Goal: Task Accomplishment & Management: Use online tool/utility

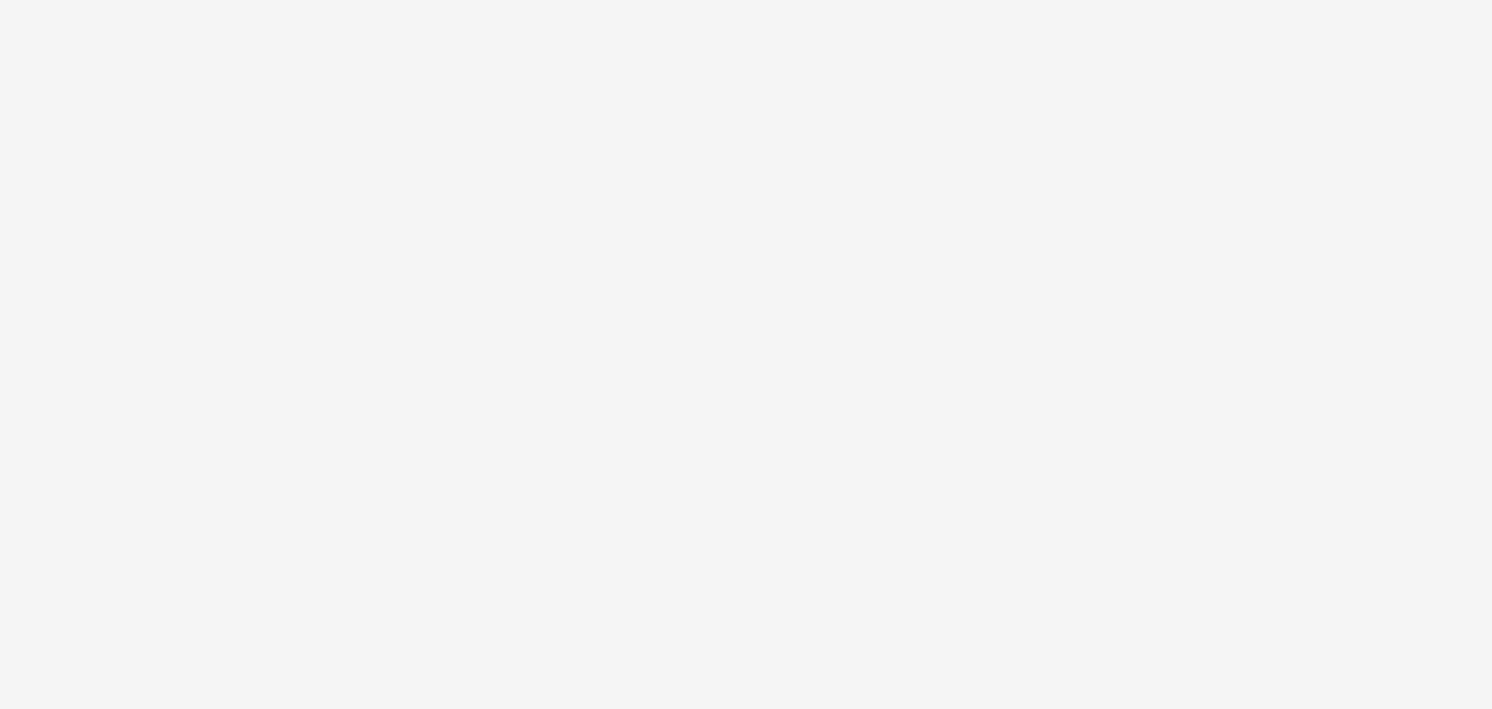
select select "d07aba32-d775-4fed-a722-f10c6504dd64"
select select "f97d6638-e0a1-4f7a-bf46-55015878e29e"
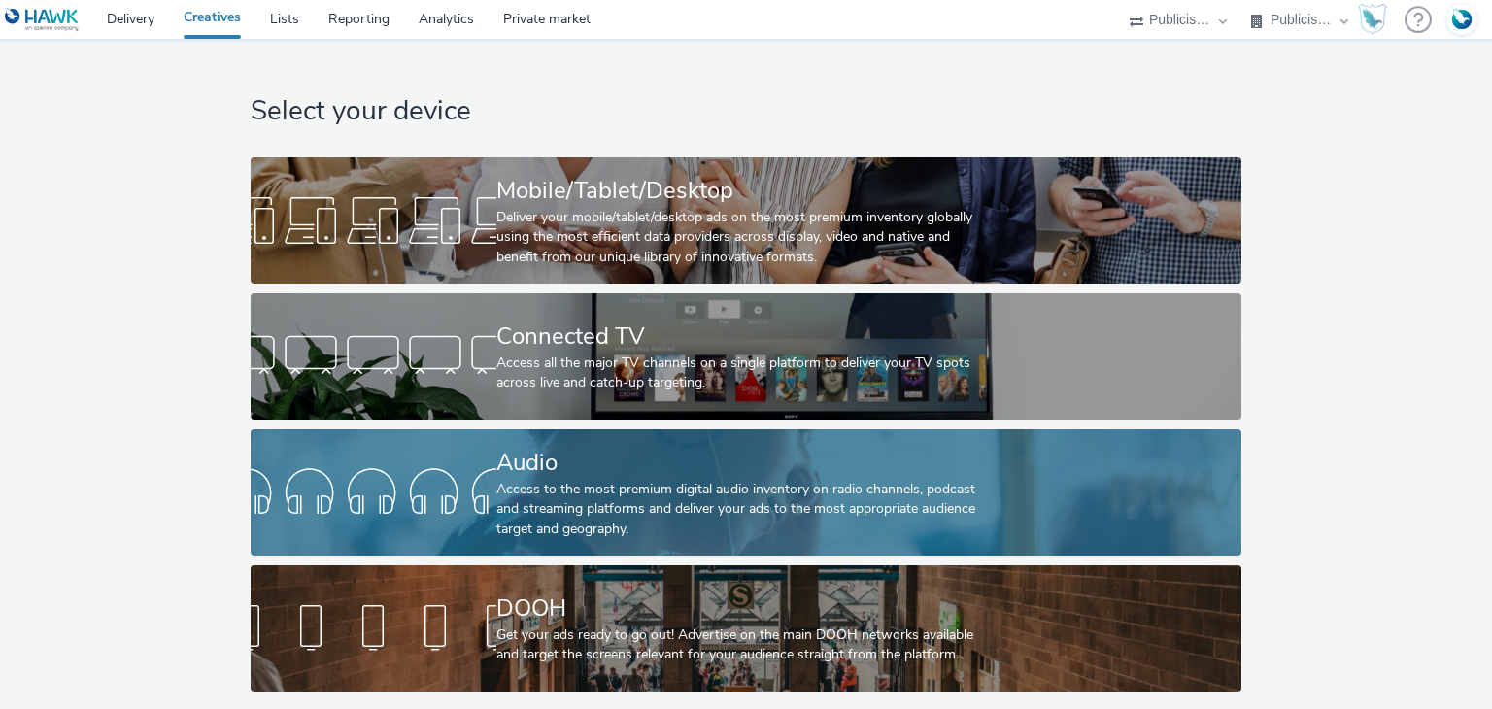
click at [575, 453] on div "Audio" at bounding box center [743, 463] width 492 height 34
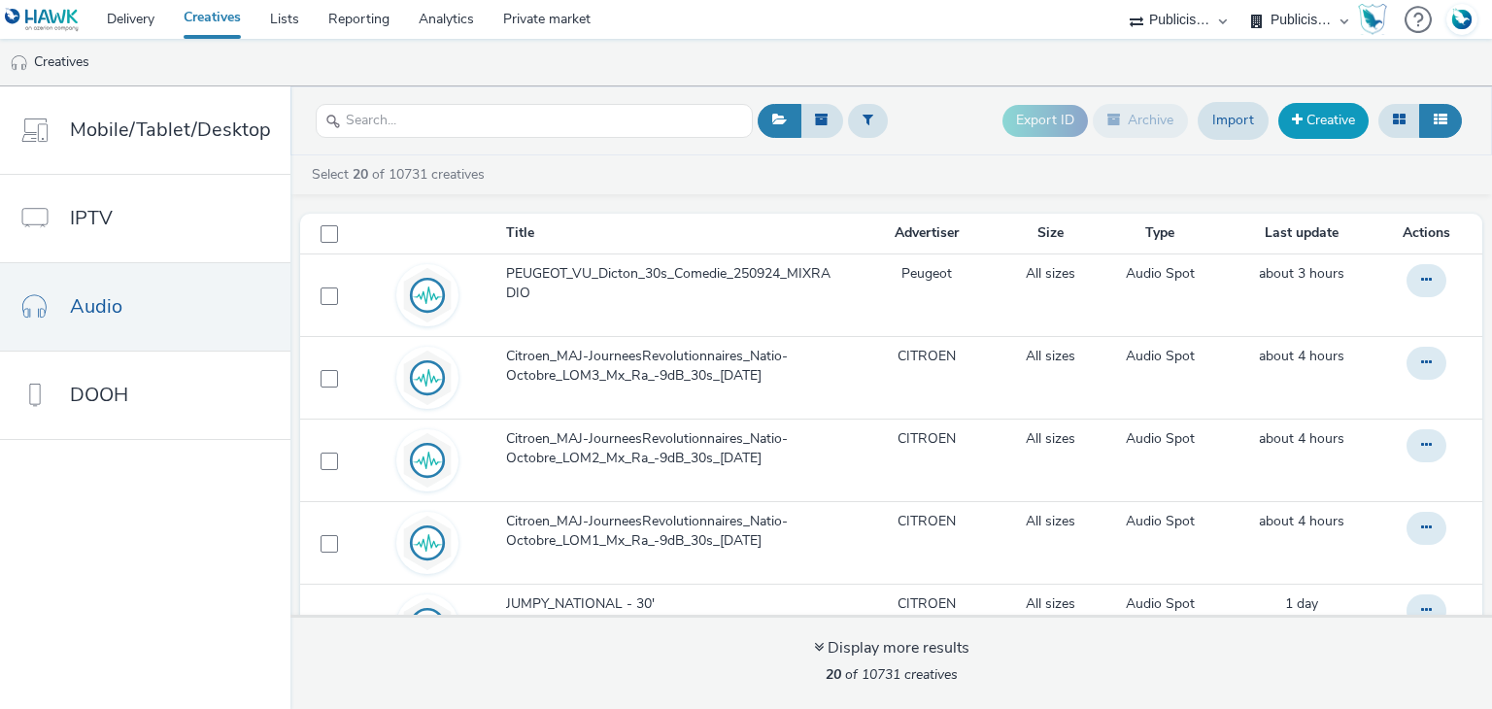
click at [1318, 119] on link "Creative" at bounding box center [1324, 120] width 90 height 35
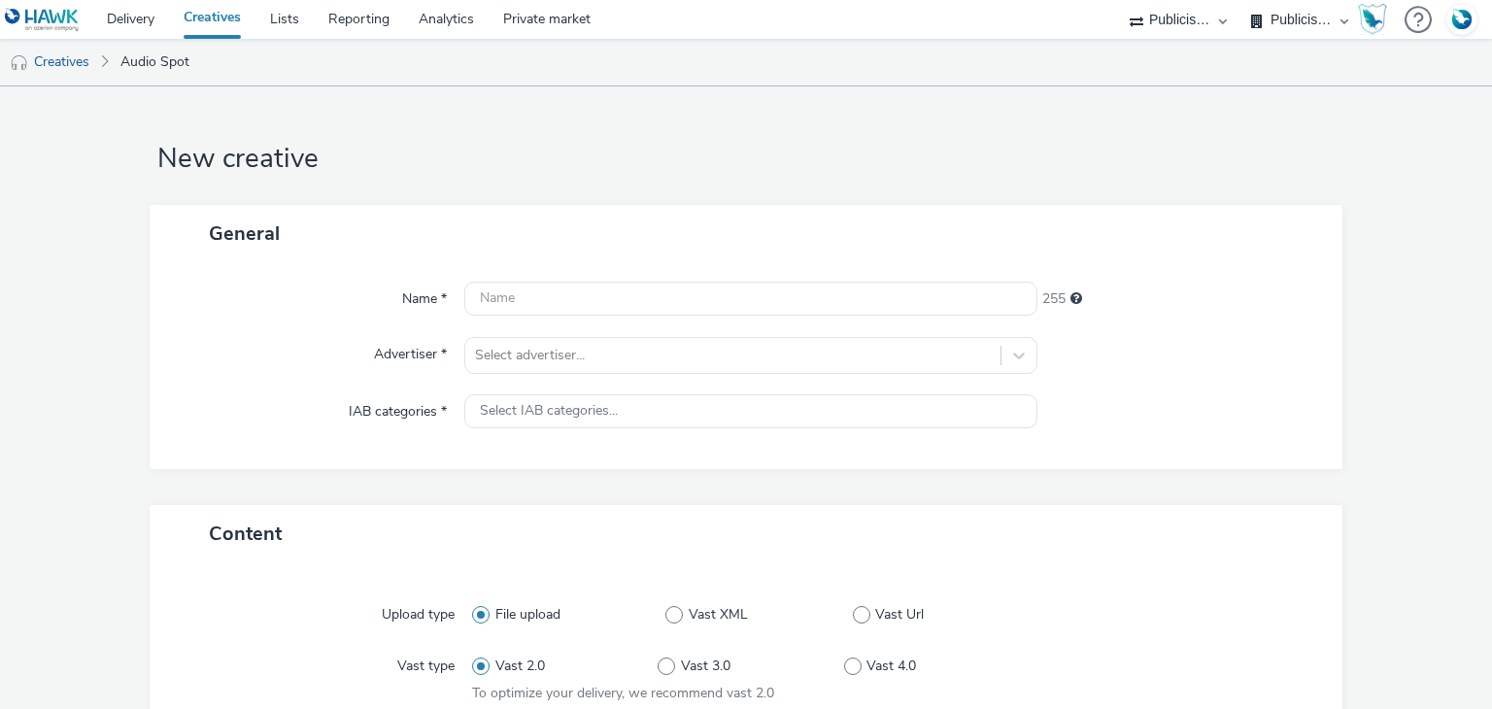
click at [710, 374] on div "Name * 255 Advertiser * Select advertiser... IAB categories * Select IAB catego…" at bounding box center [747, 365] width 1194 height 207
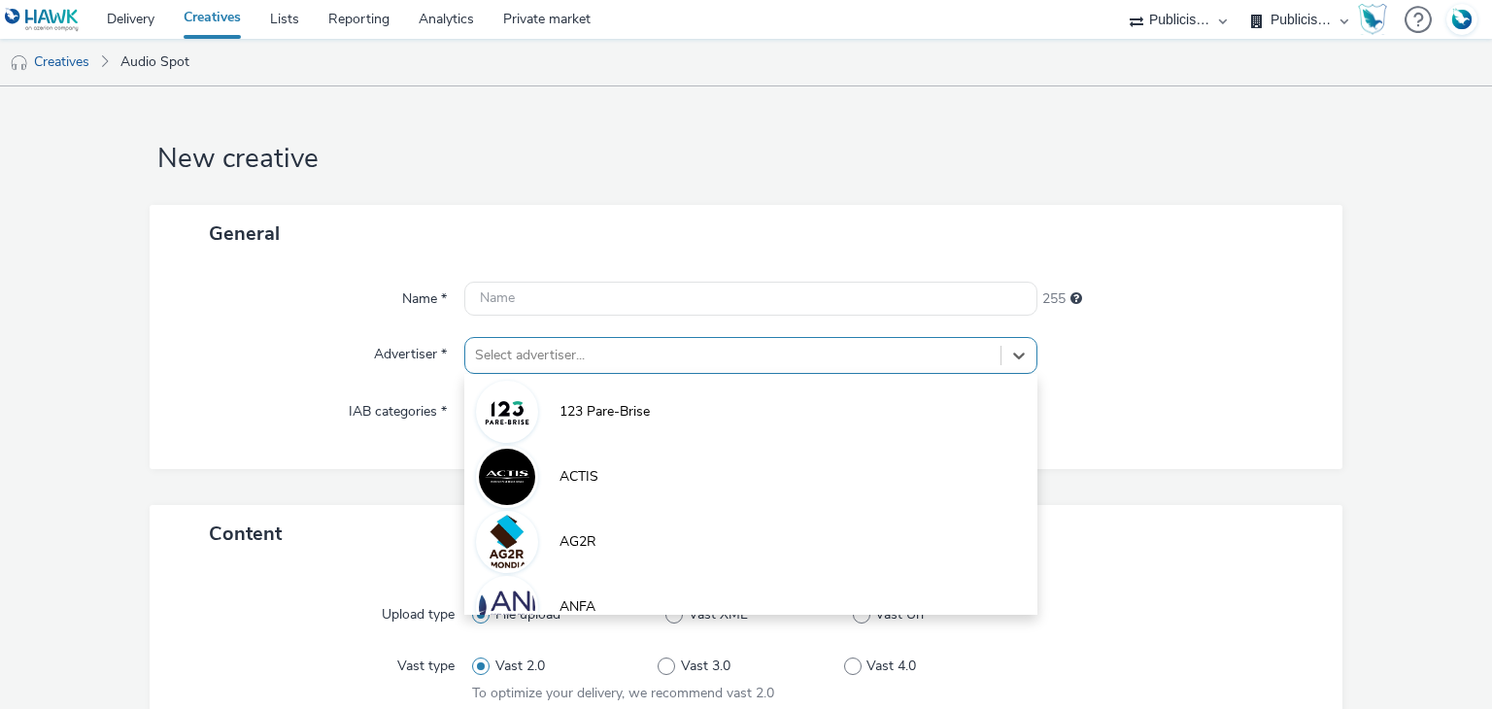
scroll to position [51, 0]
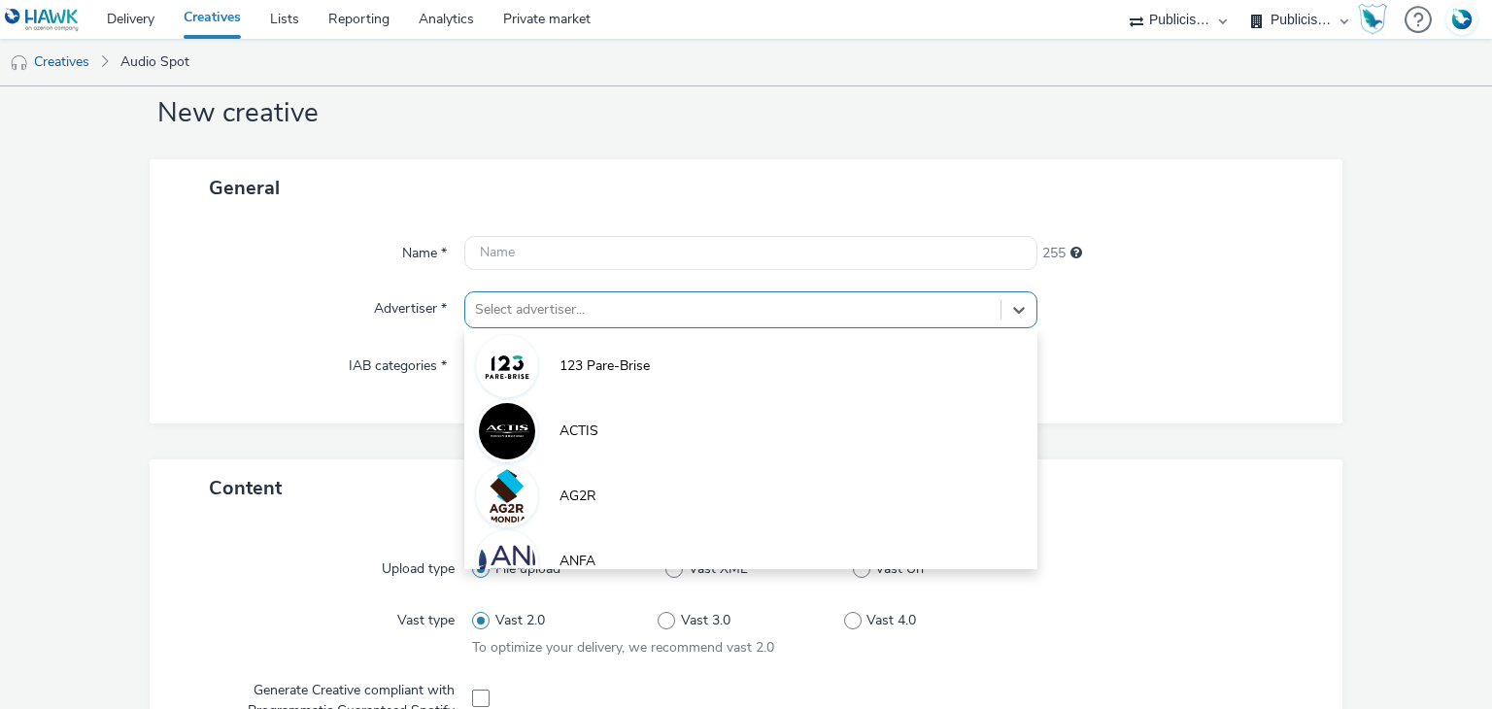
click at [714, 328] on div "option 123 Pare-Brise focused, 1 of 10. 10 results available. Use Up and Down t…" at bounding box center [750, 310] width 572 height 37
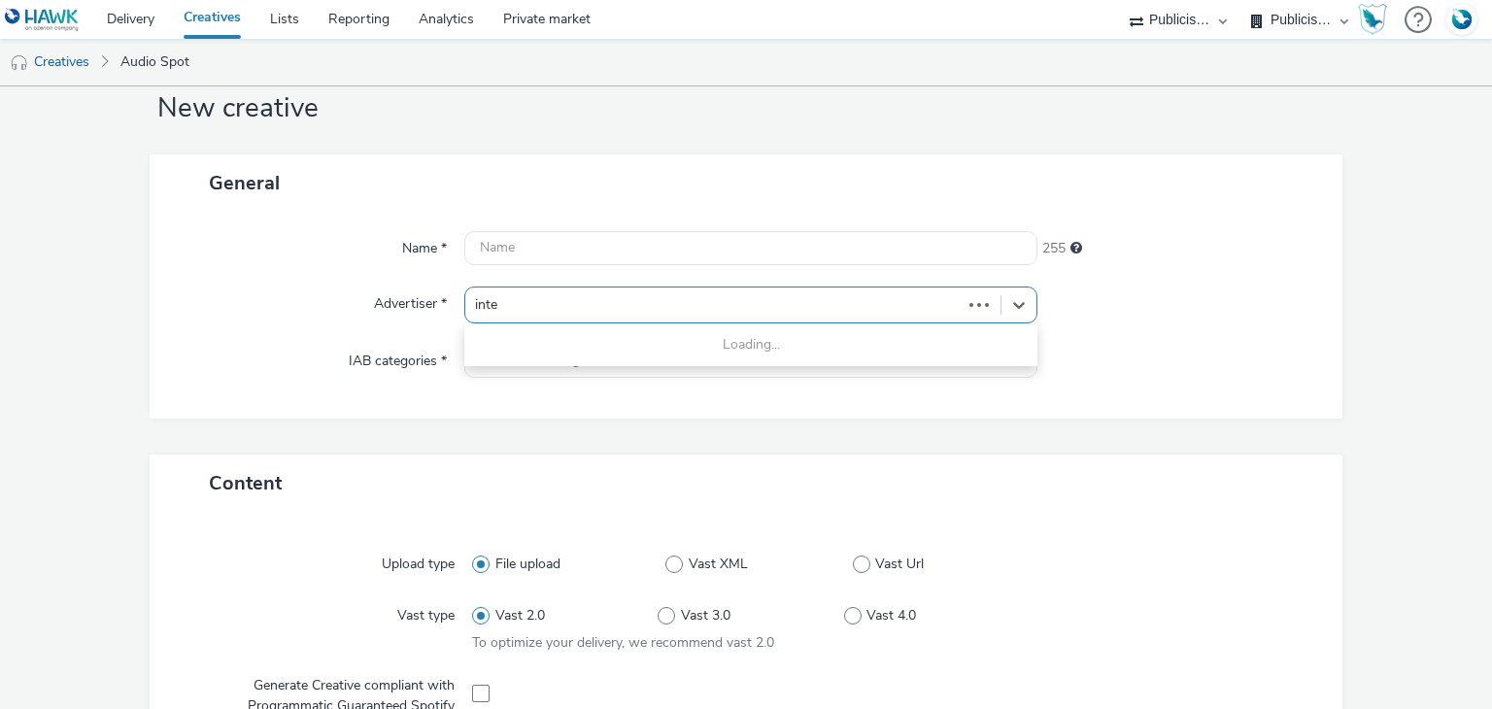
type input "inter"
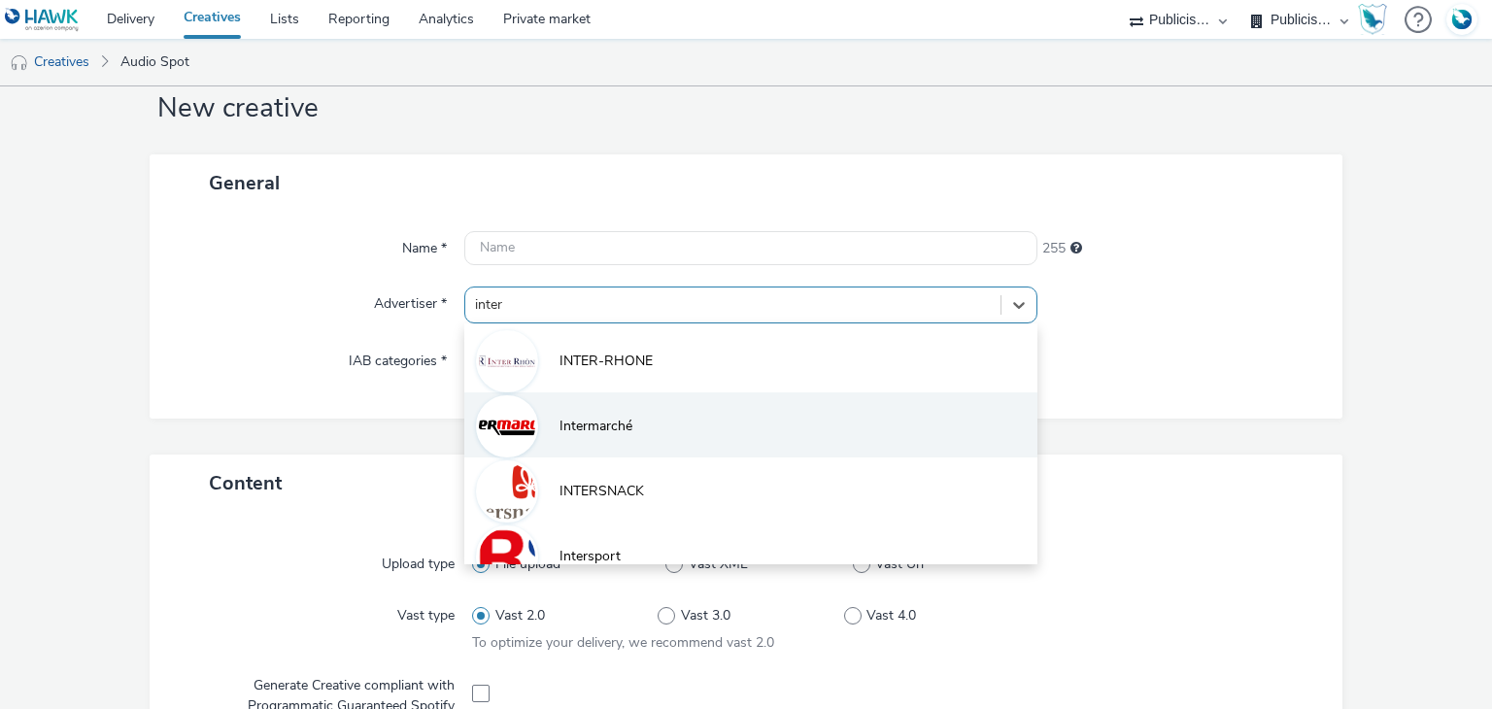
click at [642, 421] on li "Intermarché" at bounding box center [750, 425] width 572 height 65
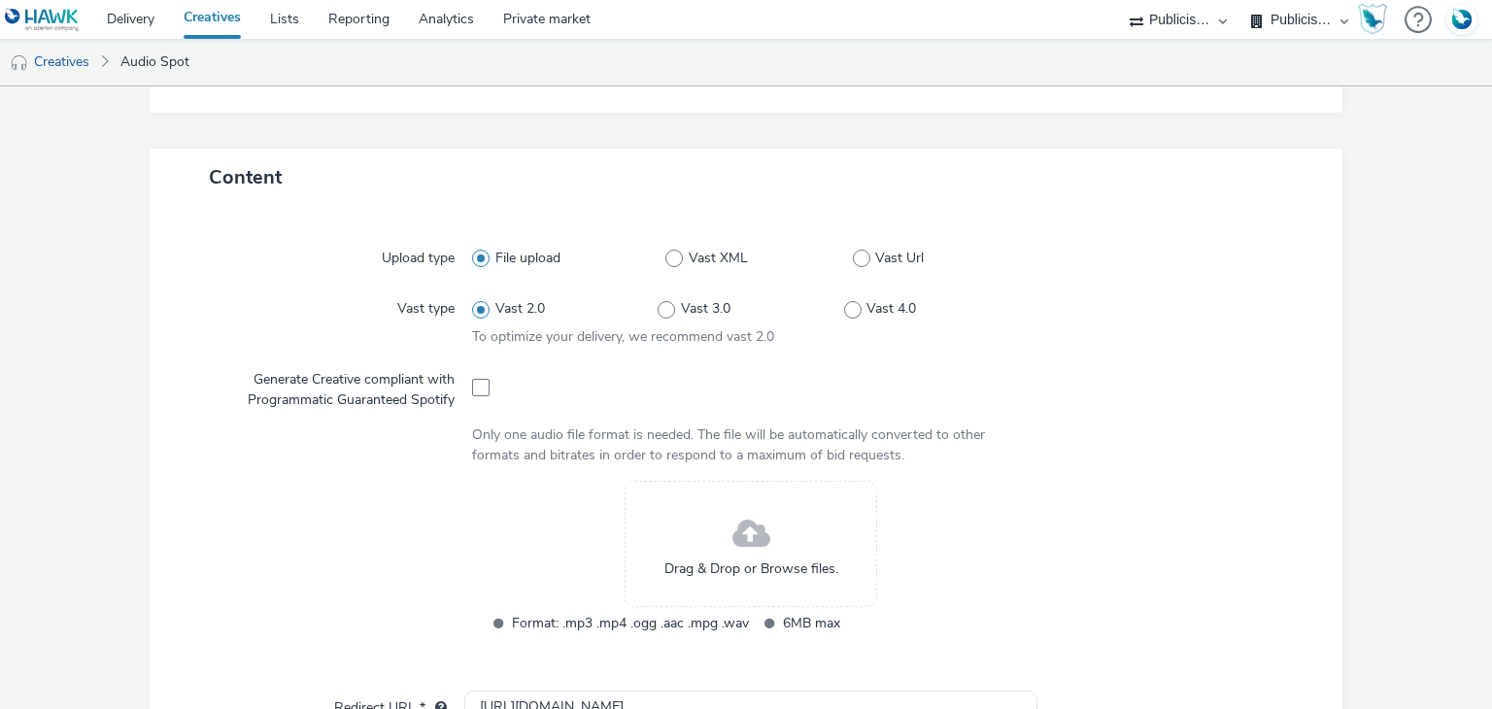
scroll to position [373, 0]
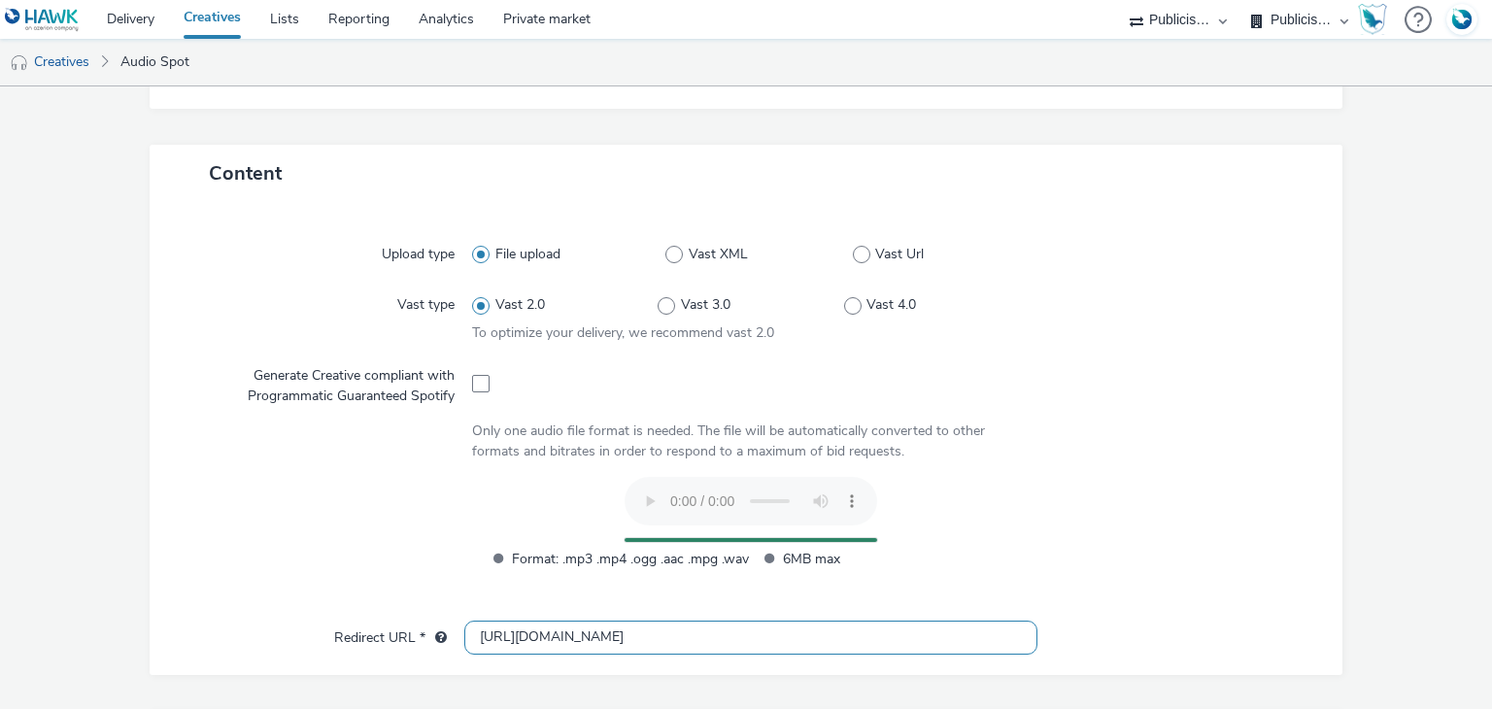
click at [500, 638] on input "[URL][DOMAIN_NAME]" at bounding box center [750, 638] width 572 height 34
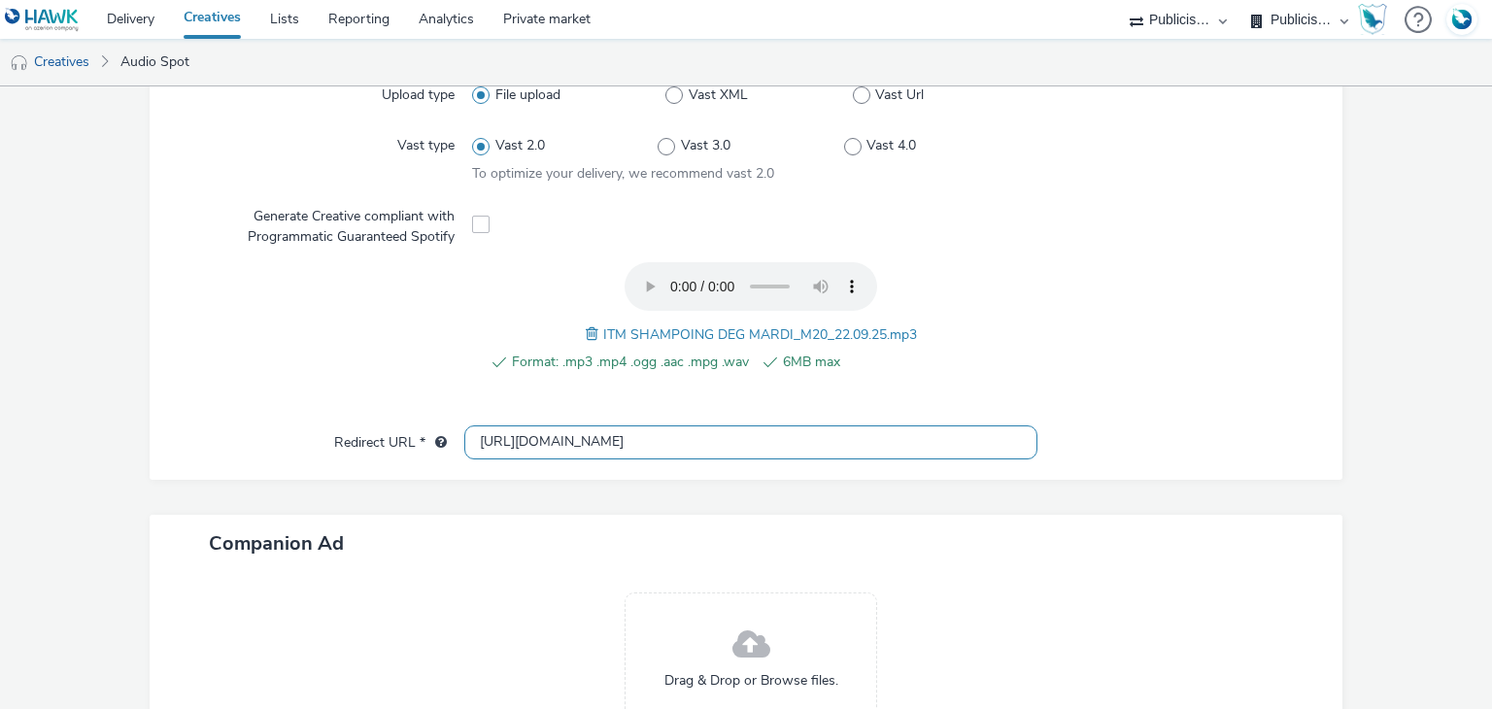
scroll to position [547, 0]
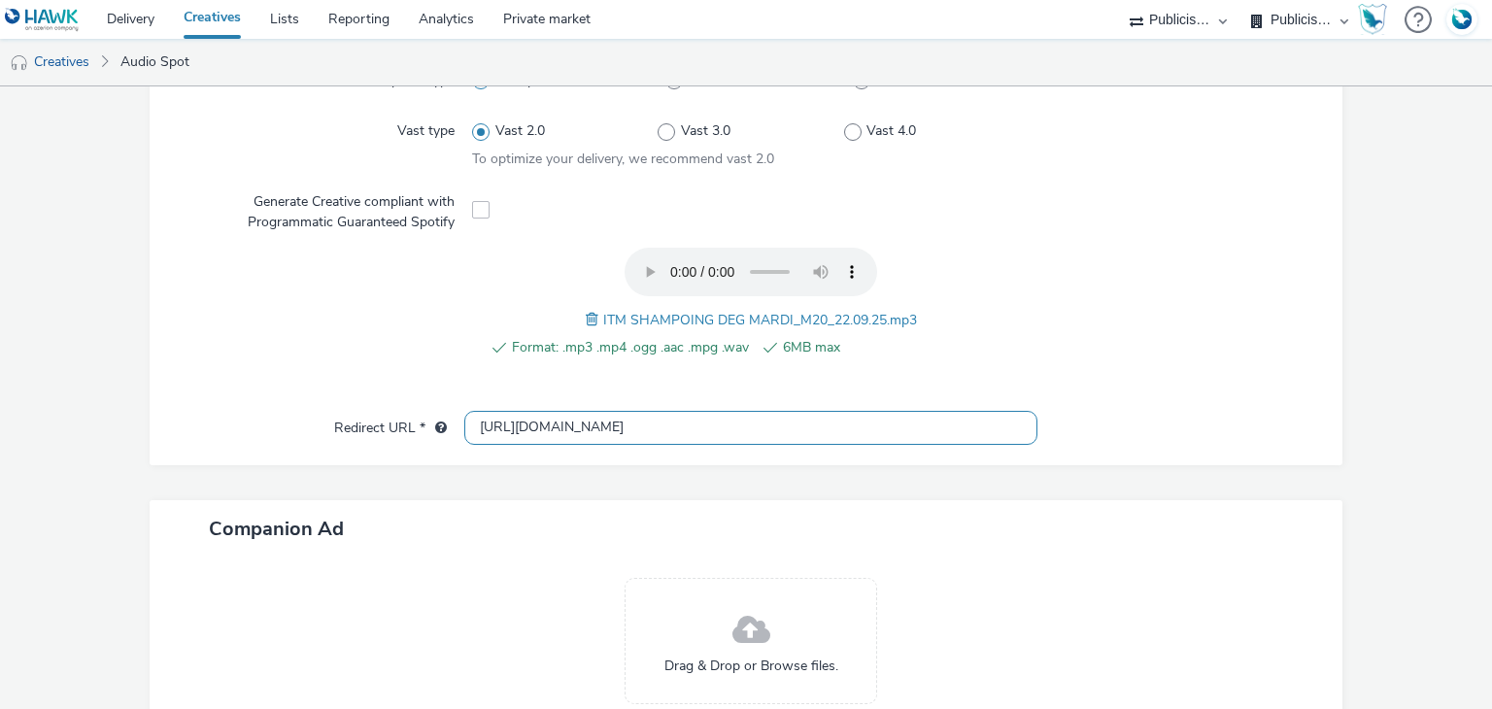
type input "[URL][DOMAIN_NAME]"
click at [714, 311] on span "ITM SHAMPOING DEG MARDI_M20_22.09.25.mp3" at bounding box center [760, 320] width 314 height 18
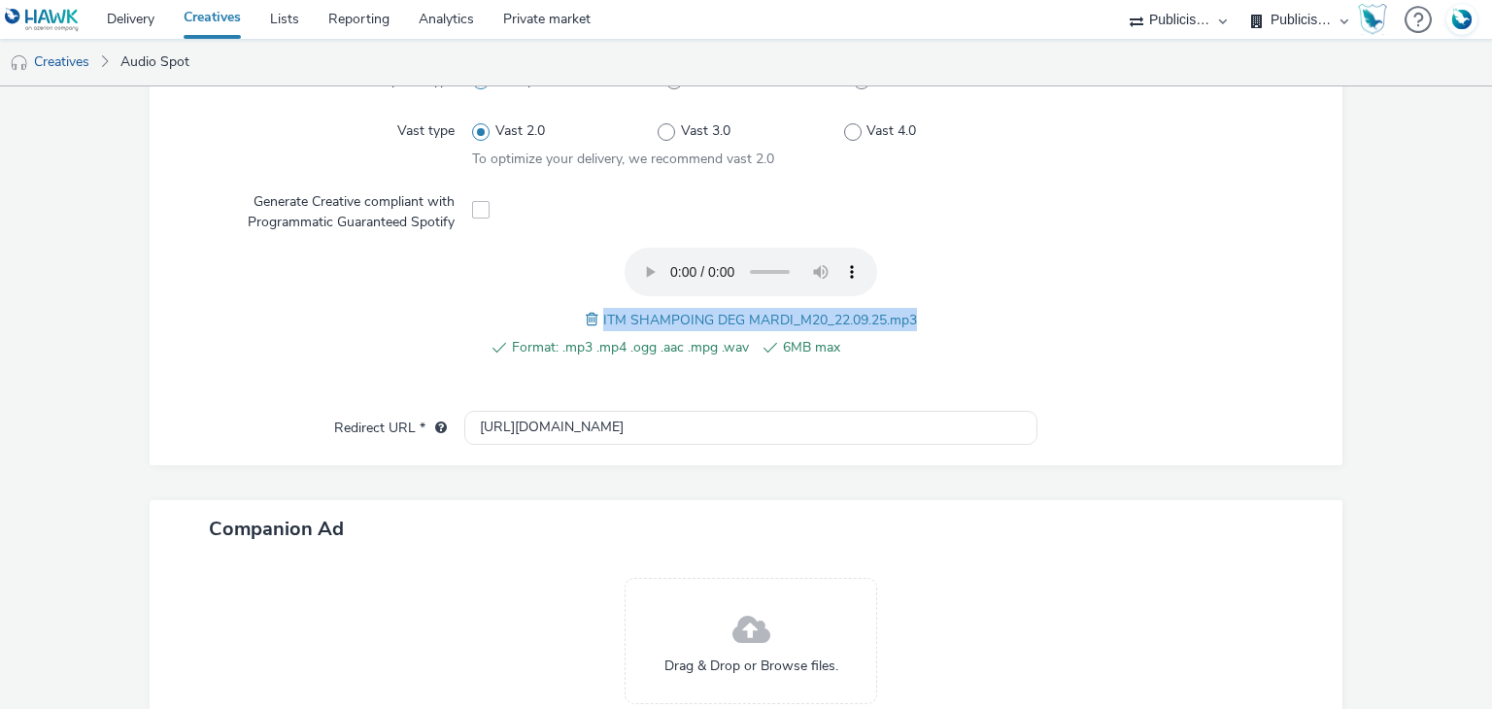
click at [714, 311] on span "ITM SHAMPOING DEG MARDI_M20_22.09.25.mp3" at bounding box center [760, 320] width 314 height 18
copy span "ITM SHAMPOING DEG MARDI_M20_22.09.25"
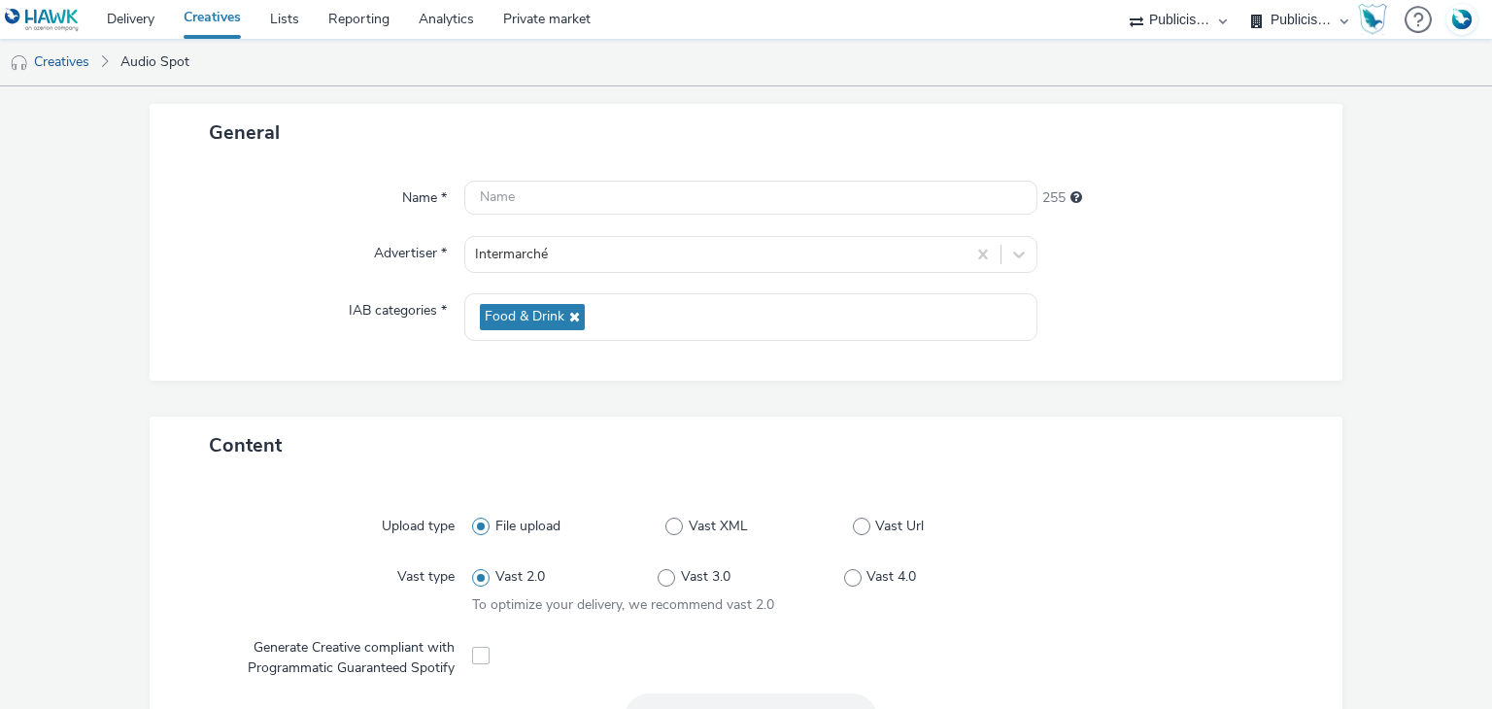
scroll to position [0, 0]
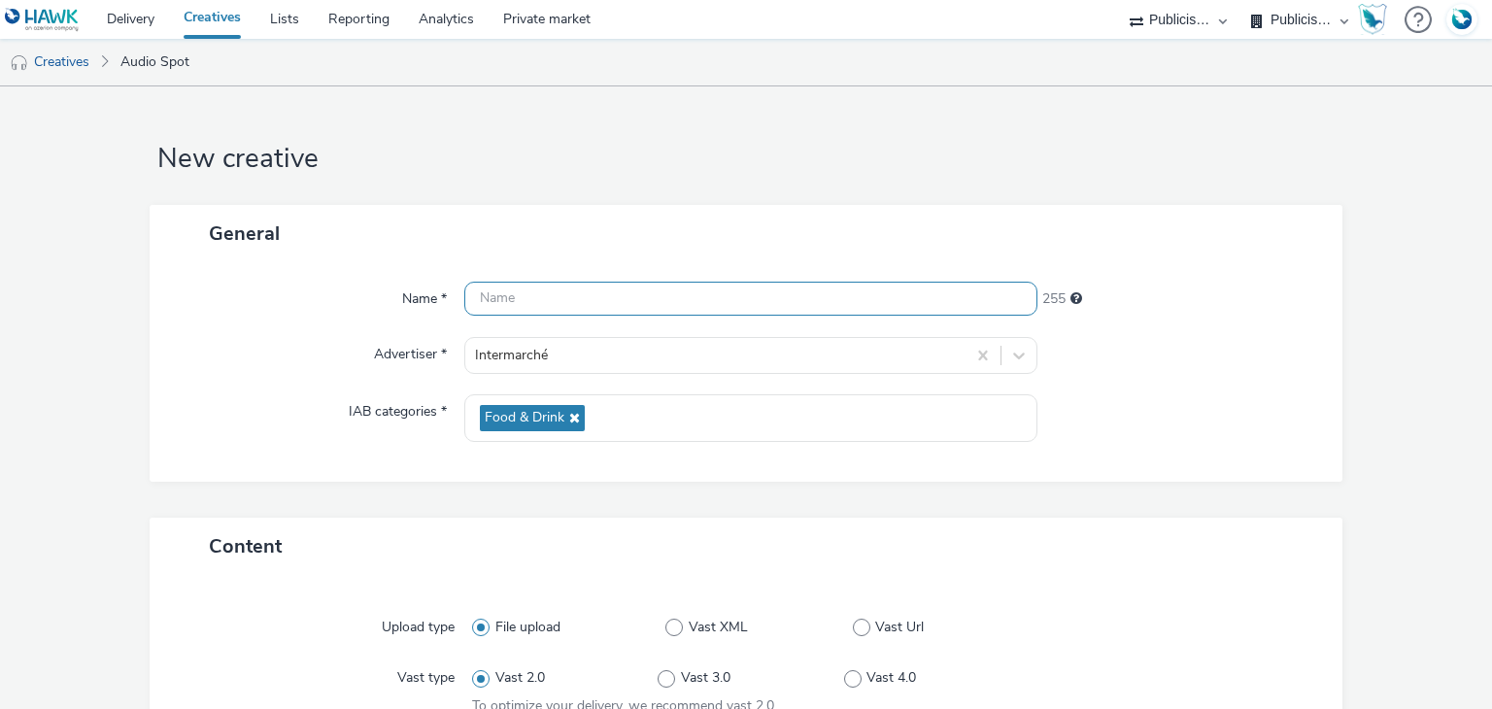
click at [634, 291] on input "text" at bounding box center [750, 299] width 572 height 34
paste input "ITM SHAMPOING DEG MARDI_M20_22.09.25"
type input "ITM SHAMPOING DEG MARDI_M20_22.09.25"
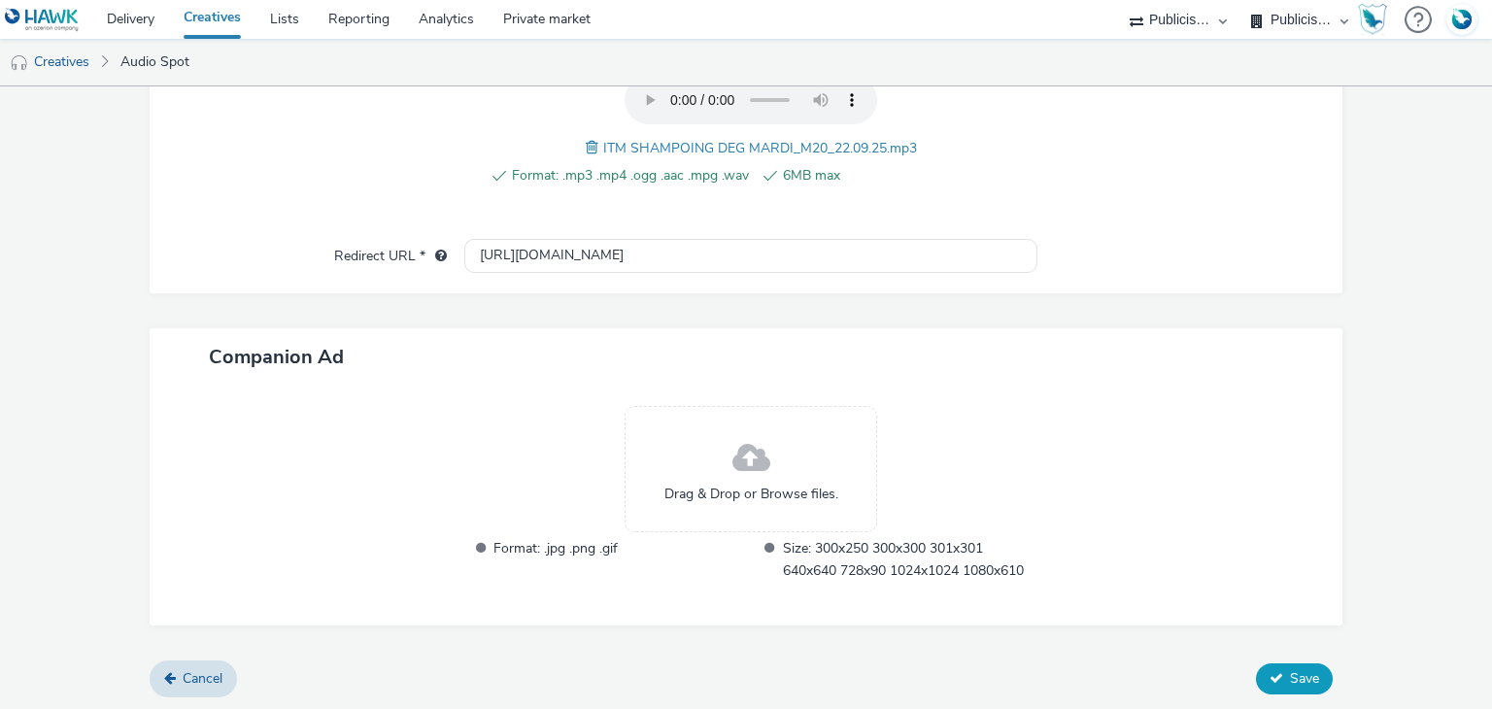
click at [1279, 690] on button "Save" at bounding box center [1294, 679] width 77 height 31
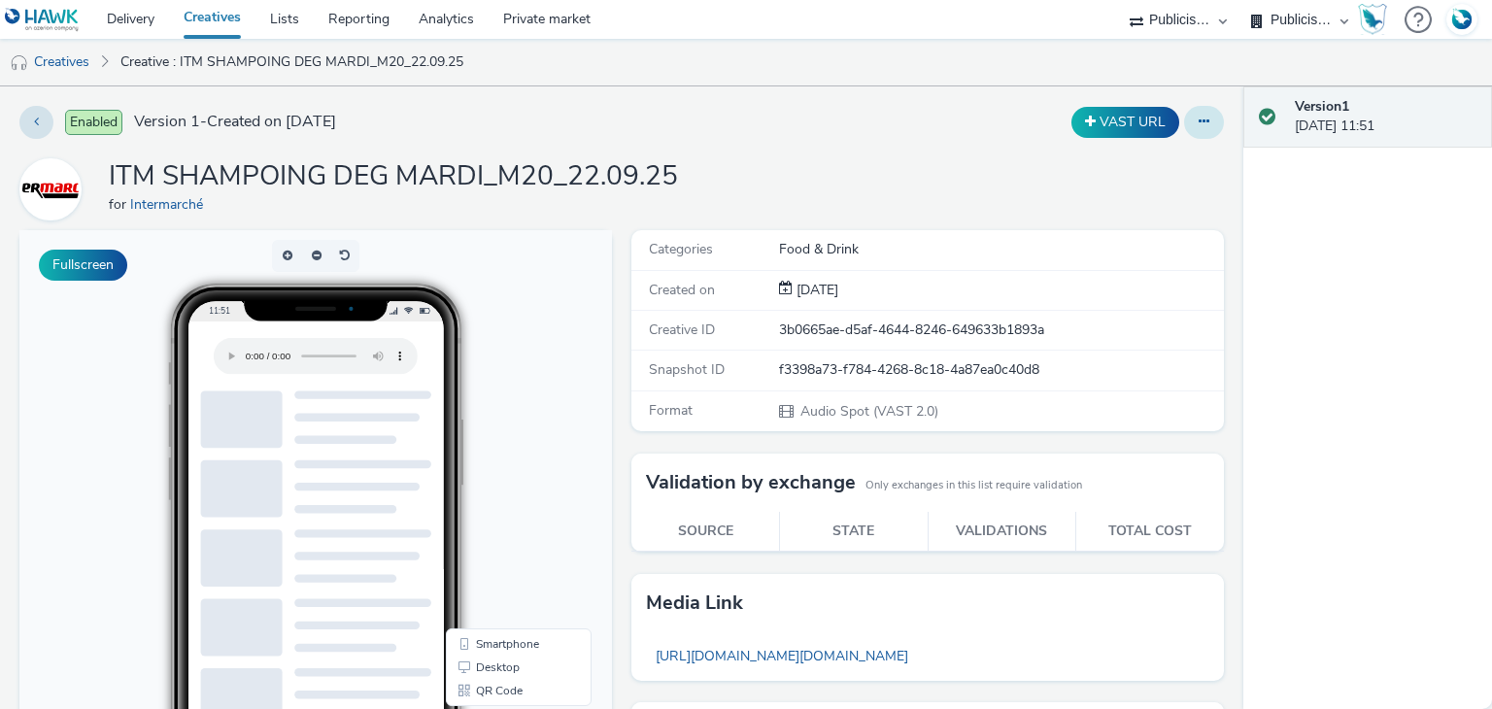
click at [1195, 125] on button at bounding box center [1204, 122] width 40 height 33
click at [1108, 201] on link "Duplicate" at bounding box center [1152, 200] width 146 height 39
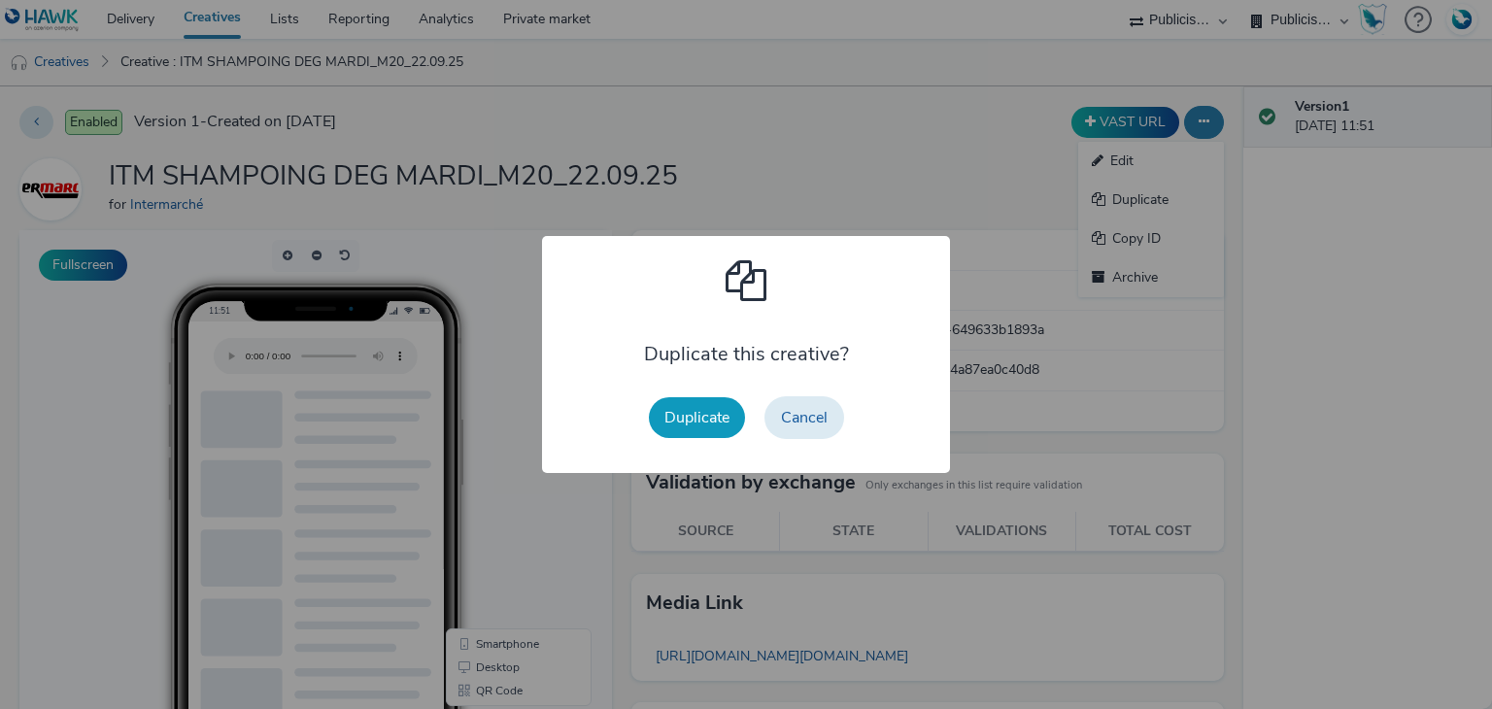
click at [731, 416] on button "Duplicate" at bounding box center [697, 417] width 96 height 41
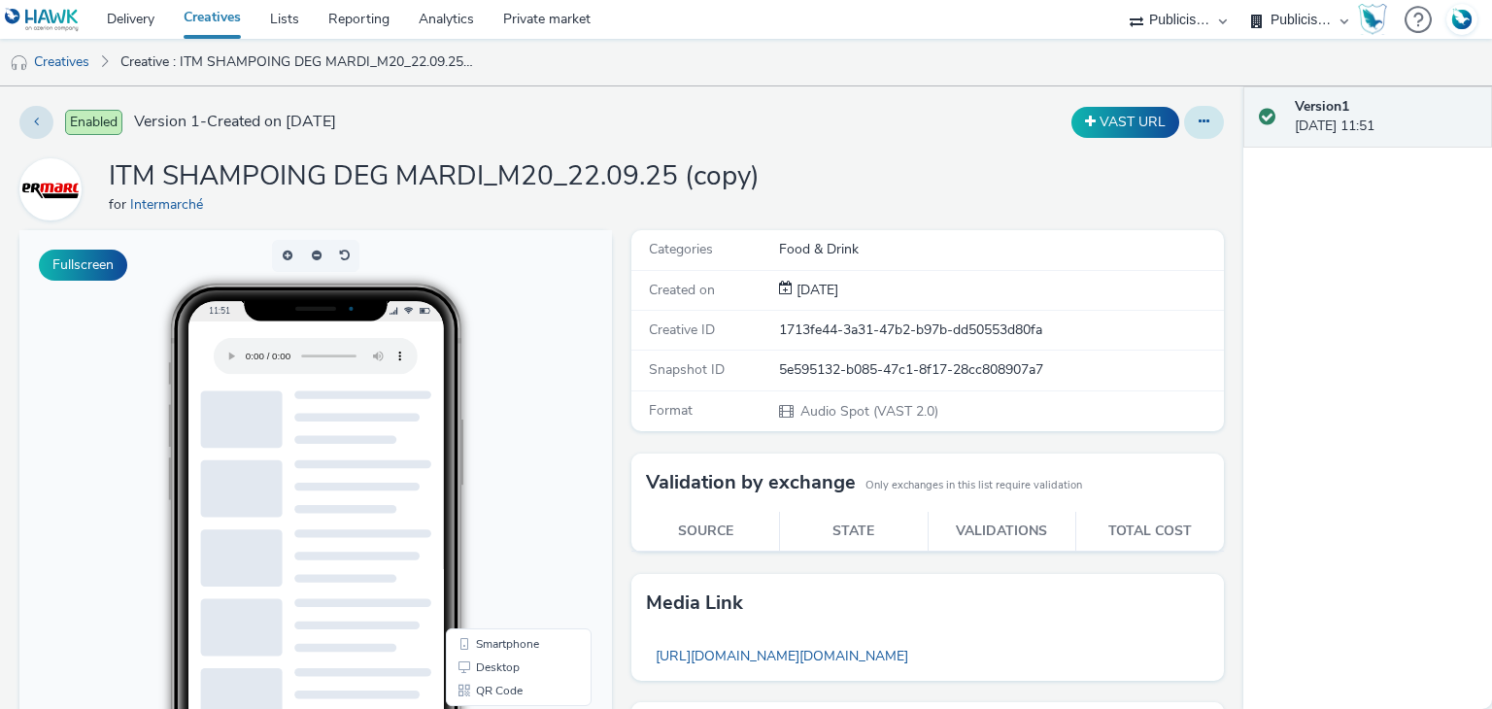
click at [1199, 123] on icon at bounding box center [1204, 122] width 11 height 14
click at [1100, 163] on link "Edit" at bounding box center [1152, 161] width 146 height 39
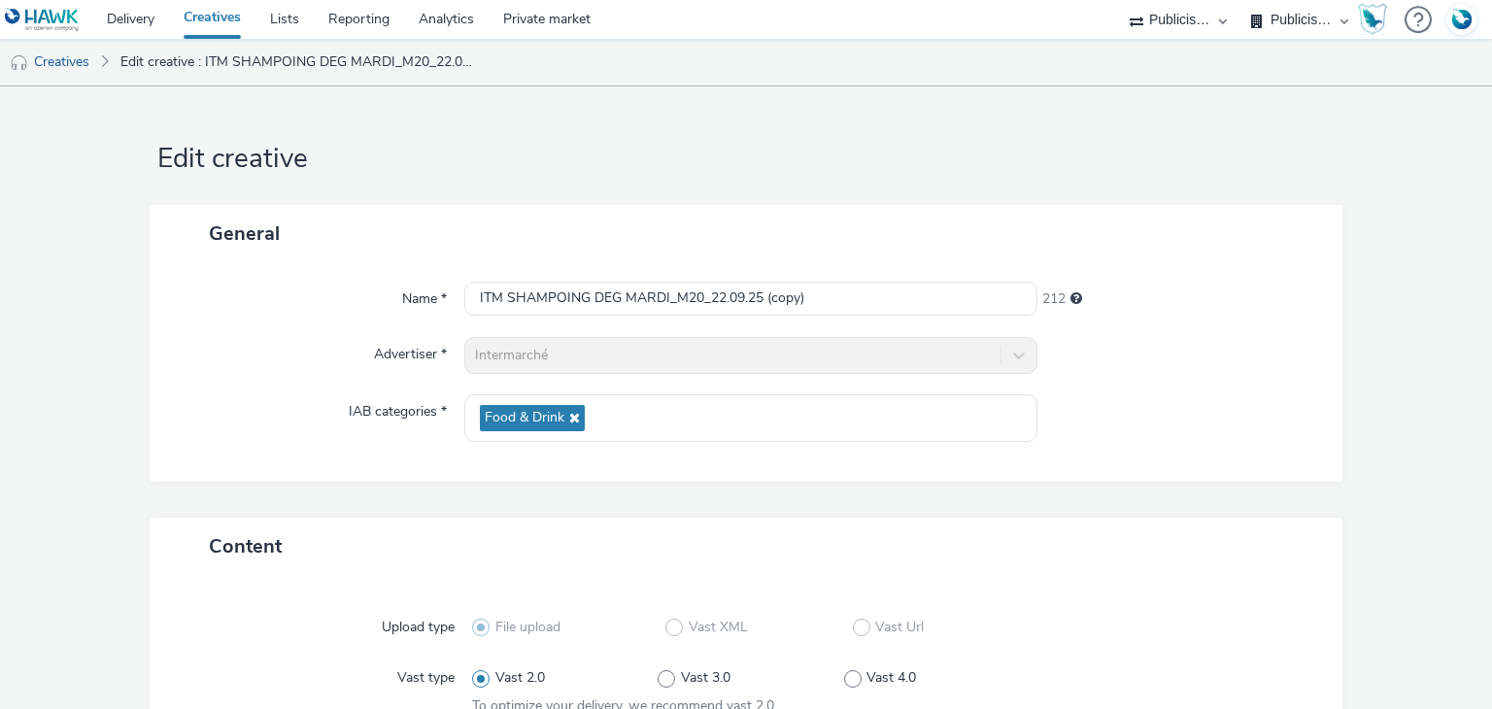
scroll to position [332, 0]
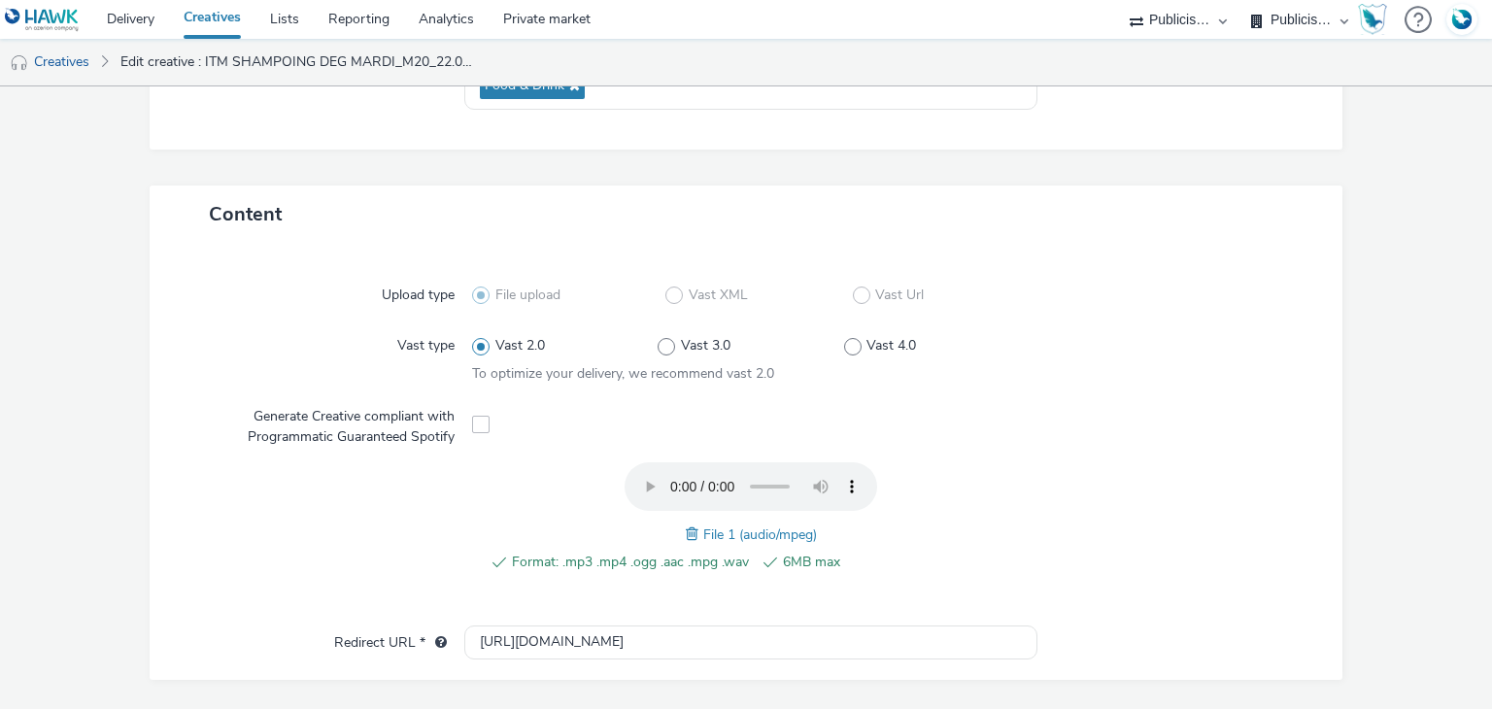
click at [686, 534] on span at bounding box center [694, 534] width 17 height 21
click at [737, 533] on span "ITM SHAMPOING DEG. JJ_M20_22.09.25.mp3" at bounding box center [760, 535] width 282 height 18
copy span "ITM SHAMPOING DEG. JJ_M20_22.09.25.mp3"
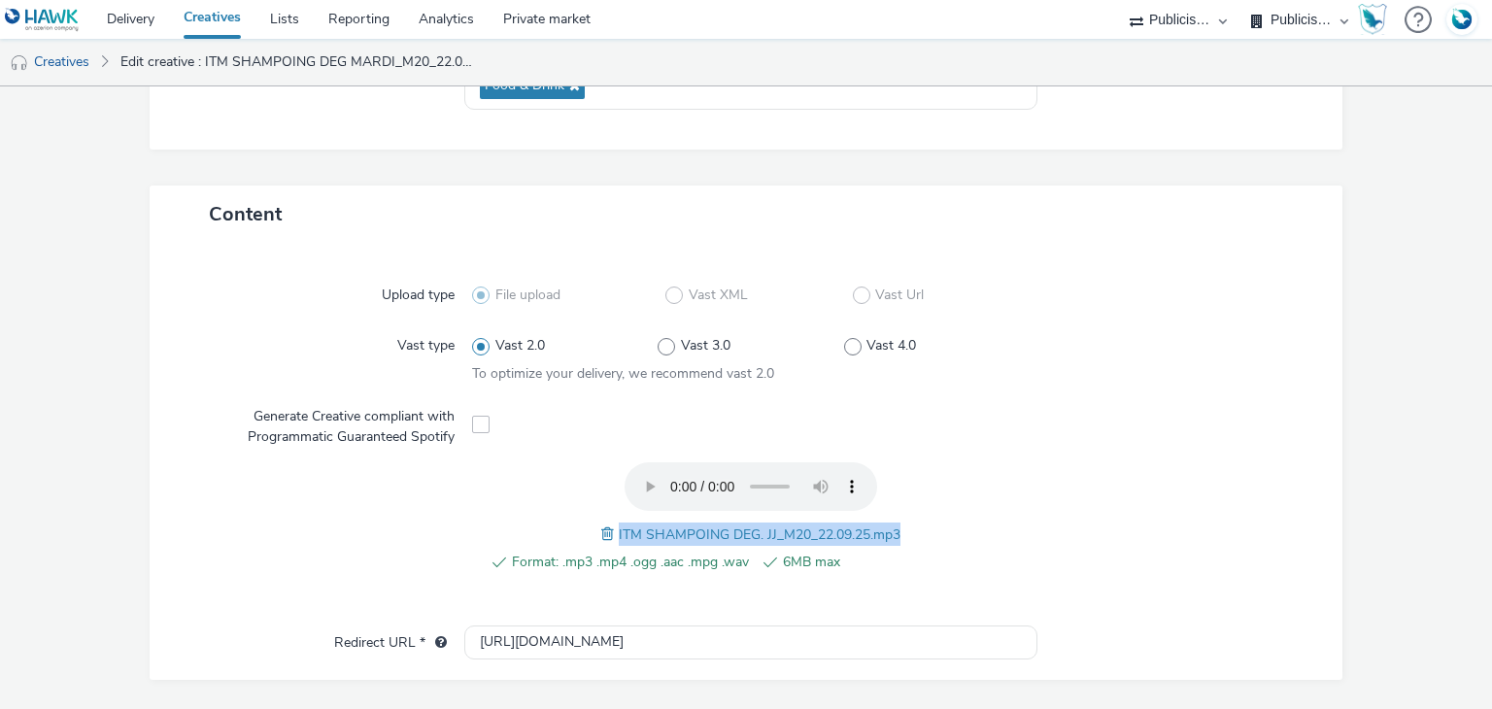
scroll to position [0, 0]
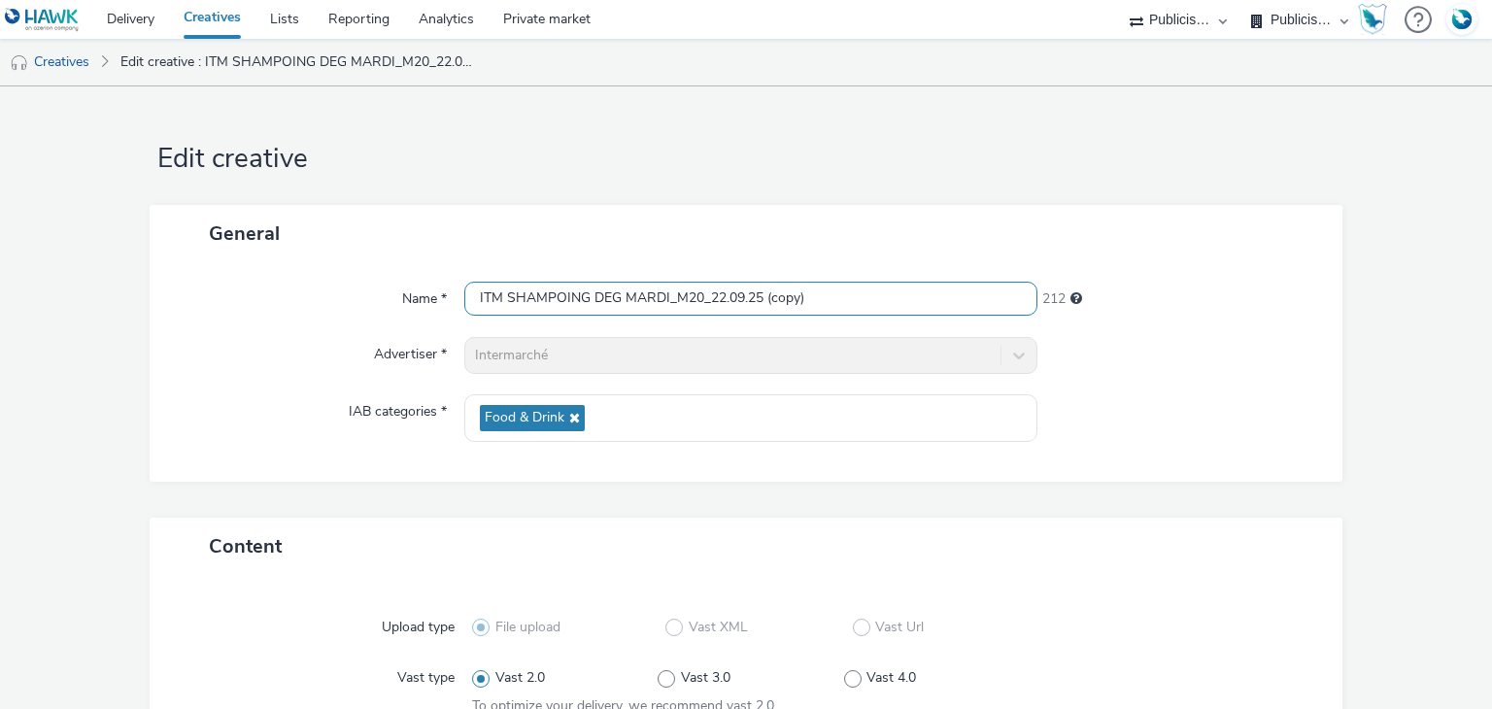
click at [659, 294] on input "ITM SHAMPOING DEG MARDI_M20_22.09.25 (copy)" at bounding box center [750, 299] width 572 height 34
paste input ". JJ_M20_22.09.25.mp3"
click at [659, 294] on input "ITM SHAMPOING DEG. JJ_M20_22.09.25.mp3" at bounding box center [750, 299] width 572 height 34
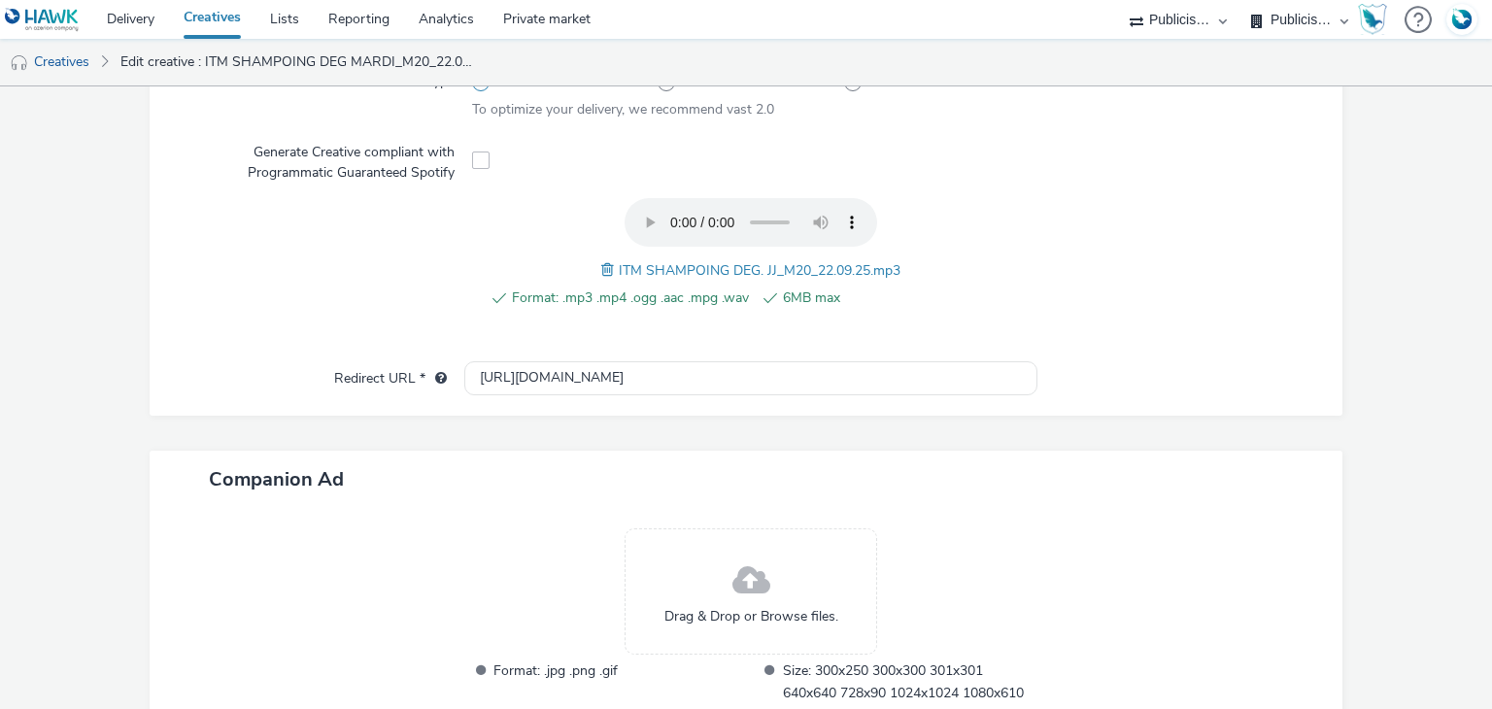
scroll to position [719, 0]
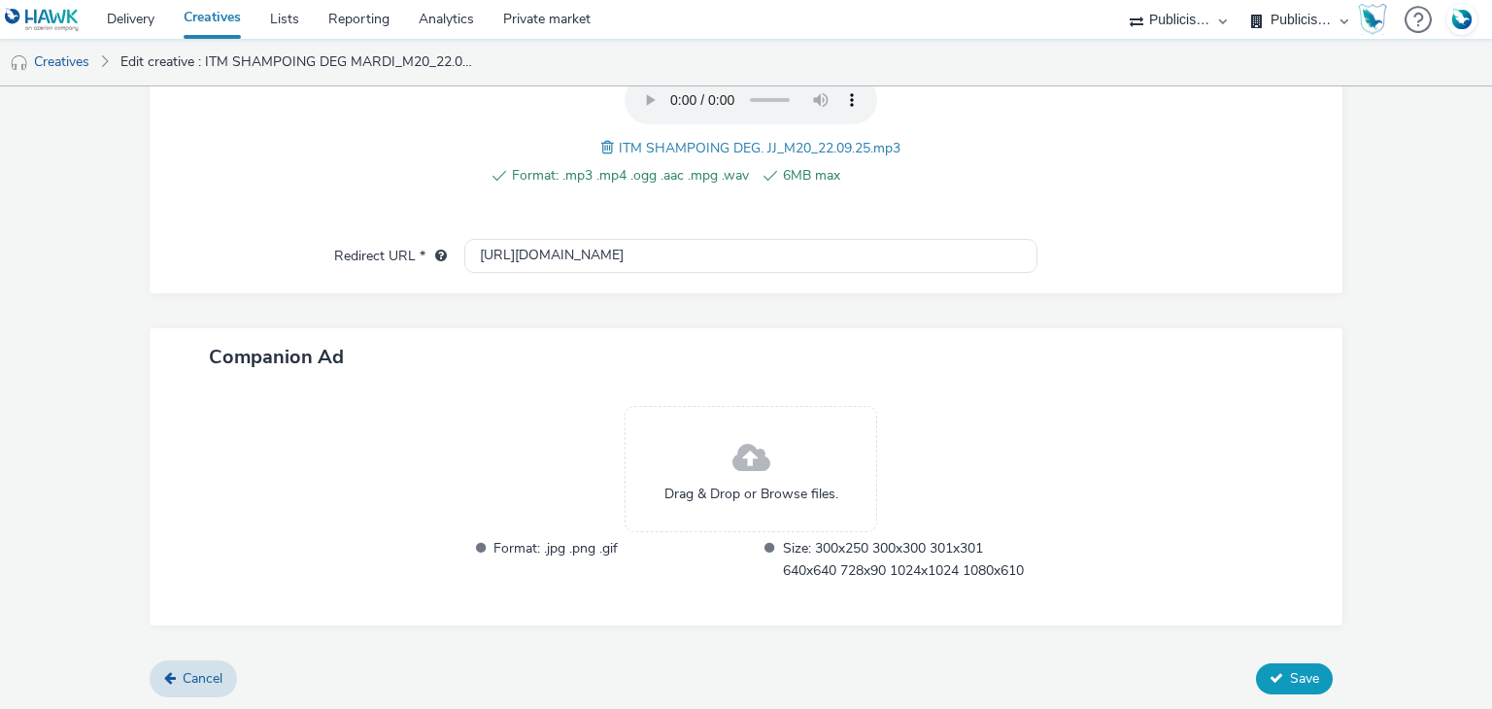
type input "ITM SHAMPOING DEG. JJ_M20_22.09.25"
click at [1270, 680] on icon at bounding box center [1277, 678] width 14 height 14
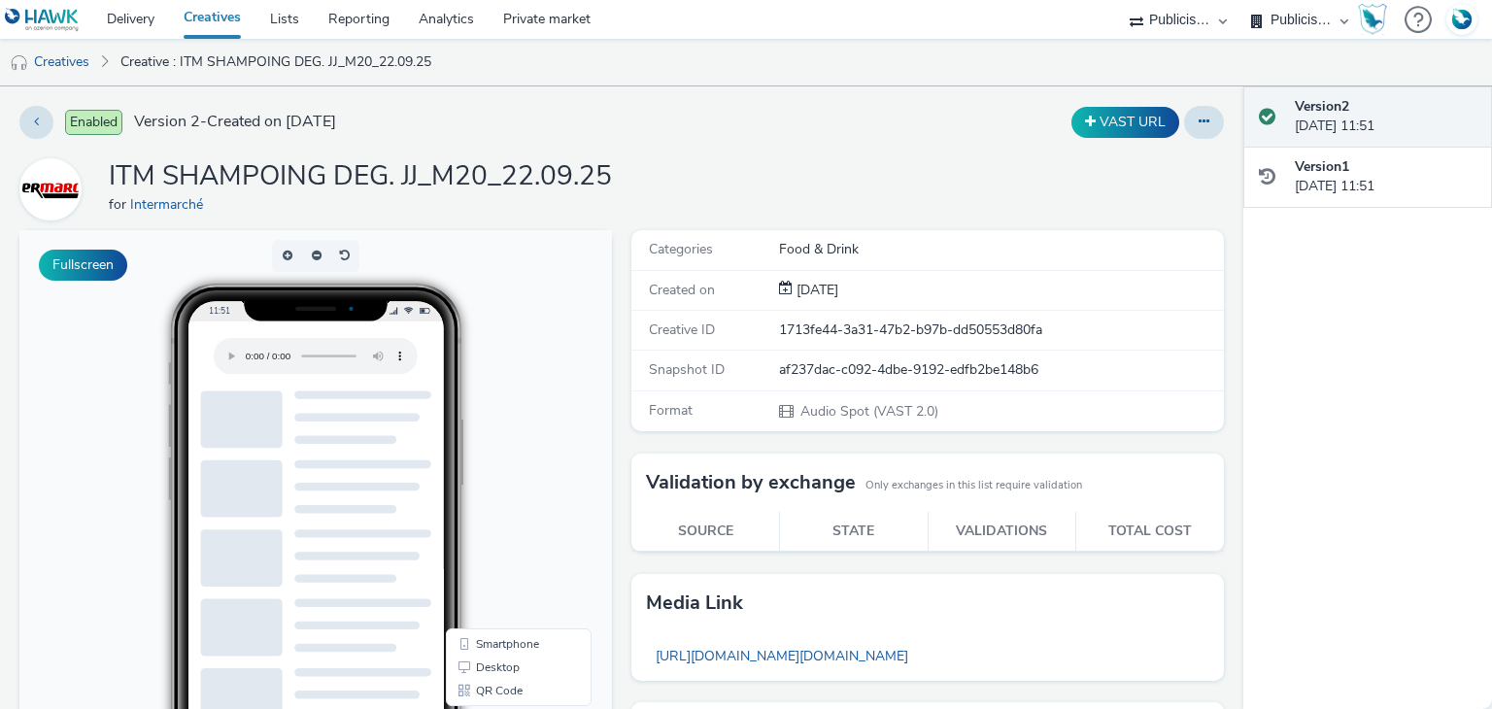
click at [705, 156] on div "Enabled Version 2 - Created on [DATE] VAST URL ITM SHAMPOING DEG. JJ_M20_22.09.…" at bounding box center [622, 397] width 1244 height 623
click at [1196, 128] on button at bounding box center [1204, 122] width 40 height 33
click at [1115, 201] on link "Duplicate" at bounding box center [1152, 200] width 146 height 39
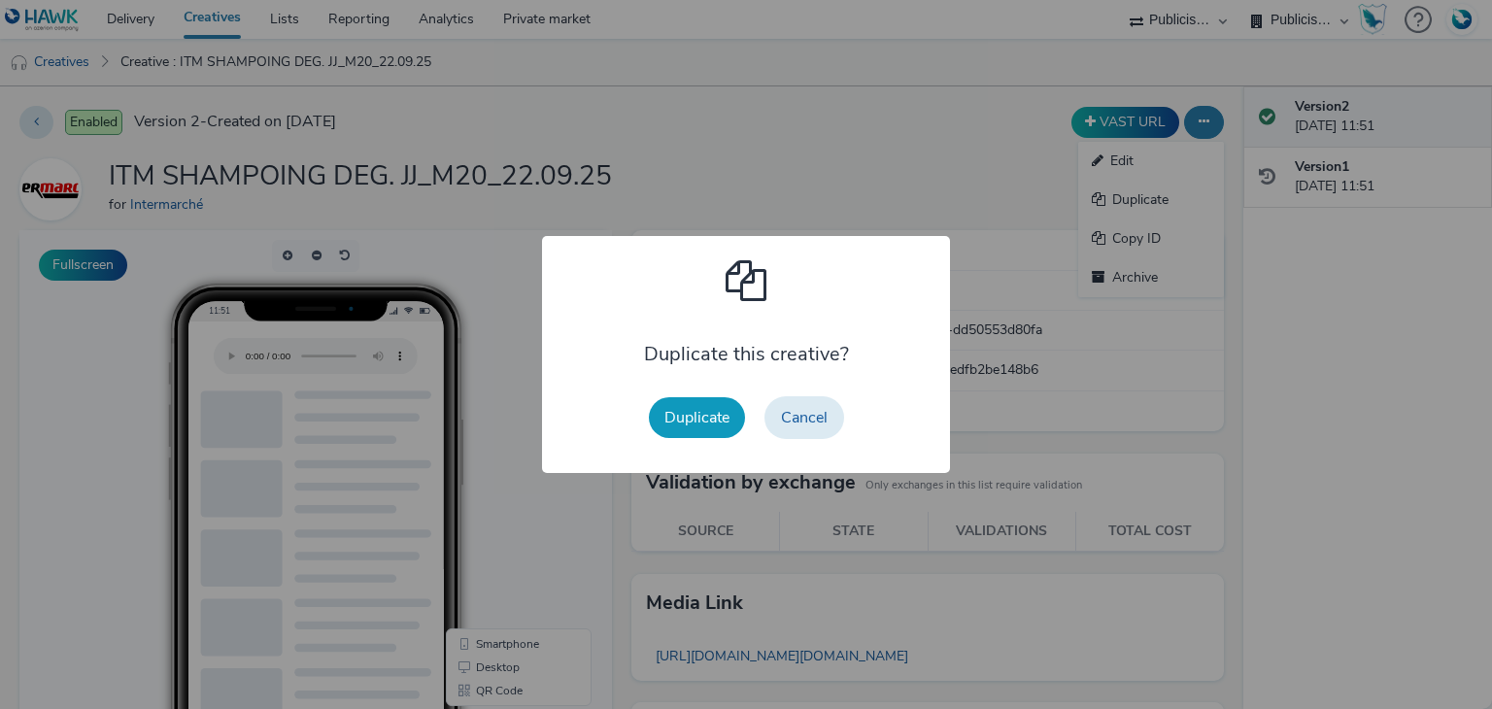
click at [686, 429] on button "Duplicate" at bounding box center [697, 417] width 96 height 41
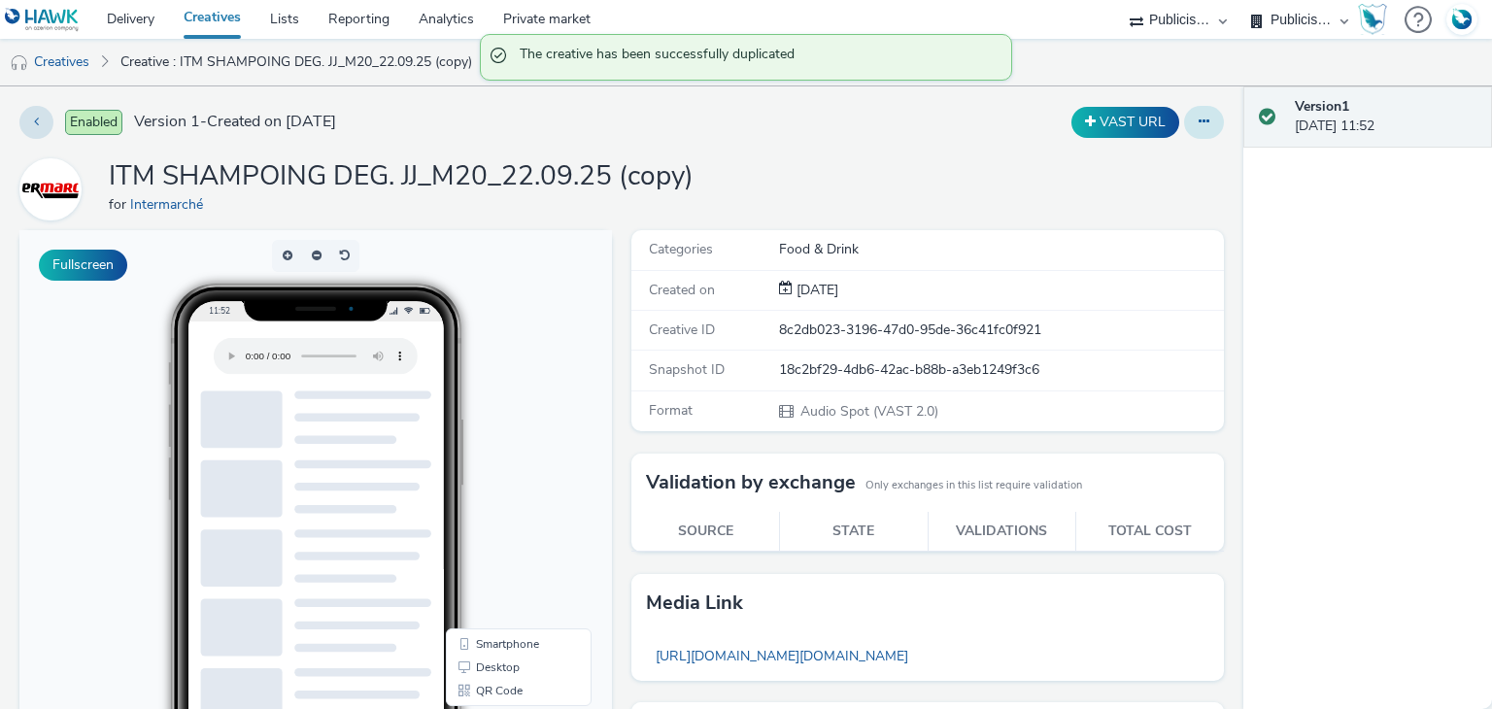
click at [1199, 120] on icon at bounding box center [1204, 122] width 11 height 14
click at [1115, 158] on link "Edit" at bounding box center [1152, 161] width 146 height 39
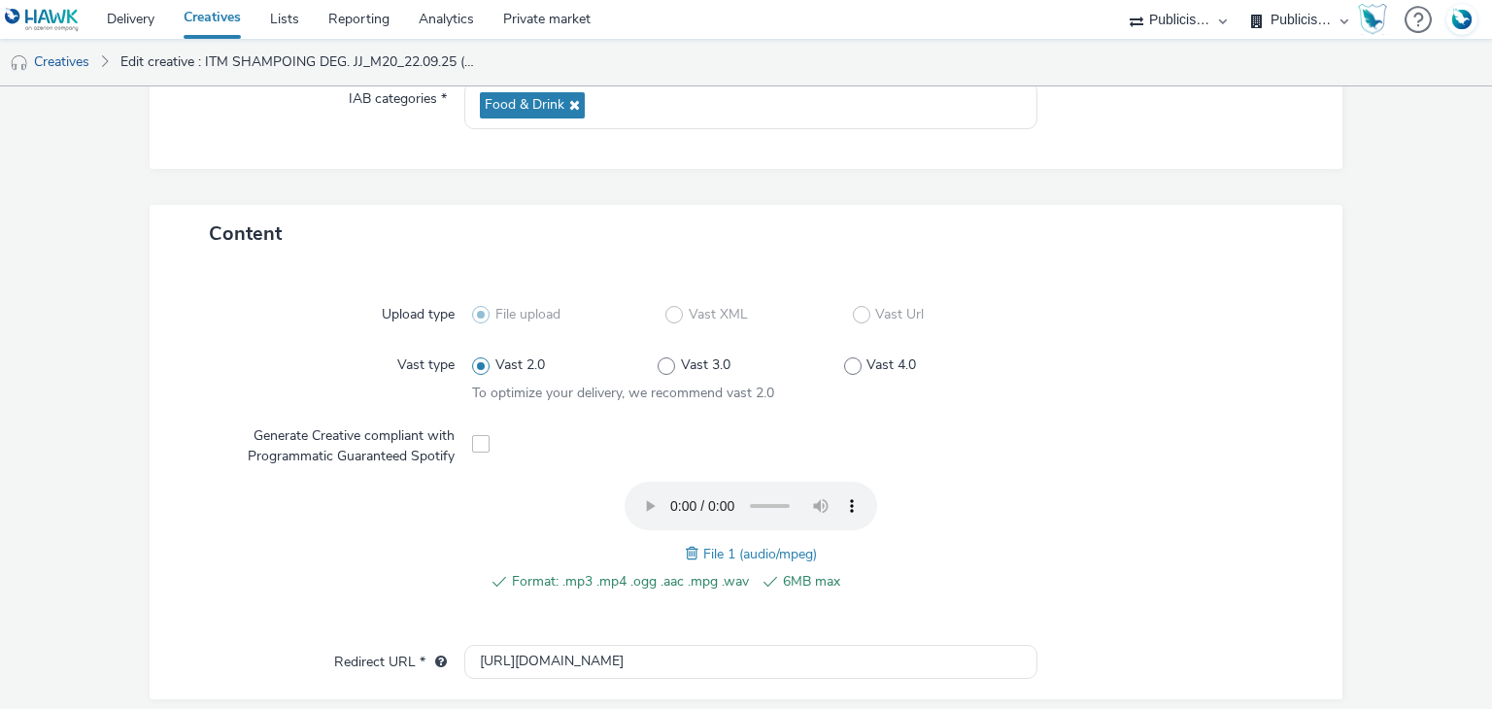
scroll to position [315, 0]
click at [686, 554] on span at bounding box center [694, 551] width 17 height 21
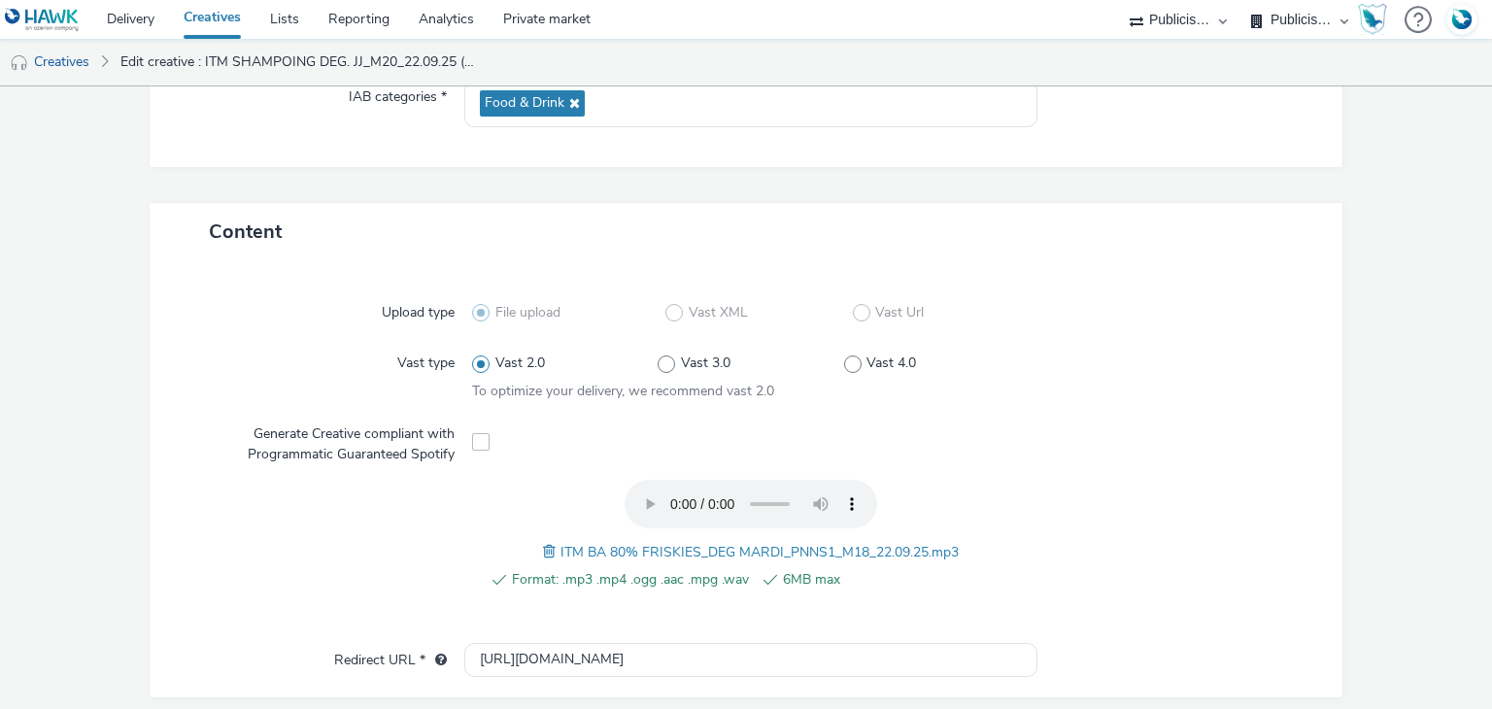
click at [761, 549] on span "ITM BA 80% FRISKIES_DEG MARDI_PNNS1_M18_22.09.25.mp3" at bounding box center [760, 552] width 398 height 18
copy span "ITM BA 80% FRISKIES_DEG MARDI_PNNS1_M18_22.09.25.mp3"
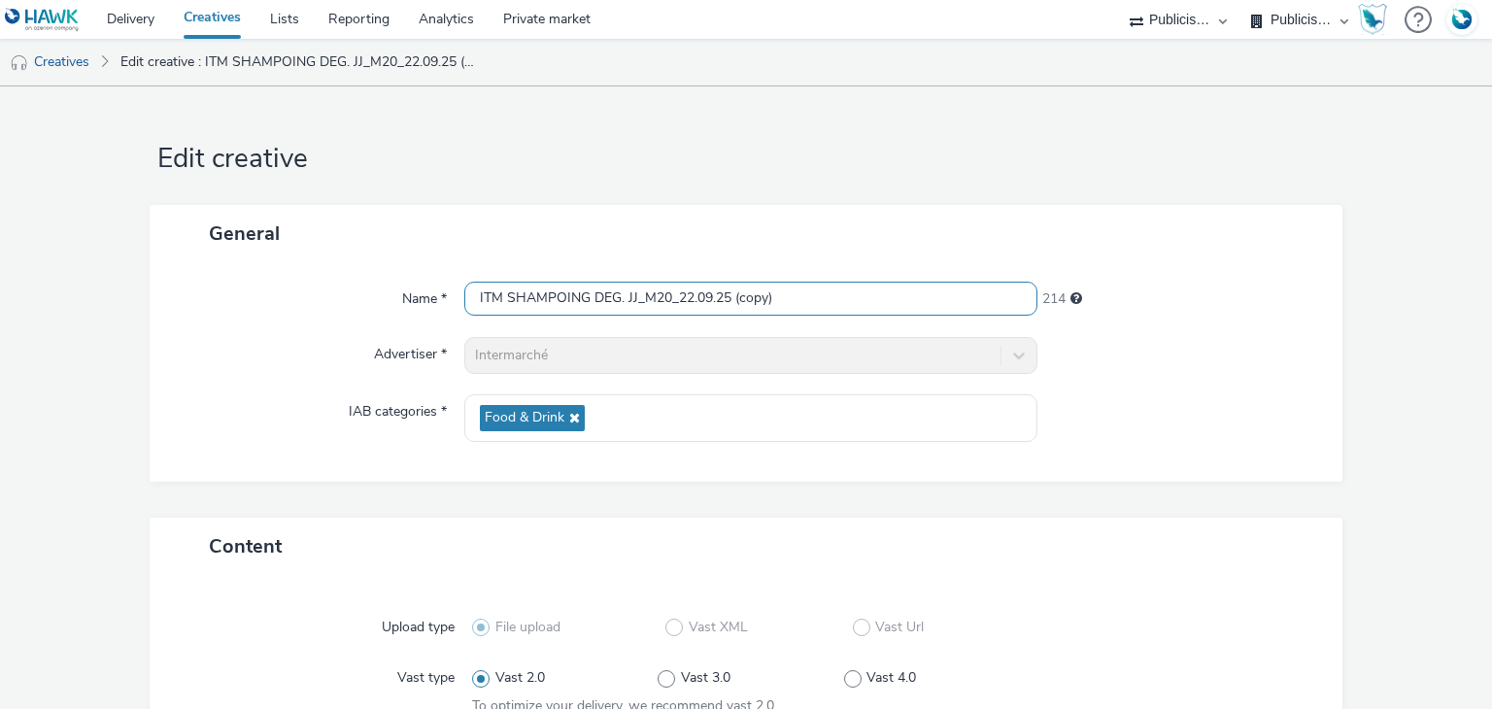
click at [660, 289] on input "ITM SHAMPOING DEG. JJ_M20_22.09.25 (copy)" at bounding box center [750, 299] width 572 height 34
paste input "BA 80% FRISKIES_DEG MARDI_PNNS1_M18_22.09.25.mp3"
click at [660, 289] on input "ITM BA 80% FRISKIES_DEG MARDI_PNNS1_M18_22.09.25.mp3" at bounding box center [750, 299] width 572 height 34
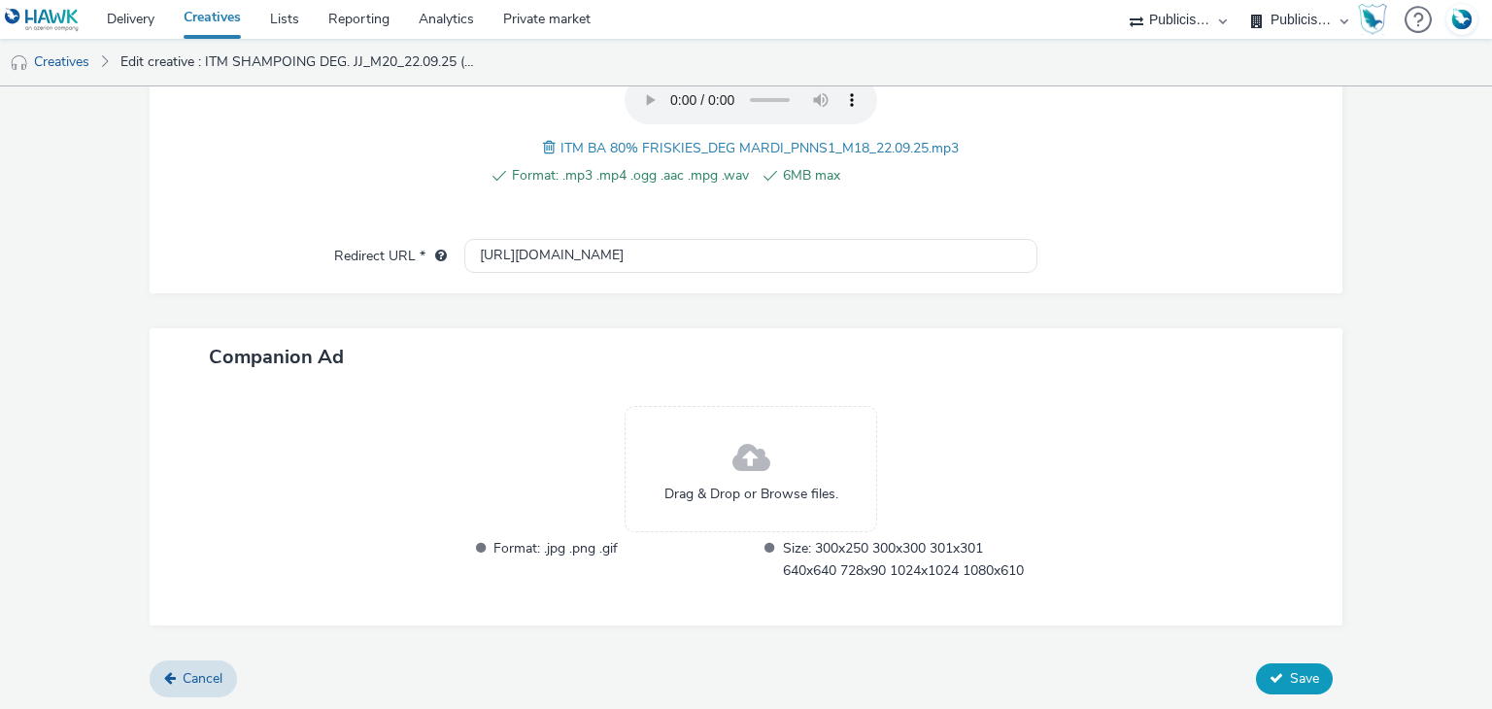
type input "ITM BA 80% FRISKIES_DEG MARDI_PNNS1_M18_22.09.25"
click at [1284, 689] on button "Save" at bounding box center [1294, 679] width 77 height 31
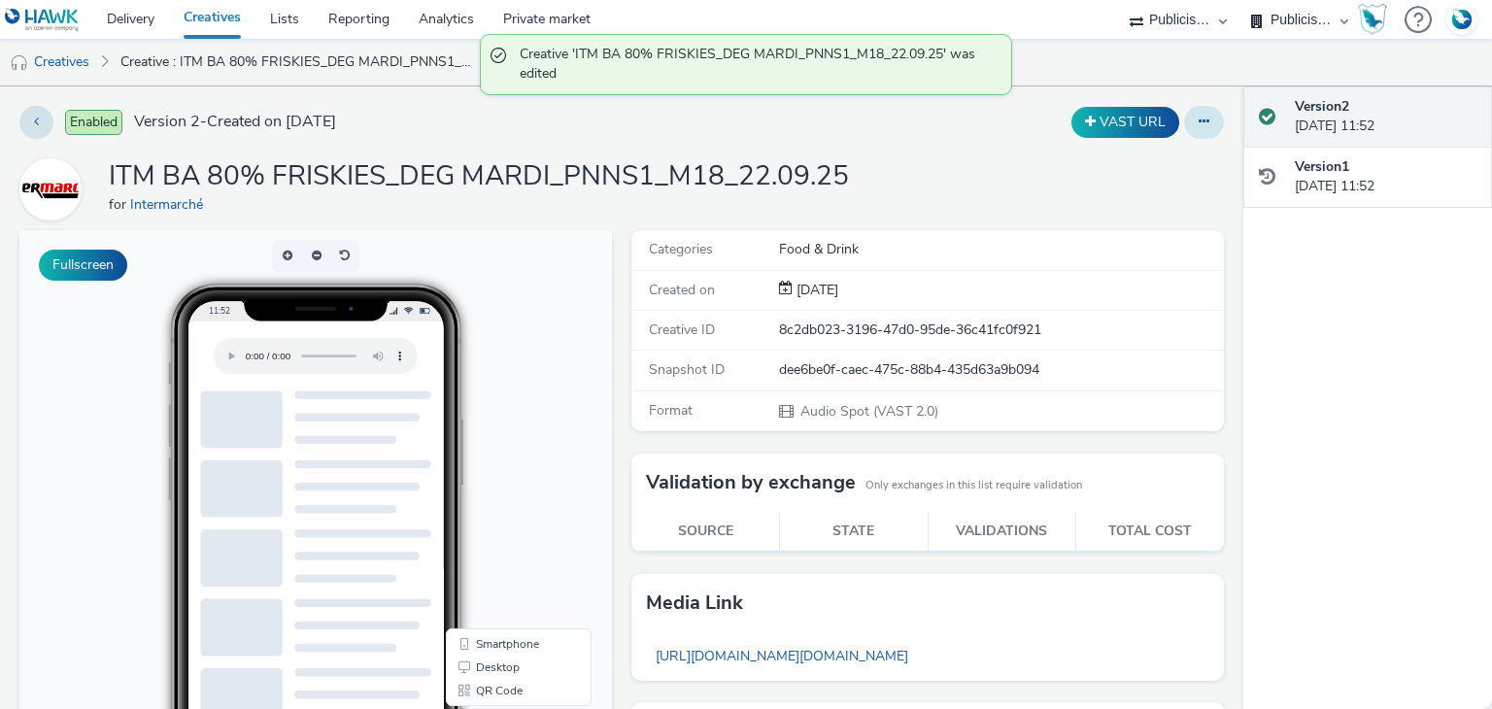
click at [1197, 137] on button at bounding box center [1204, 122] width 40 height 33
click at [1132, 199] on link "Duplicate" at bounding box center [1152, 200] width 146 height 39
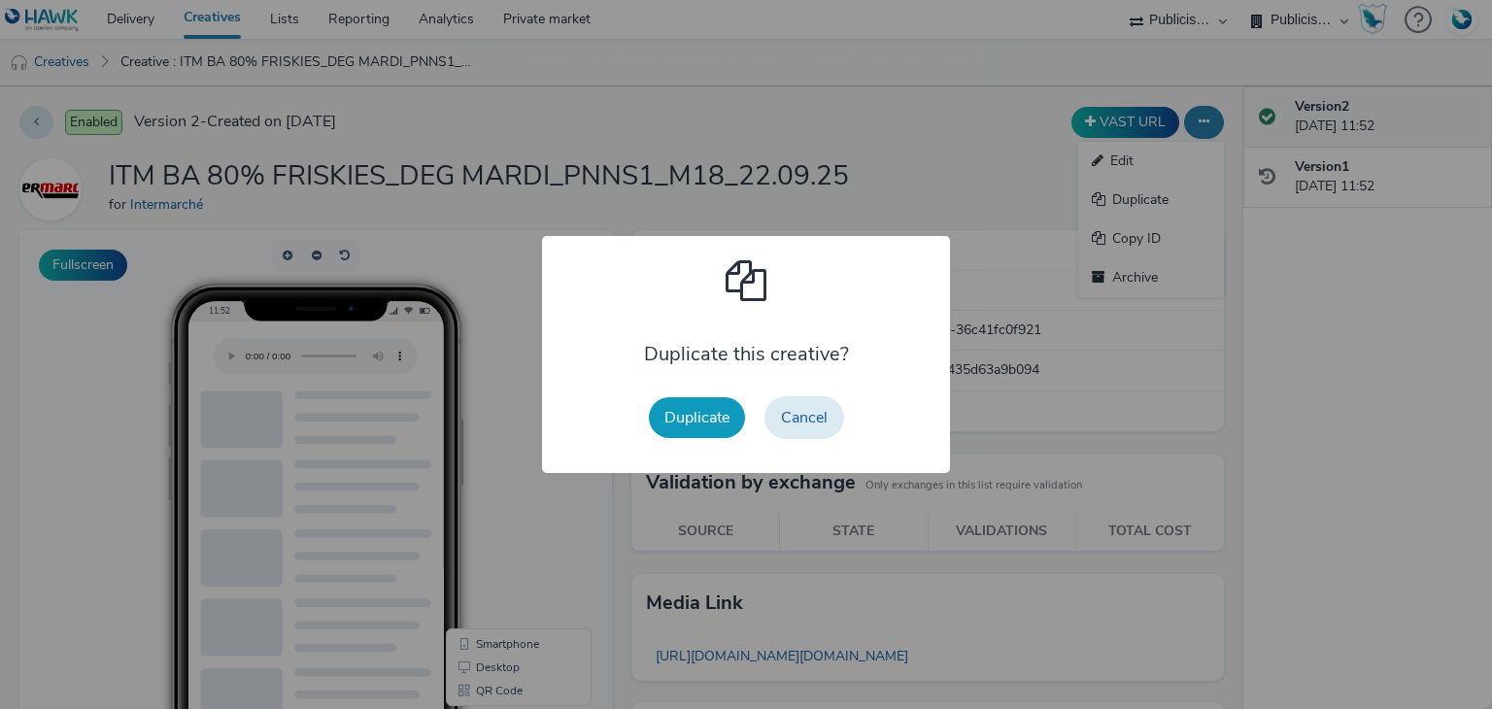
click at [712, 434] on button "Duplicate" at bounding box center [697, 417] width 96 height 41
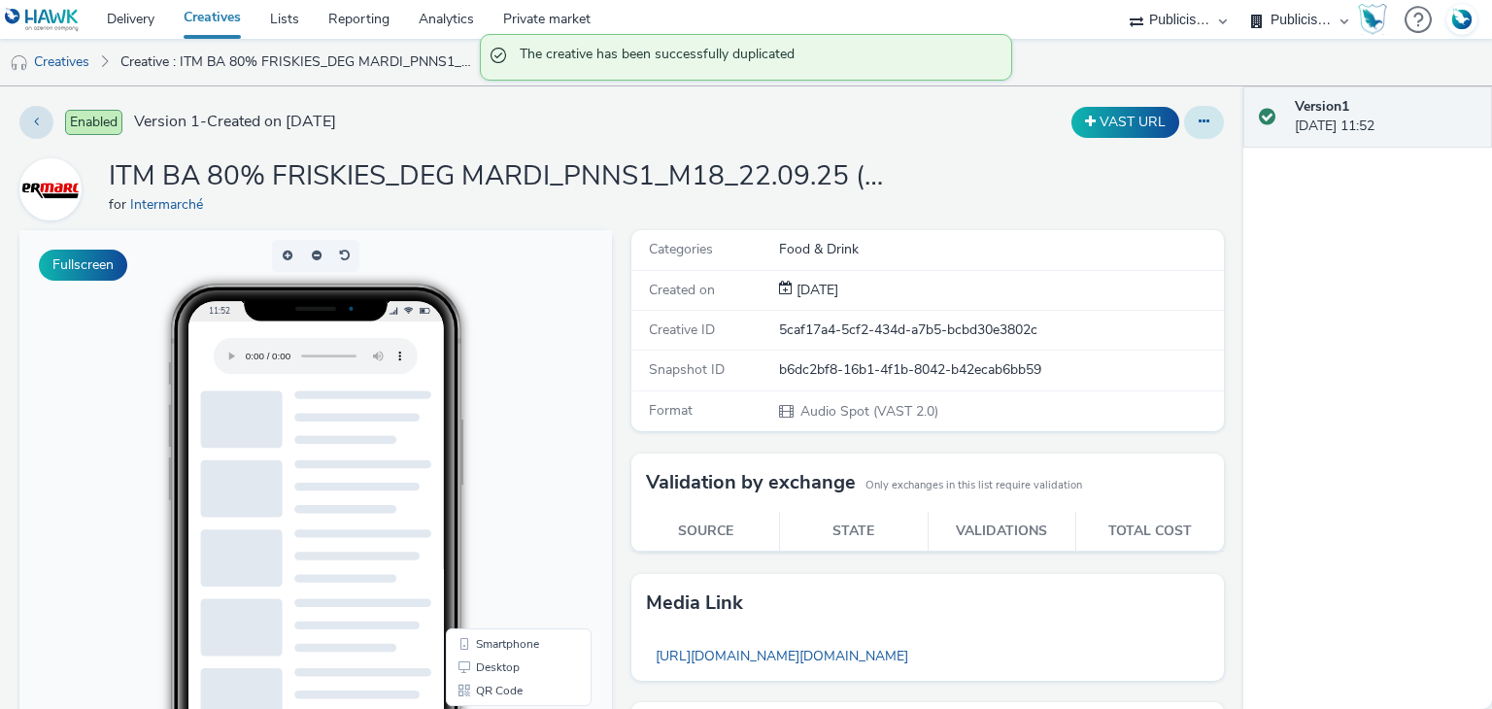
click at [1193, 106] on button at bounding box center [1204, 122] width 40 height 33
click at [1165, 145] on link "Edit" at bounding box center [1152, 161] width 146 height 39
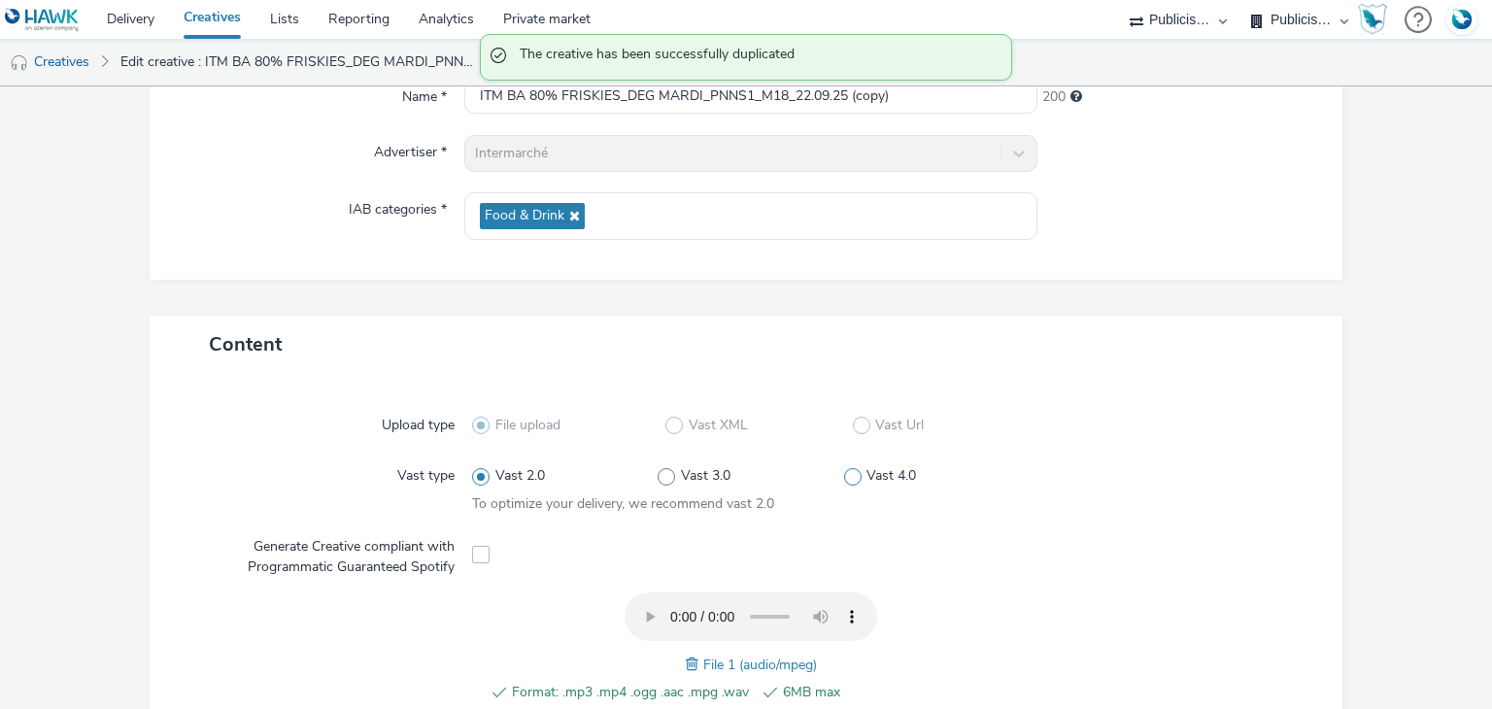
scroll to position [206, 0]
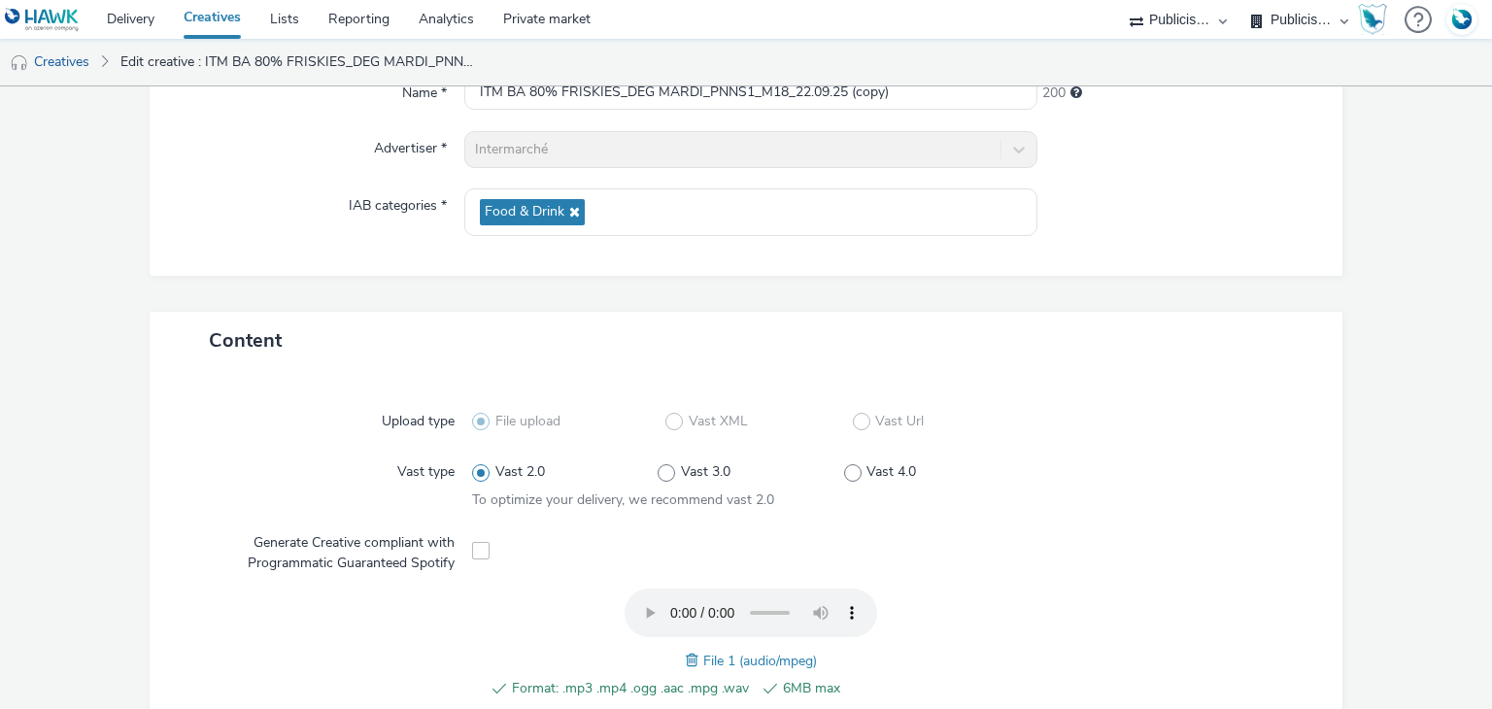
click at [686, 655] on span at bounding box center [694, 660] width 17 height 21
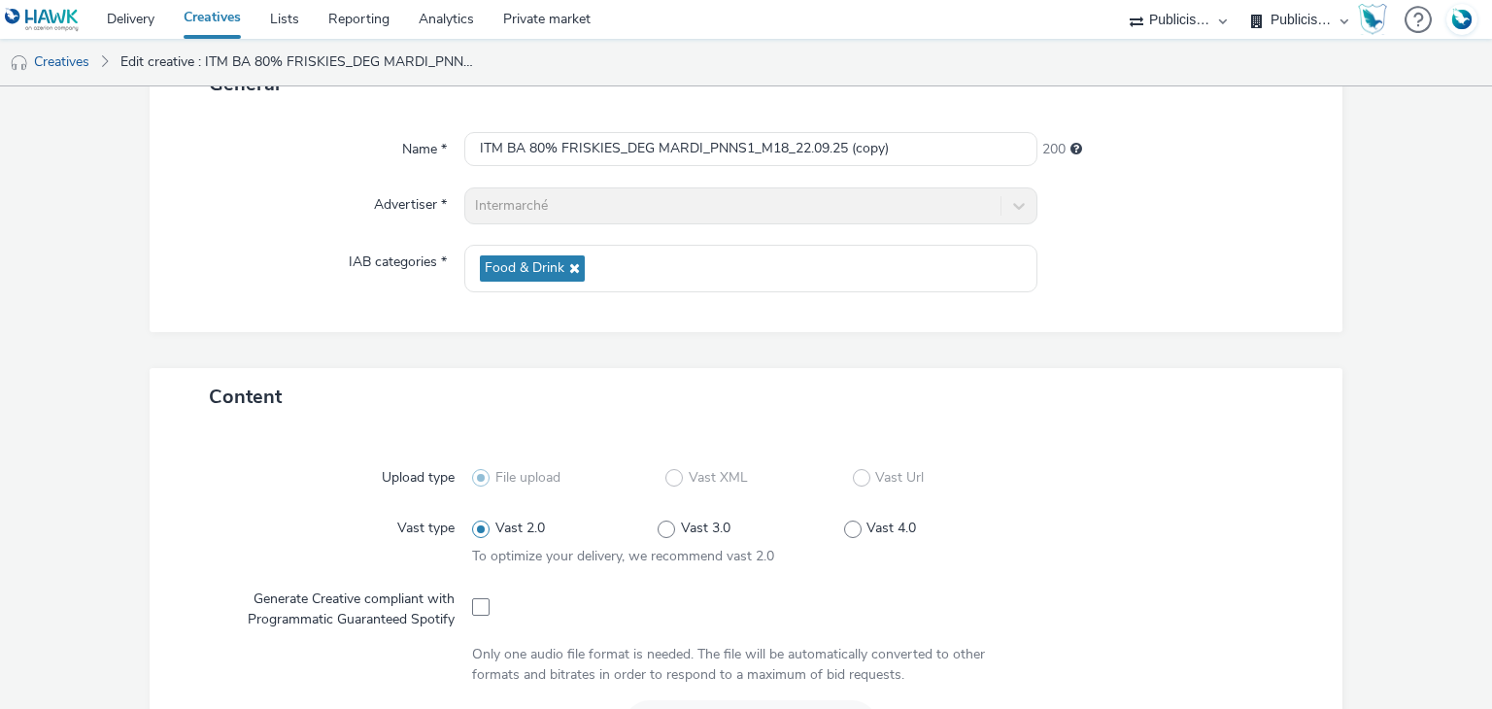
scroll to position [149, 0]
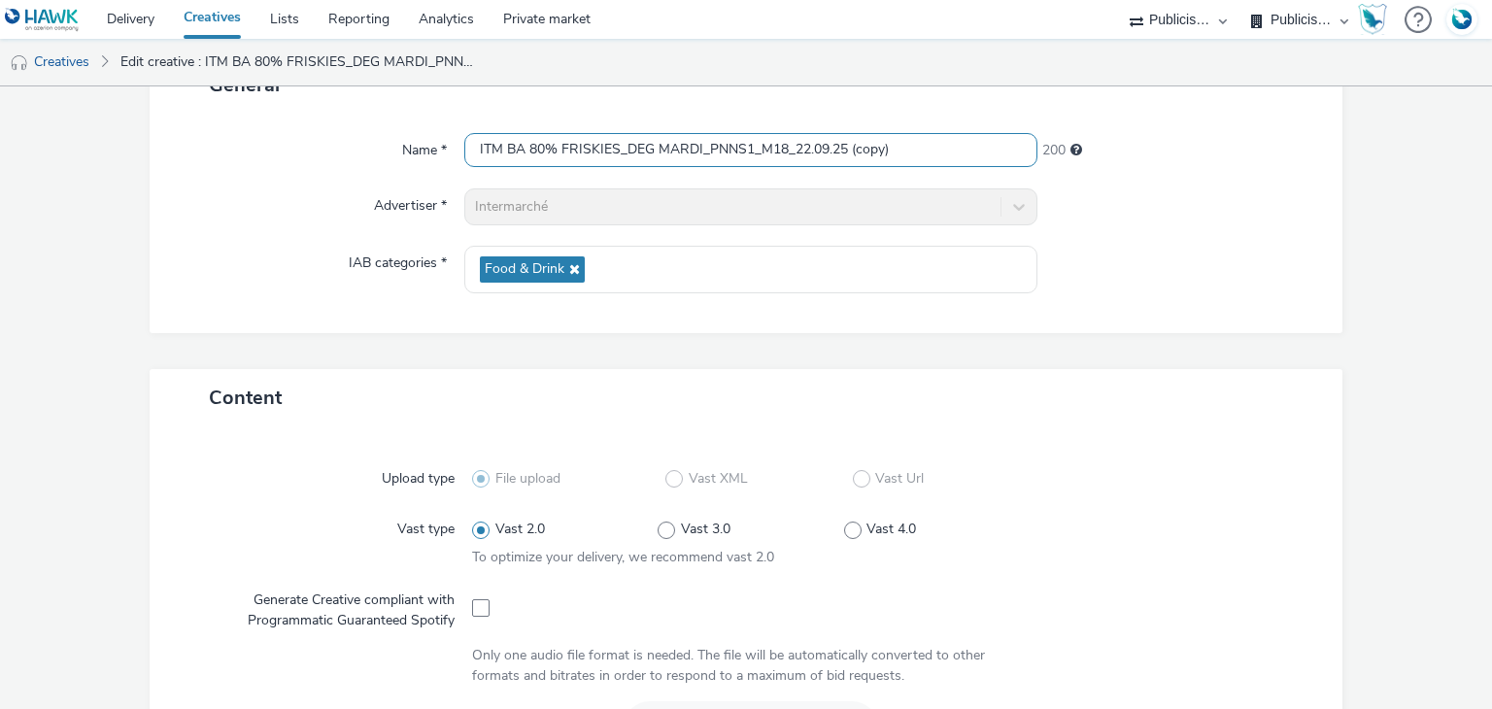
click at [747, 146] on input "ITM BA 80% FRISKIES_DEG MARDI_PNNS1_M18_22.09.25 (copy)" at bounding box center [750, 150] width 572 height 34
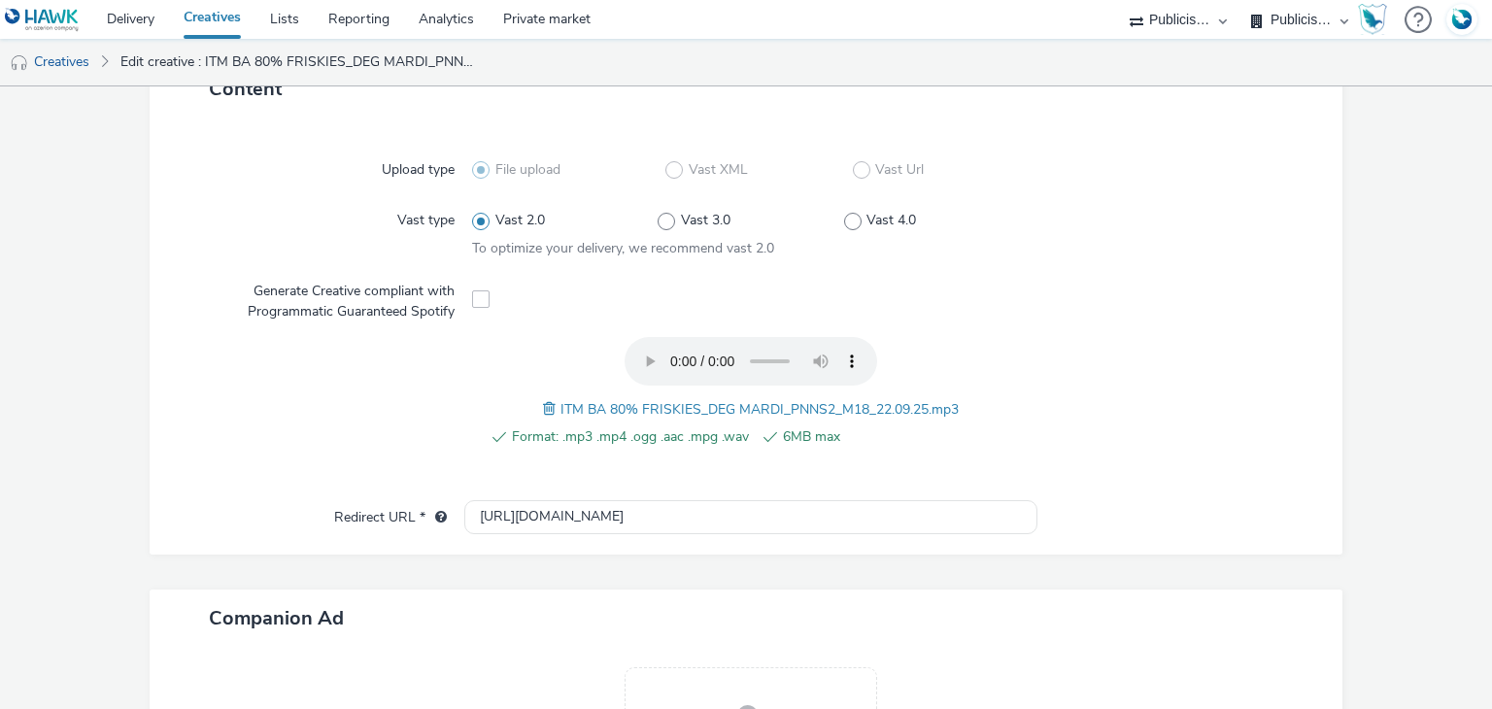
scroll to position [719, 0]
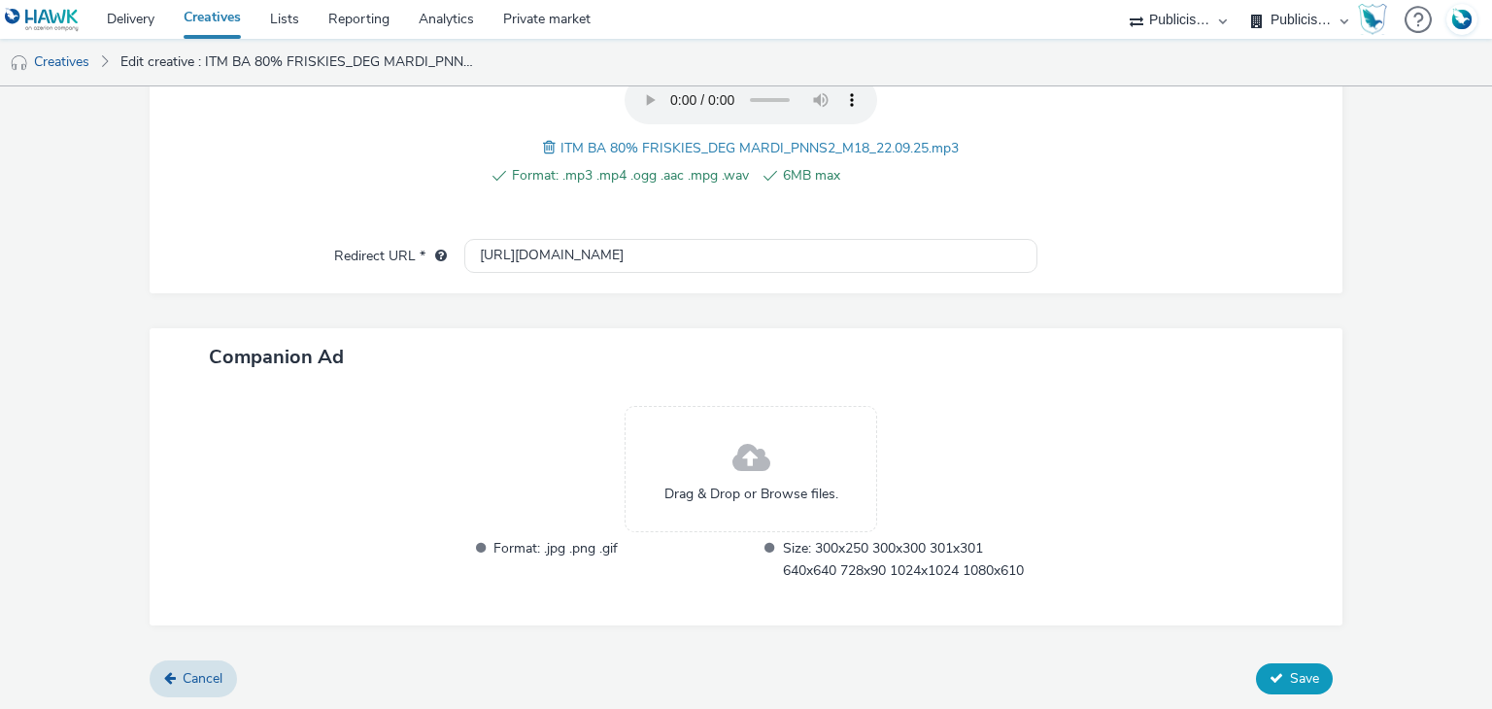
type input "ITM BA 80% FRISKIES_DEG MARDI_PNNS2_M18_22.09.25"
click at [1270, 675] on icon at bounding box center [1277, 678] width 14 height 14
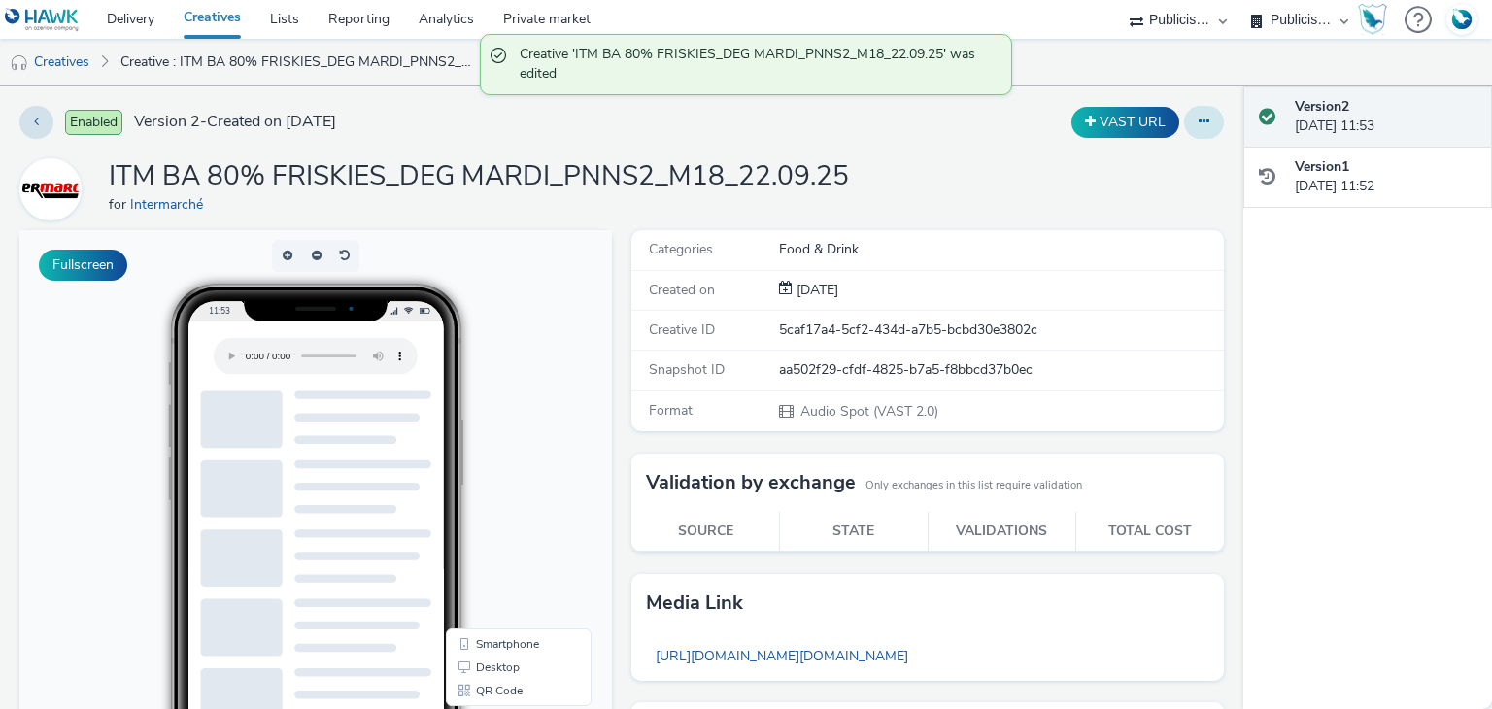
click at [1199, 128] on icon at bounding box center [1204, 122] width 11 height 14
click at [1130, 206] on link "Duplicate" at bounding box center [1152, 200] width 146 height 39
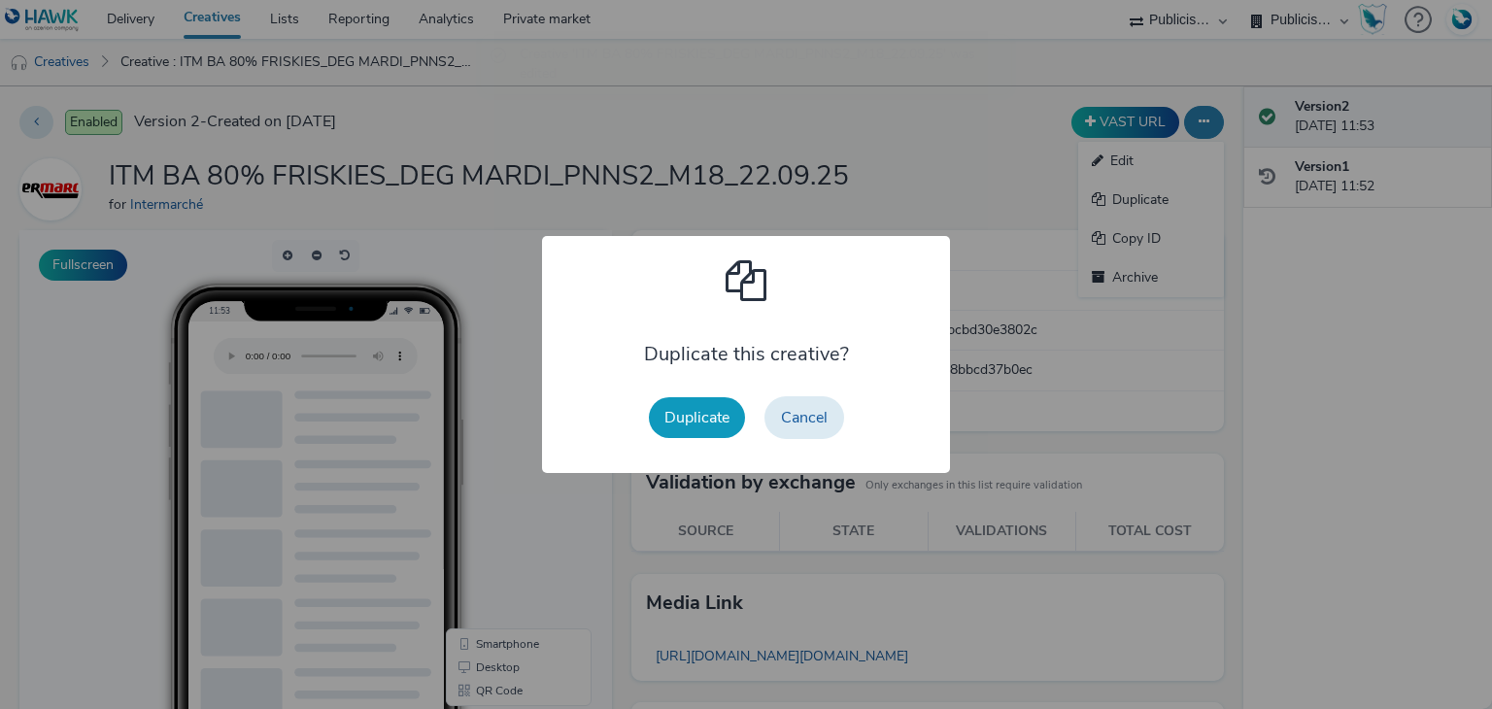
click at [699, 419] on button "Duplicate" at bounding box center [697, 417] width 96 height 41
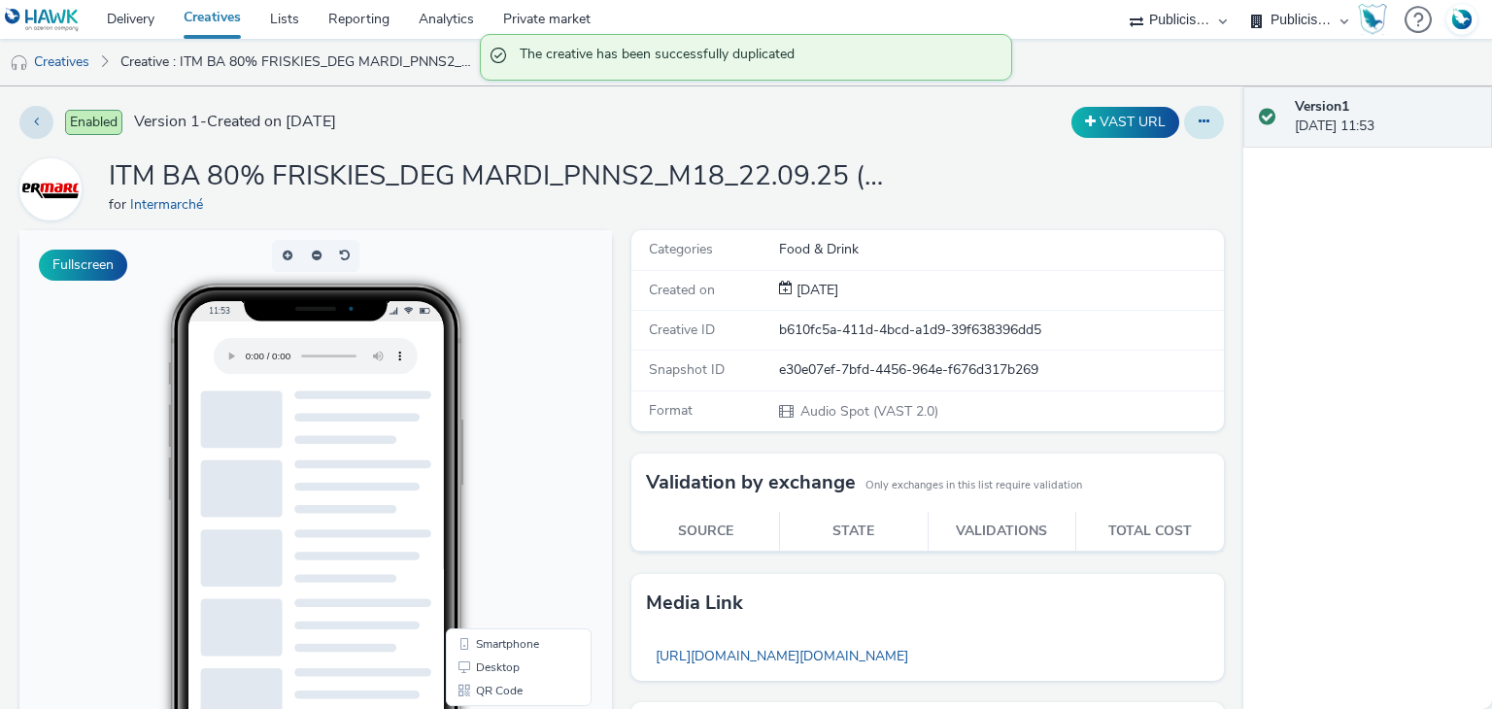
click at [1199, 125] on icon at bounding box center [1204, 122] width 11 height 14
click at [1148, 154] on link "Edit" at bounding box center [1152, 161] width 146 height 39
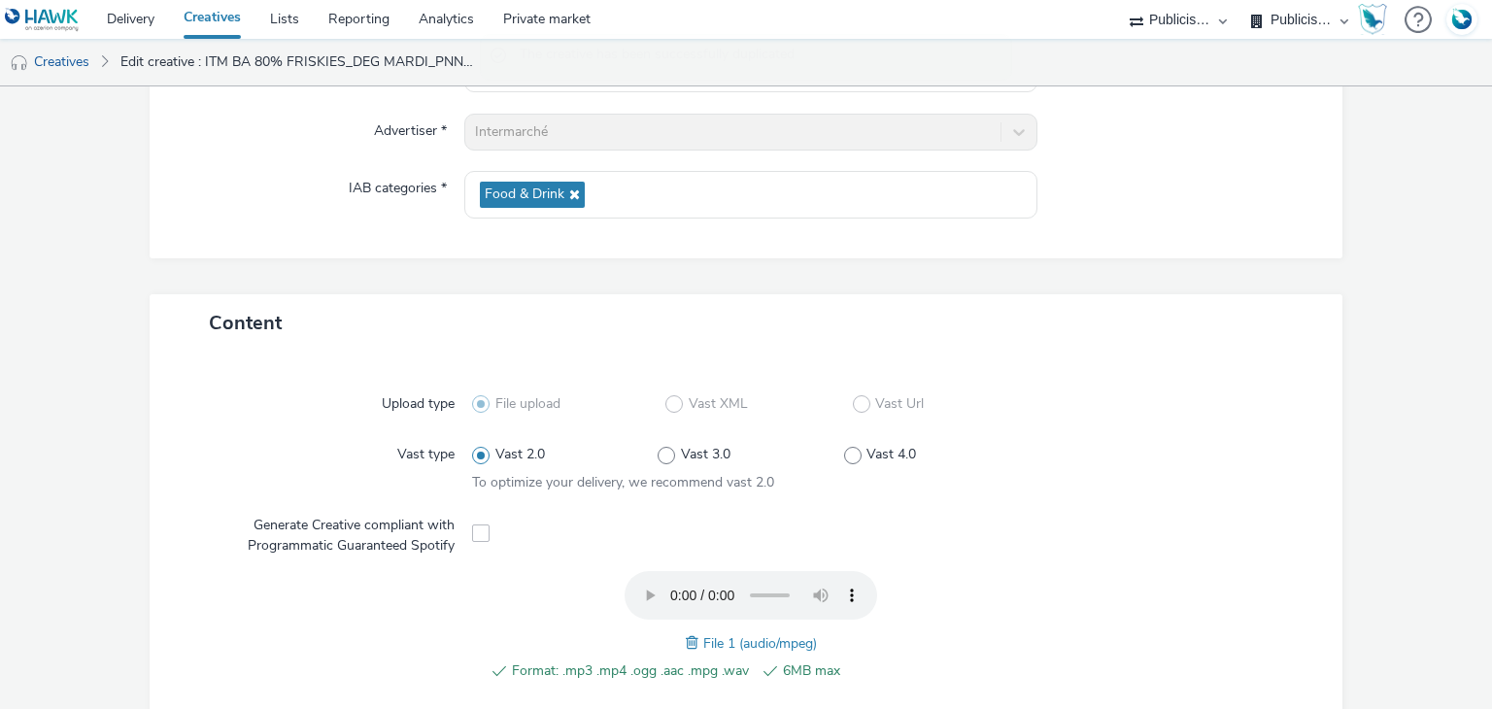
scroll to position [225, 0]
click at [686, 638] on span at bounding box center [694, 641] width 17 height 21
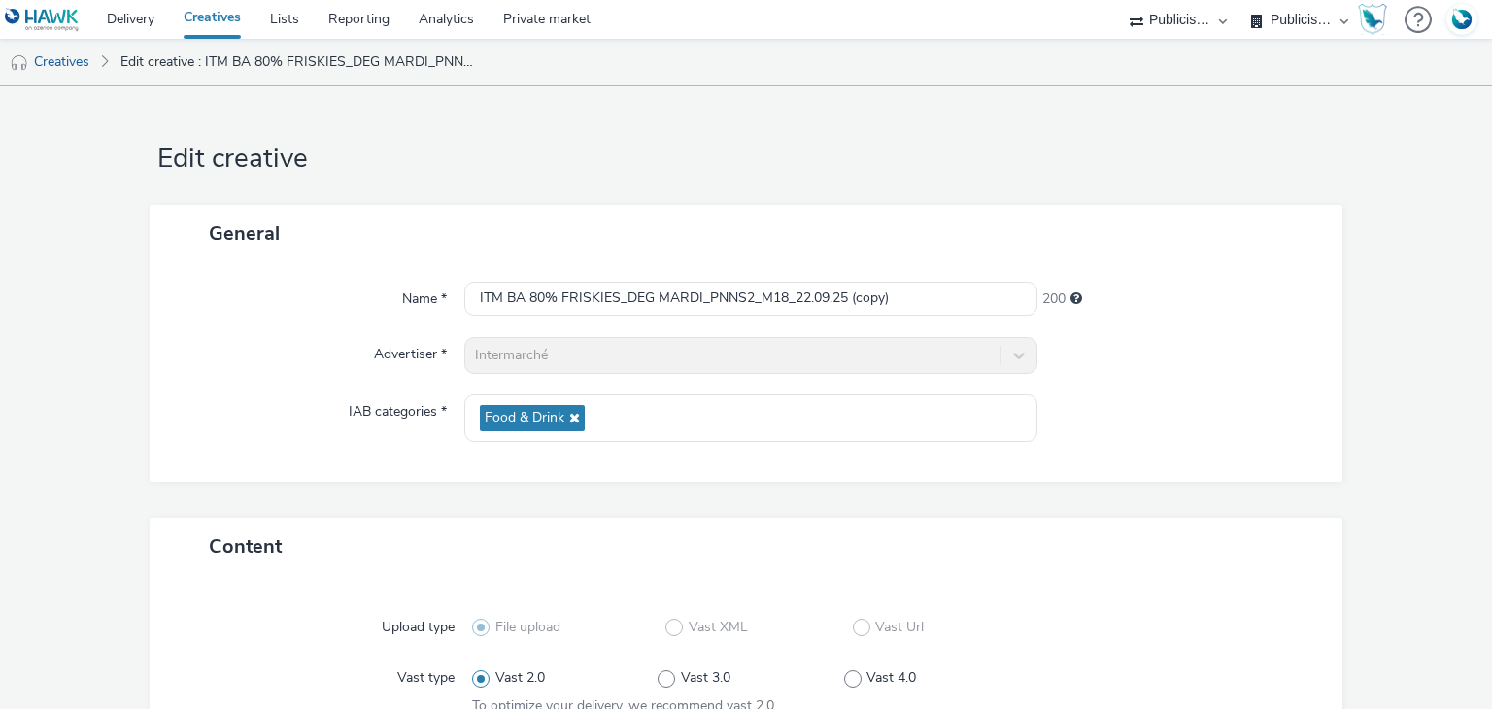
scroll to position [0, 0]
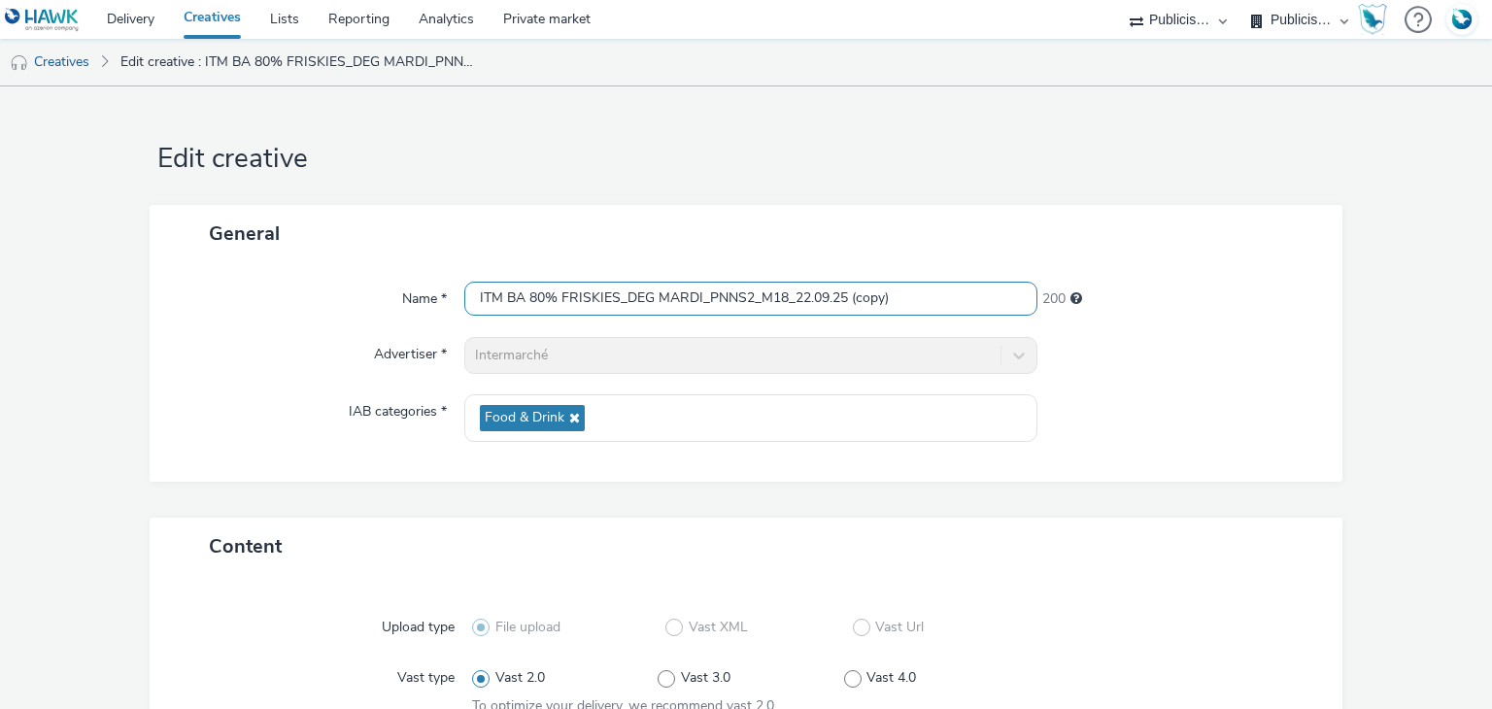
click at [747, 300] on input "ITM BA 80% FRISKIES_DEG MARDI_PNNS2_M18_22.09.25 (copy)" at bounding box center [750, 299] width 572 height 34
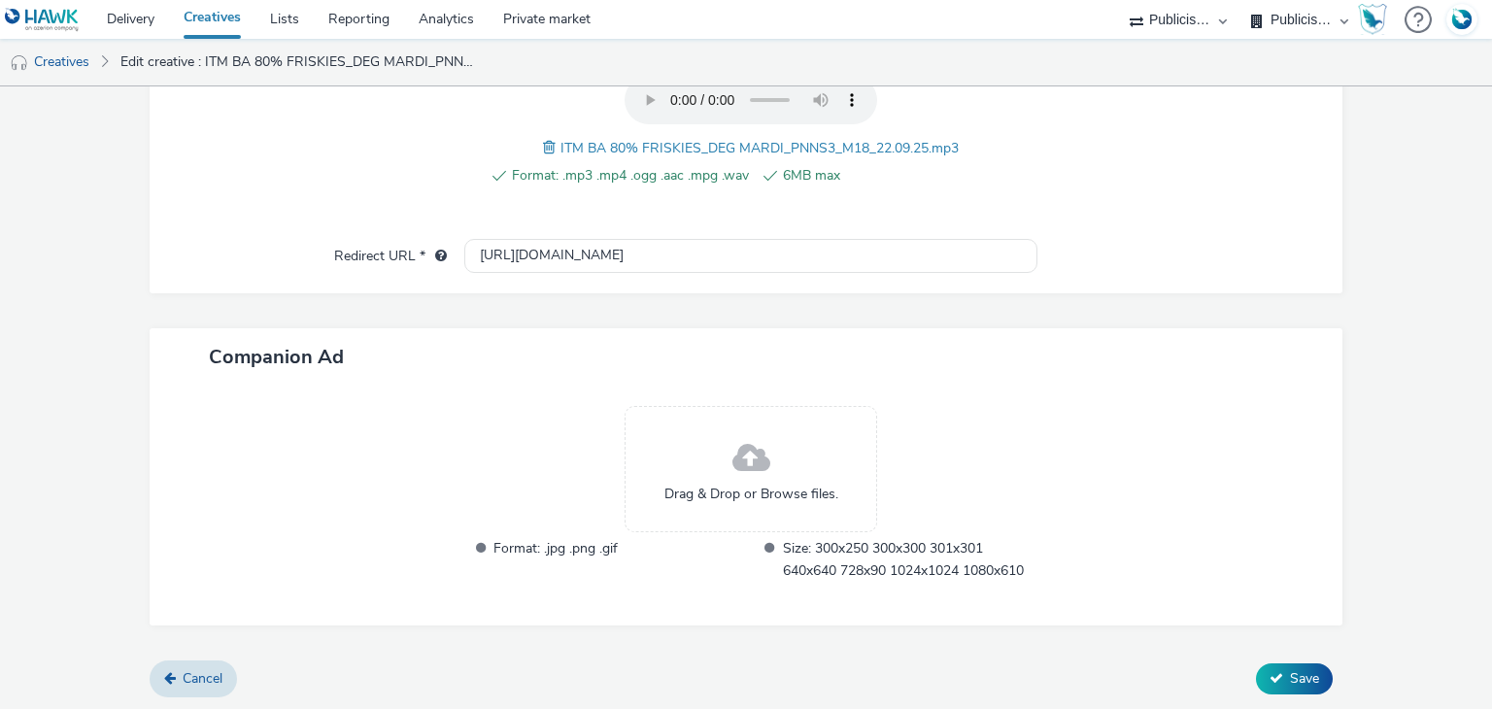
scroll to position [719, 0]
type input "ITM BA 80% FRISKIES_DEG MARDI_PNNS3_M18_22.09.25"
click at [1289, 689] on button "Save" at bounding box center [1294, 679] width 77 height 31
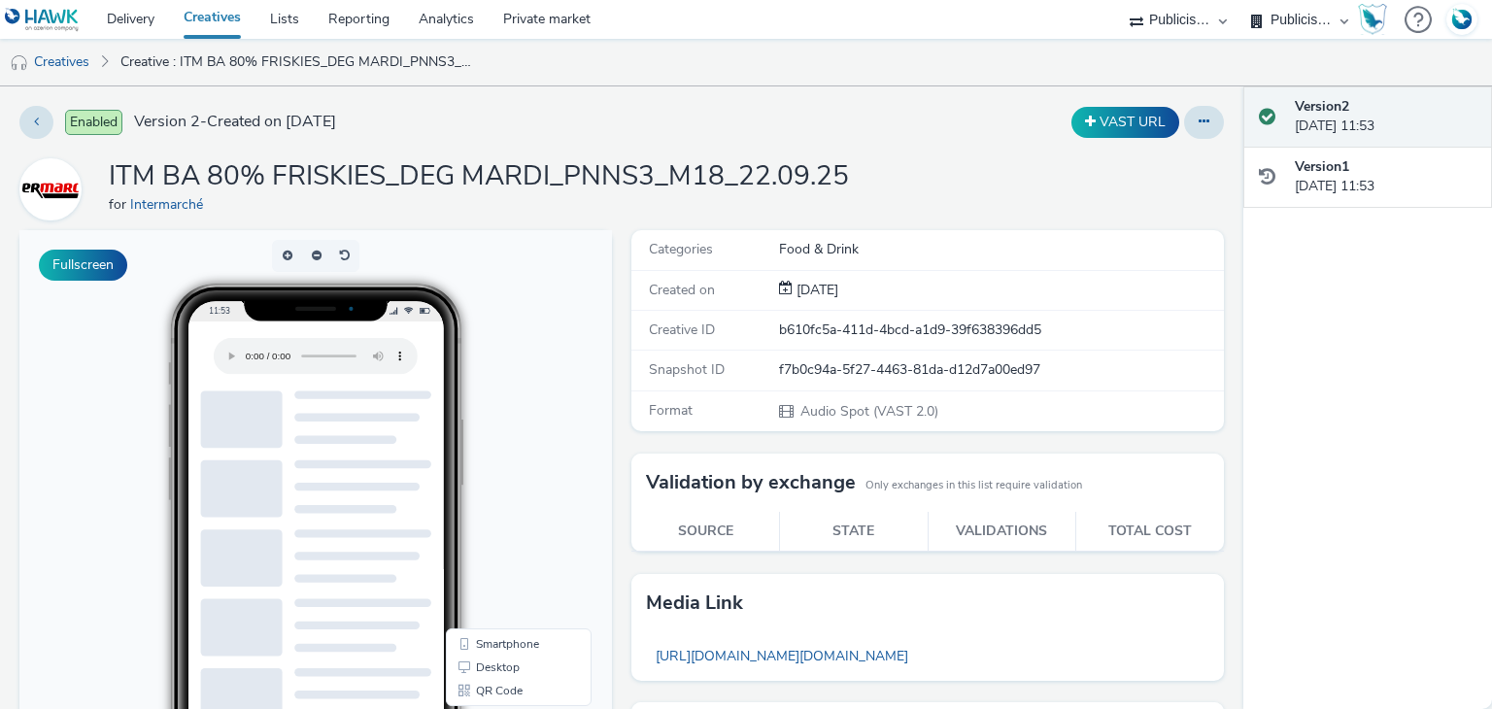
click at [728, 176] on h1 "ITM BA 80% FRISKIES_DEG MARDI_PNNS3_M18_22.09.25" at bounding box center [479, 176] width 740 height 37
click at [1193, 131] on button at bounding box center [1204, 122] width 40 height 33
click at [1127, 206] on link "Duplicate" at bounding box center [1152, 200] width 146 height 39
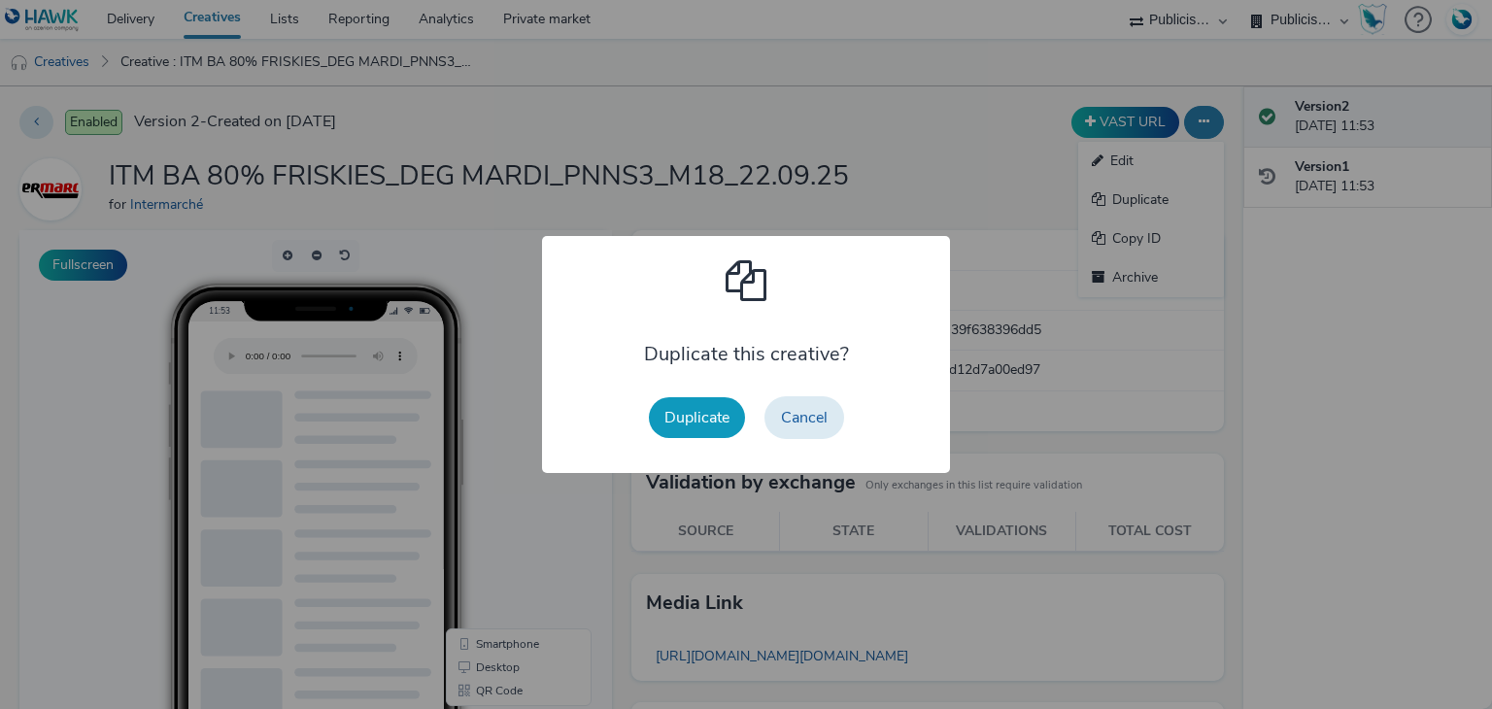
click at [691, 423] on button "Duplicate" at bounding box center [697, 417] width 96 height 41
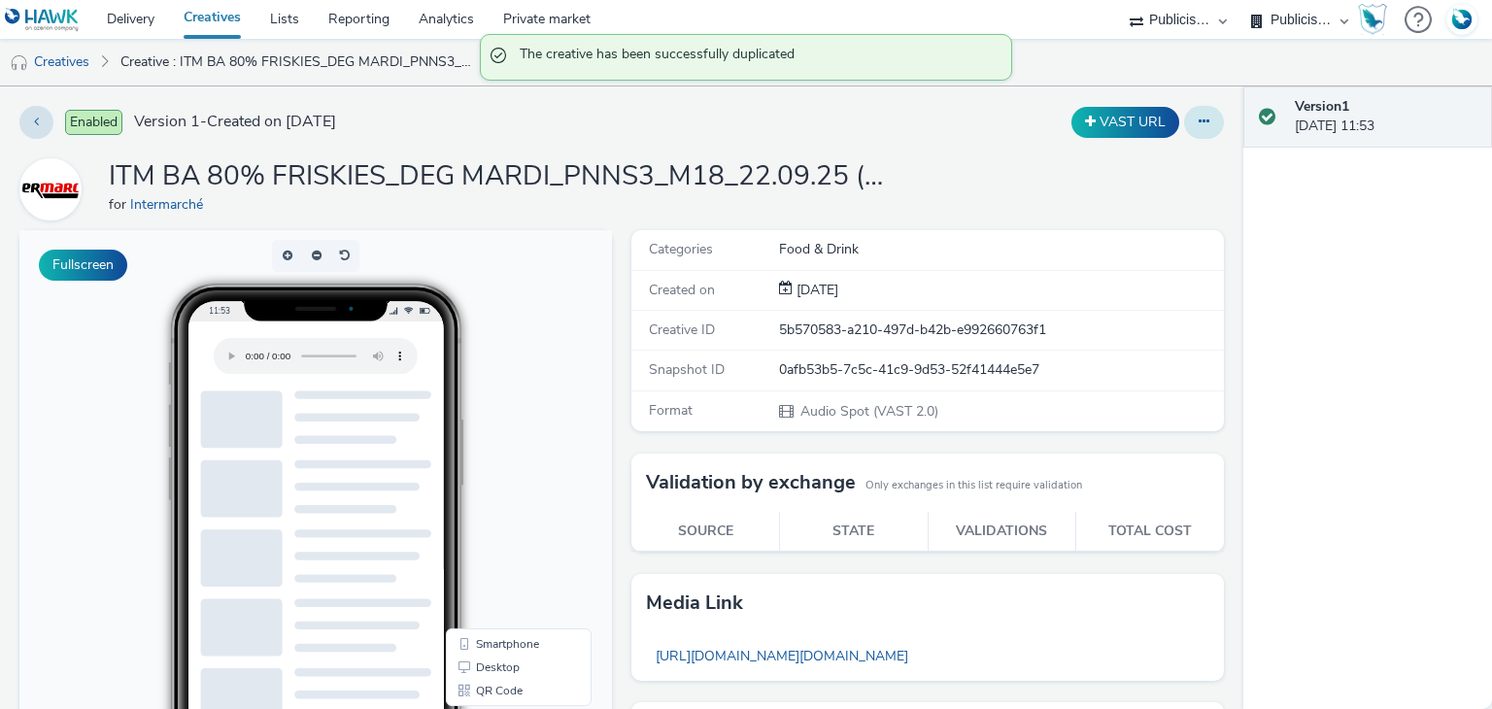
click at [1199, 120] on icon at bounding box center [1204, 122] width 11 height 14
click at [1125, 154] on link "Edit" at bounding box center [1152, 161] width 146 height 39
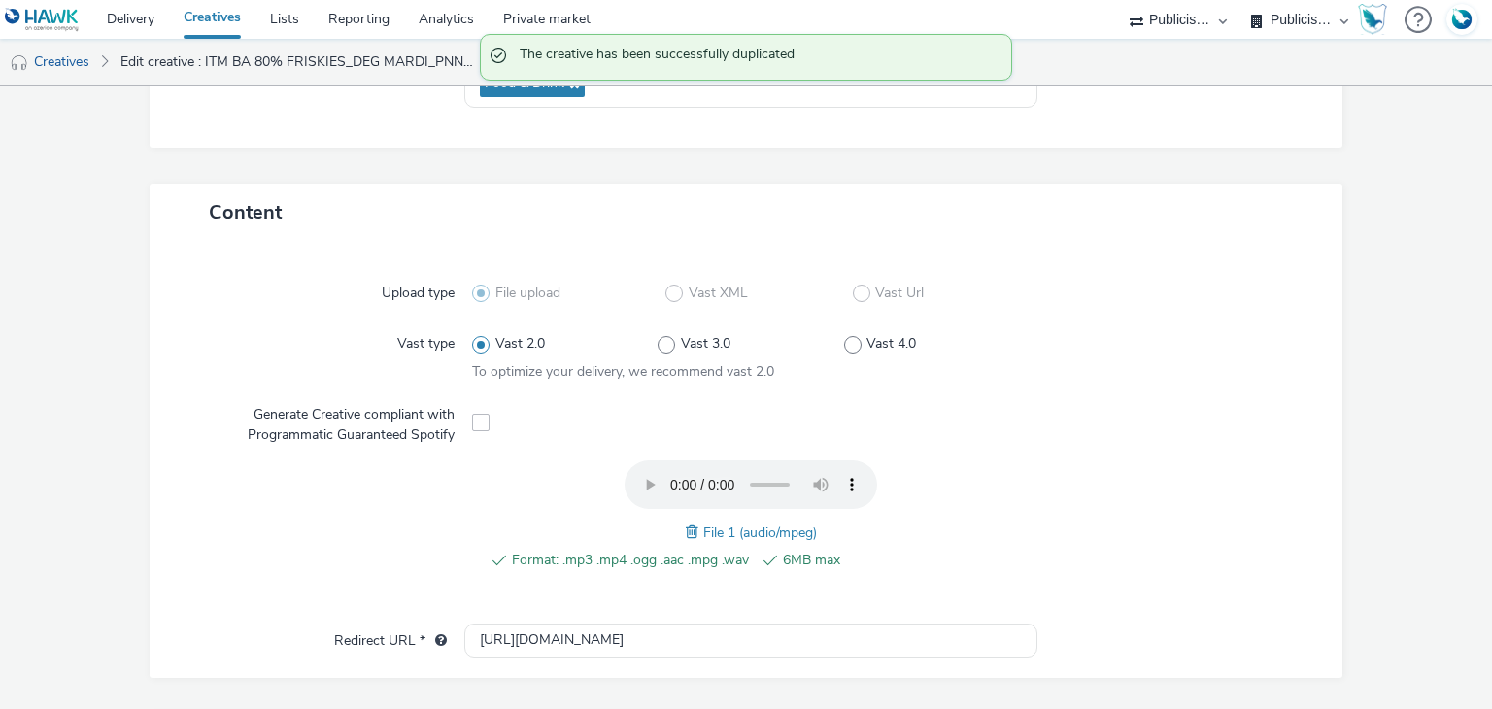
scroll to position [338, 0]
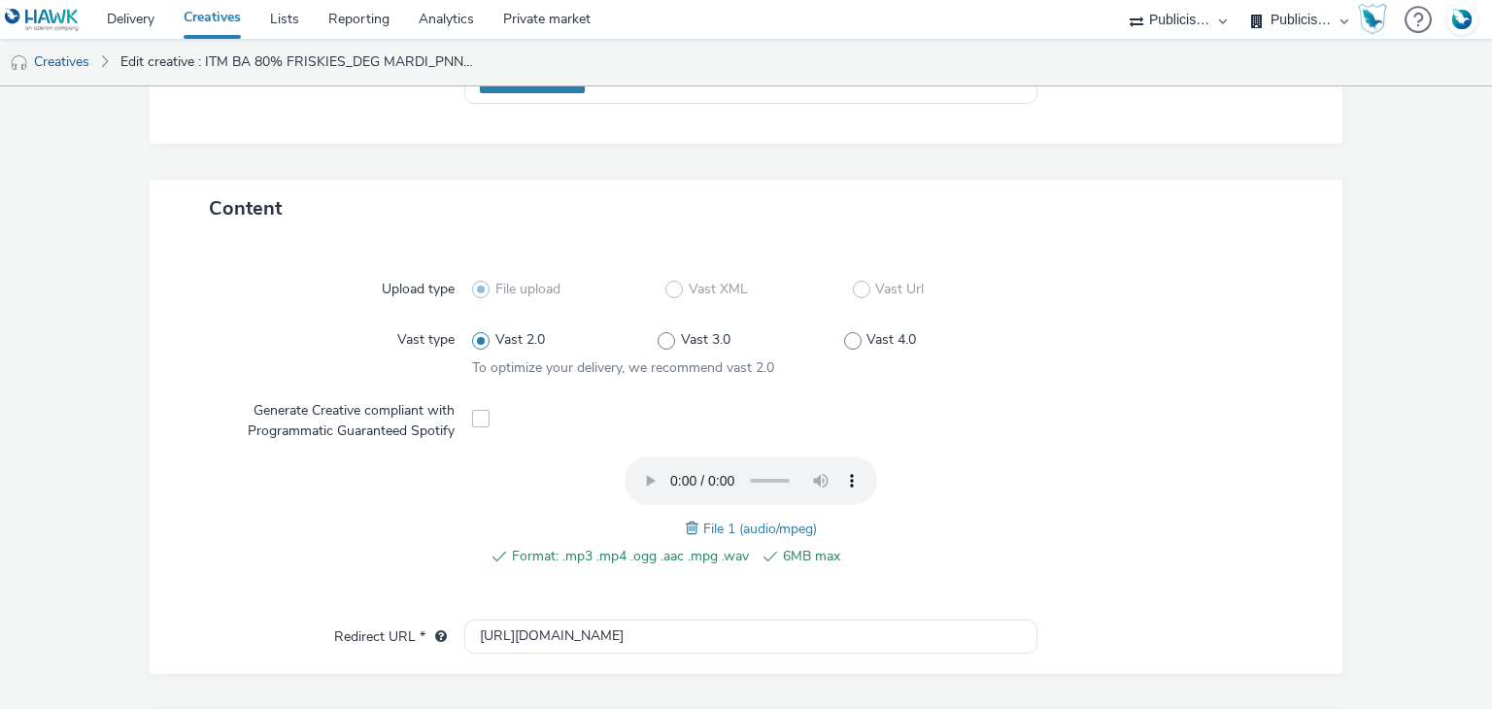
click at [686, 524] on span at bounding box center [694, 528] width 17 height 21
click at [787, 520] on span "ITM BA 80% FRISKIES_DEG JJ_PNNS1_M18_22.09.25.mp3" at bounding box center [759, 529] width 363 height 18
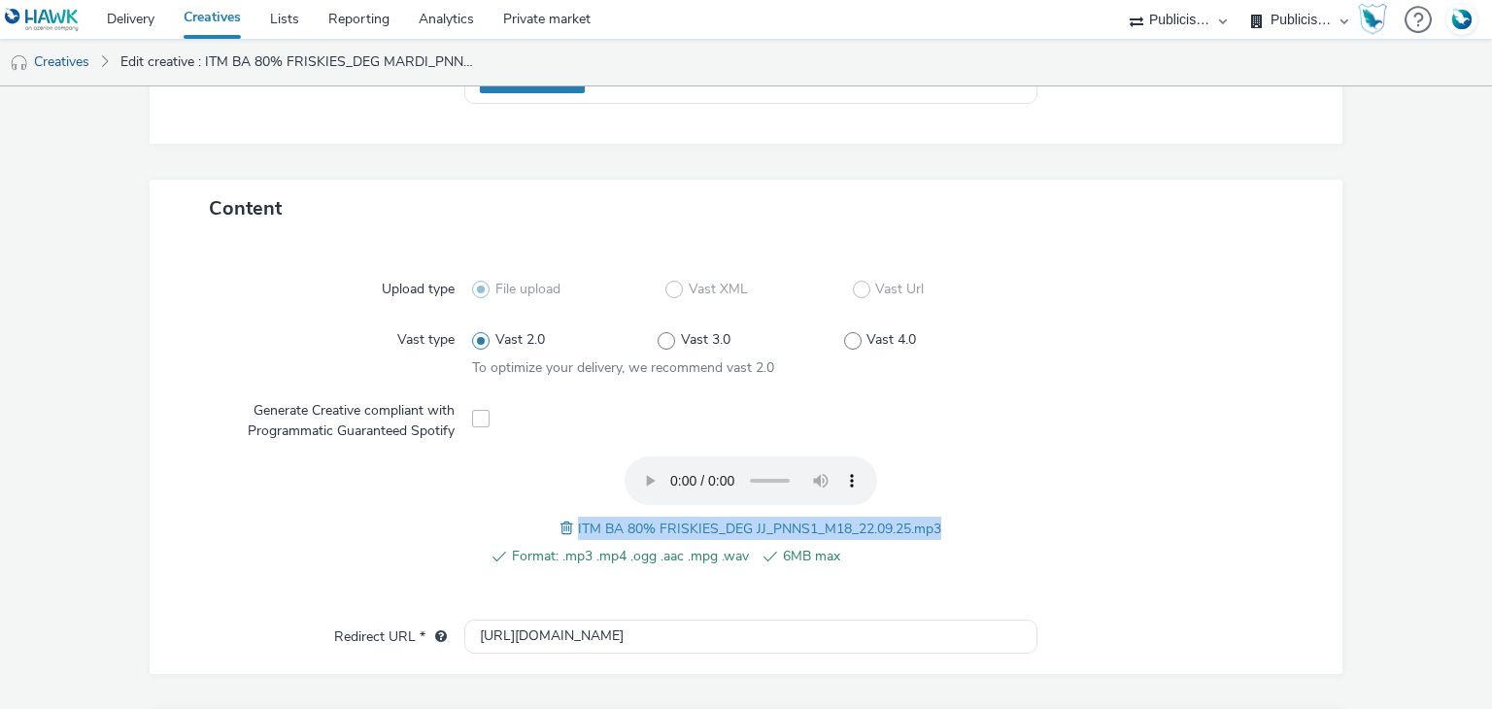
click at [787, 520] on span "ITM BA 80% FRISKIES_DEG JJ_PNNS1_M18_22.09.25.mp3" at bounding box center [759, 529] width 363 height 18
copy span "ITM BA 80% FRISKIES_DEG JJ_PNNS1_M18_22.09.25.mp3"
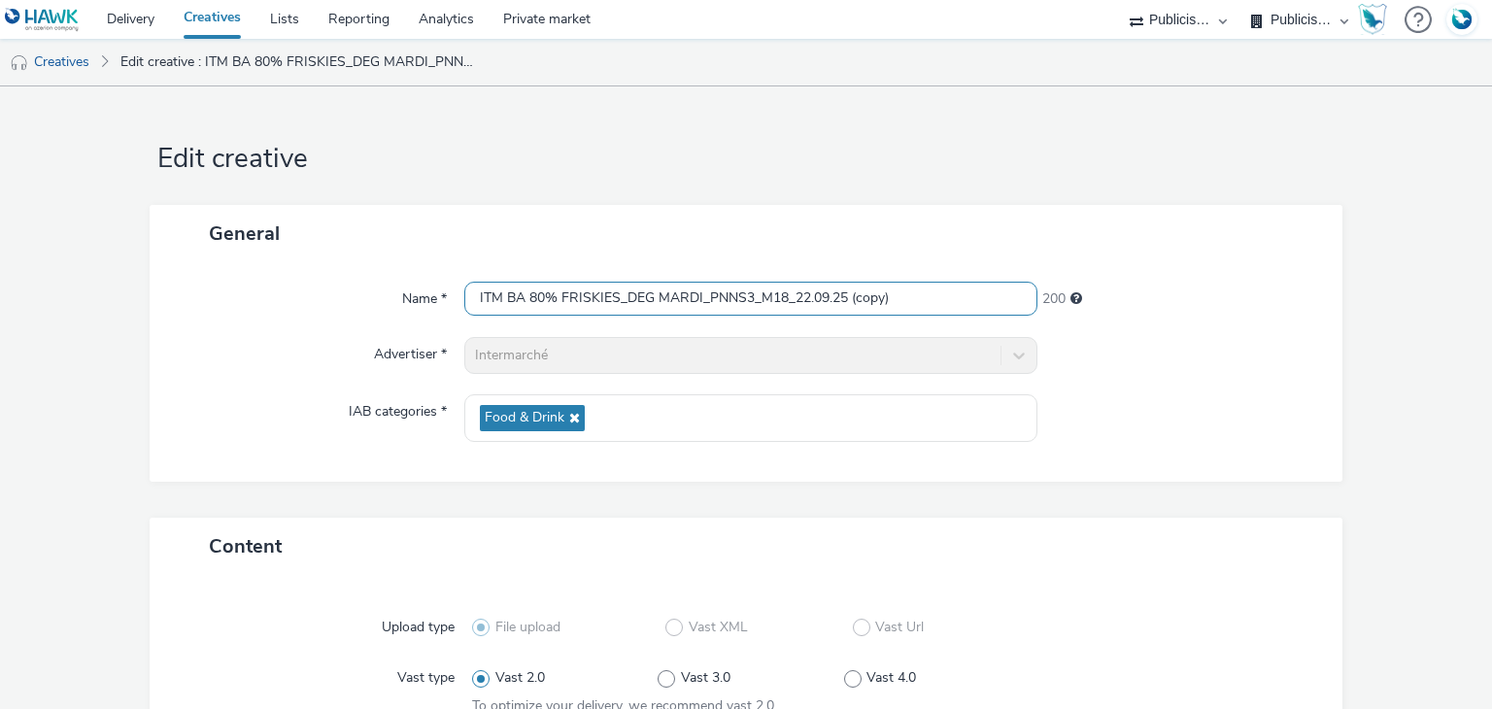
click at [675, 302] on input "ITM BA 80% FRISKIES_DEG MARDI_PNNS3_M18_22.09.25 (copy)" at bounding box center [750, 299] width 572 height 34
paste input "JJ_PNNS1_M18_22.09.25.mp3"
click at [675, 302] on input "ITM BA 80% FRISKIES_DEG JJ_PNNS1_M18_22.09.25.mp3" at bounding box center [750, 299] width 572 height 34
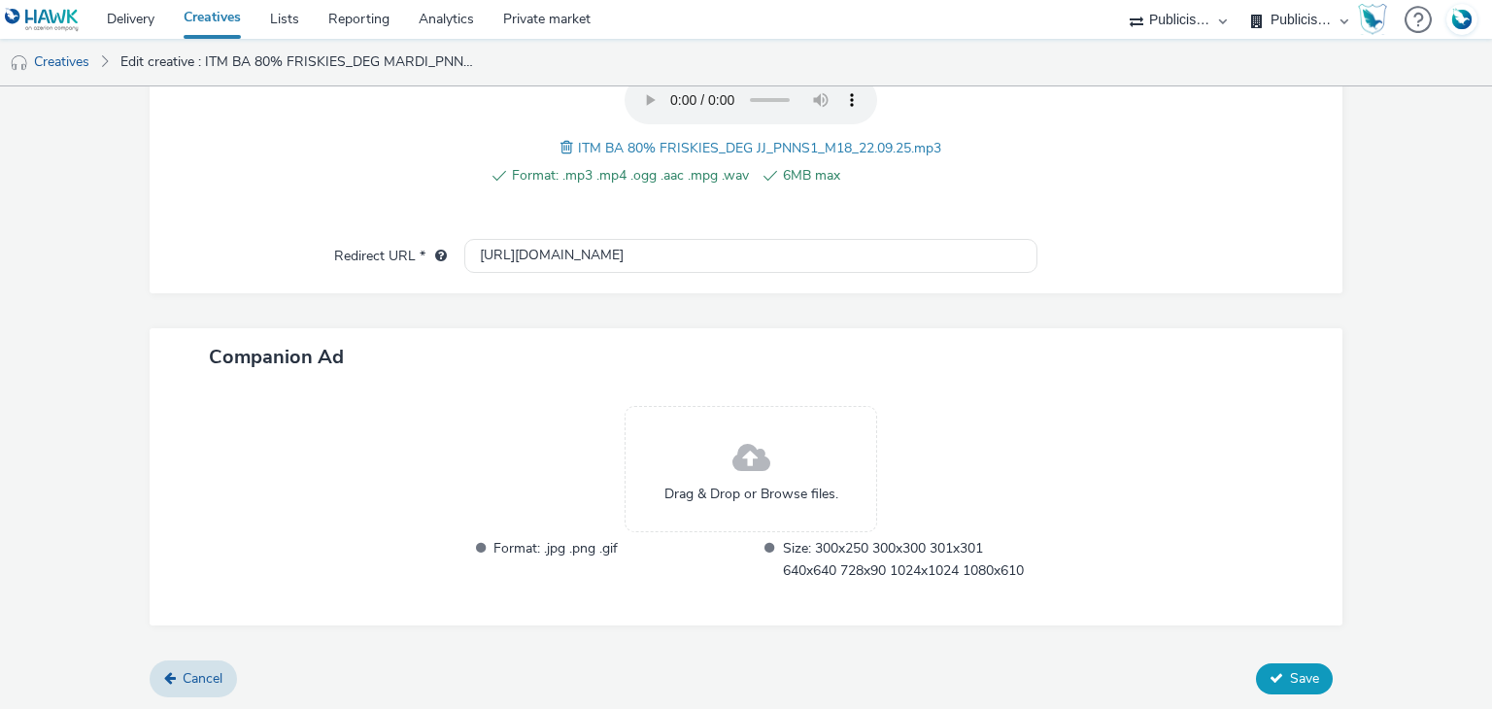
type input "ITM BA 80% FRISKIES_DEG JJ_PNNS1_M18_22.09.25"
click at [1256, 673] on button "Save" at bounding box center [1294, 679] width 77 height 31
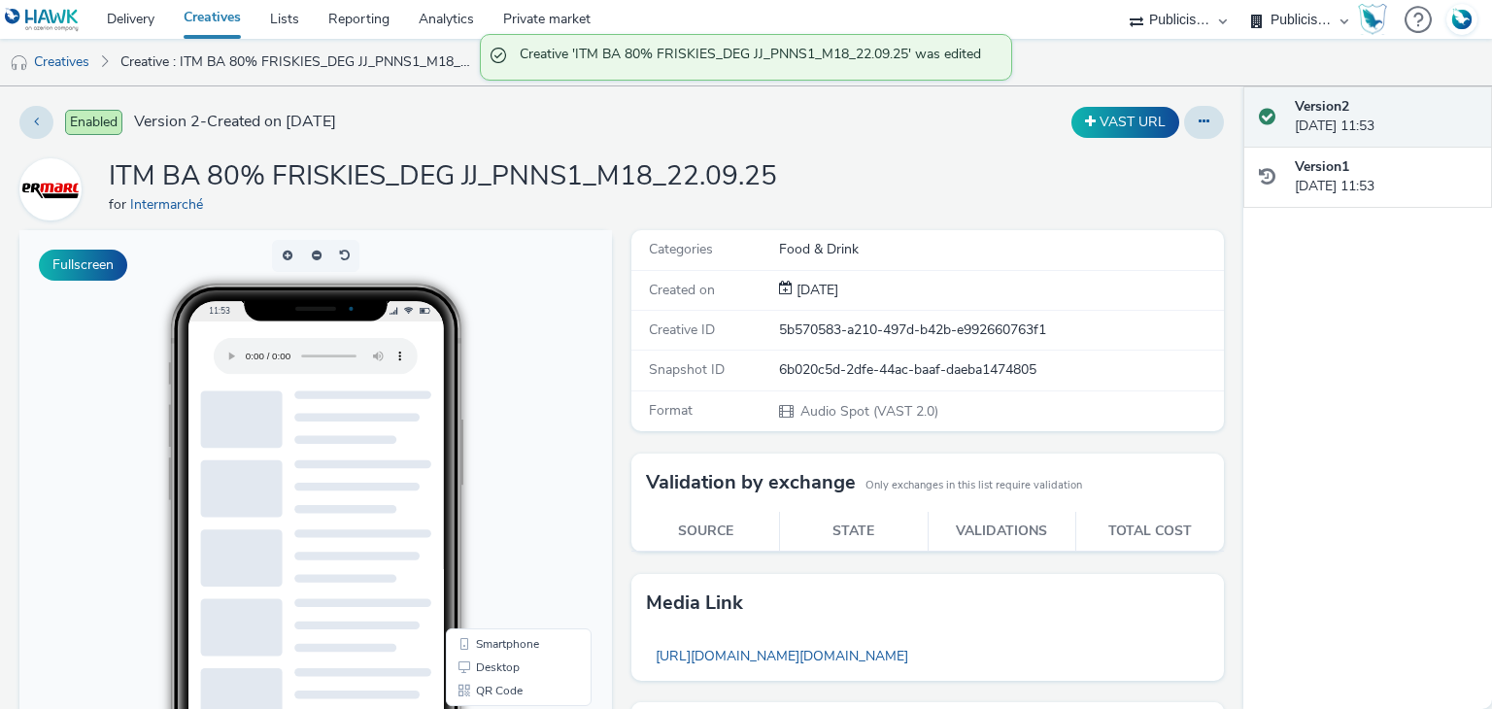
click at [727, 147] on div "Enabled Version 2 - Created on [DATE] VAST URL ITM BA 80% FRISKIES_DEG JJ_PNNS1…" at bounding box center [622, 397] width 1244 height 623
click at [1199, 124] on icon at bounding box center [1204, 122] width 11 height 14
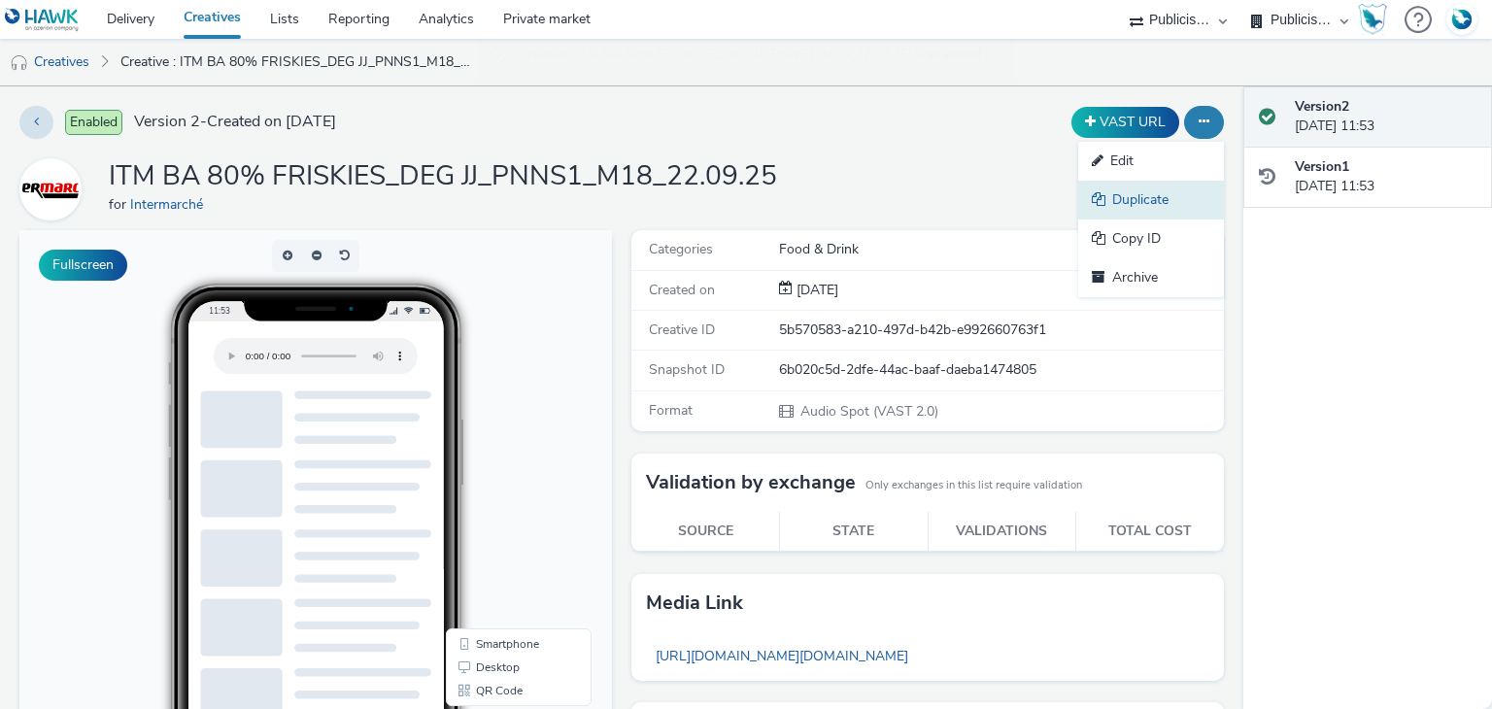
click at [1115, 201] on link "Duplicate" at bounding box center [1152, 200] width 146 height 39
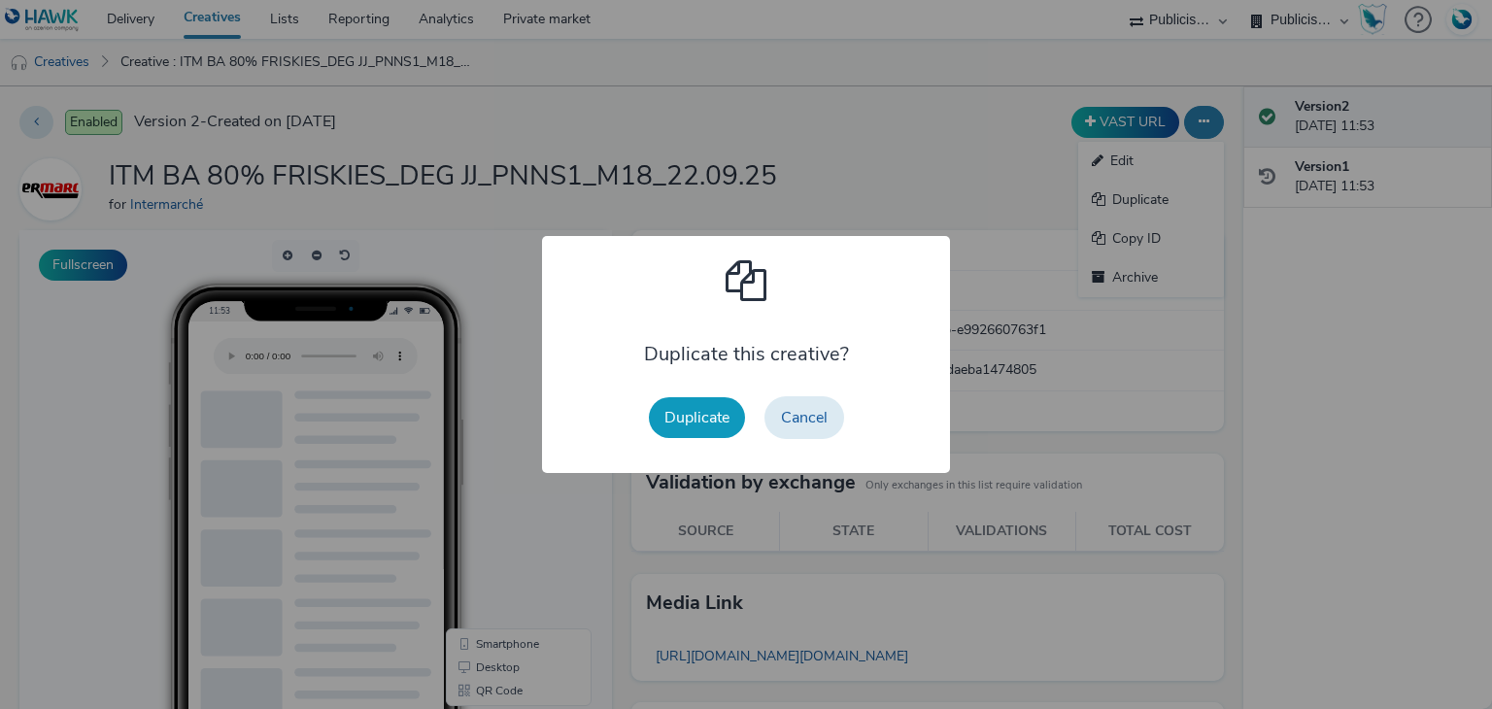
click at [707, 421] on button "Duplicate" at bounding box center [697, 417] width 96 height 41
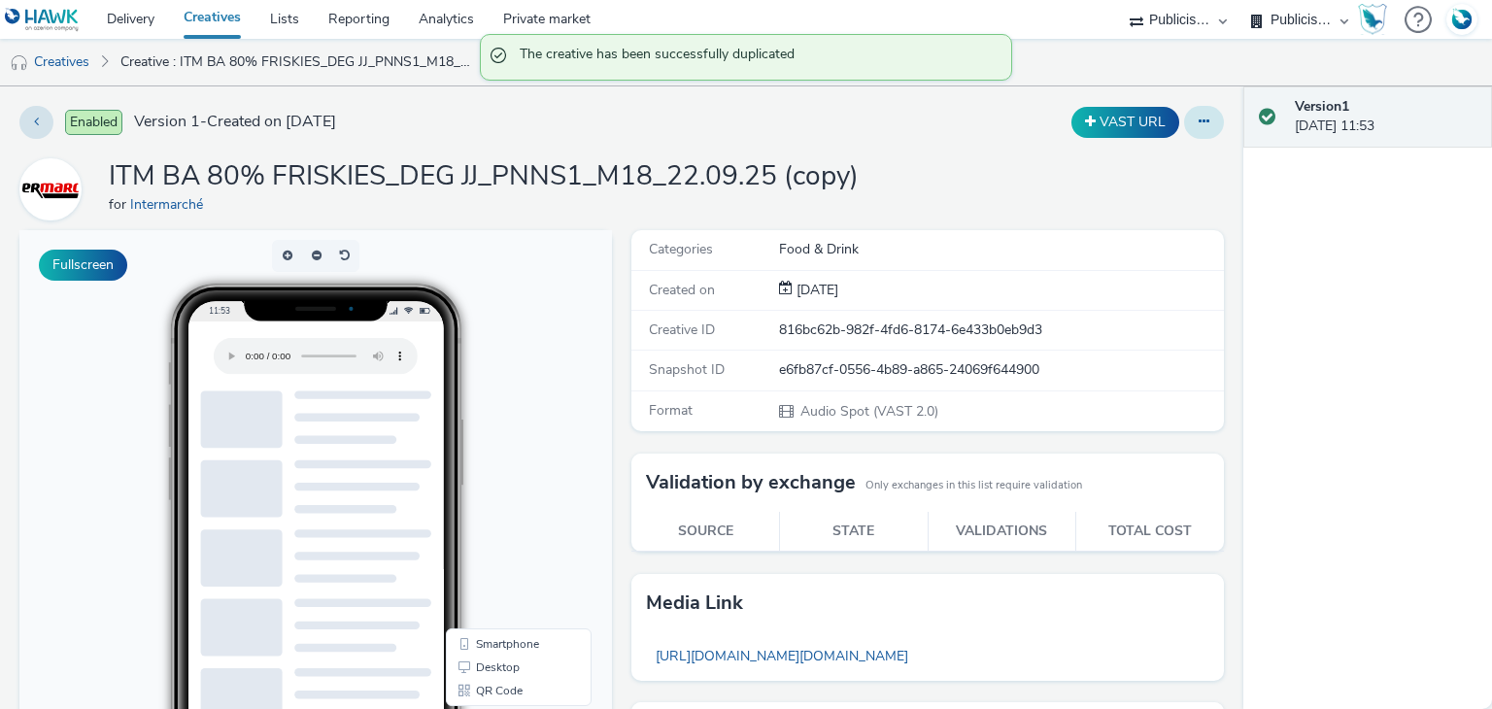
drag, startPoint x: 1166, startPoint y: 121, endPoint x: 1201, endPoint y: 130, distance: 36.1
click at [1201, 130] on div "VAST URL" at bounding box center [983, 122] width 482 height 33
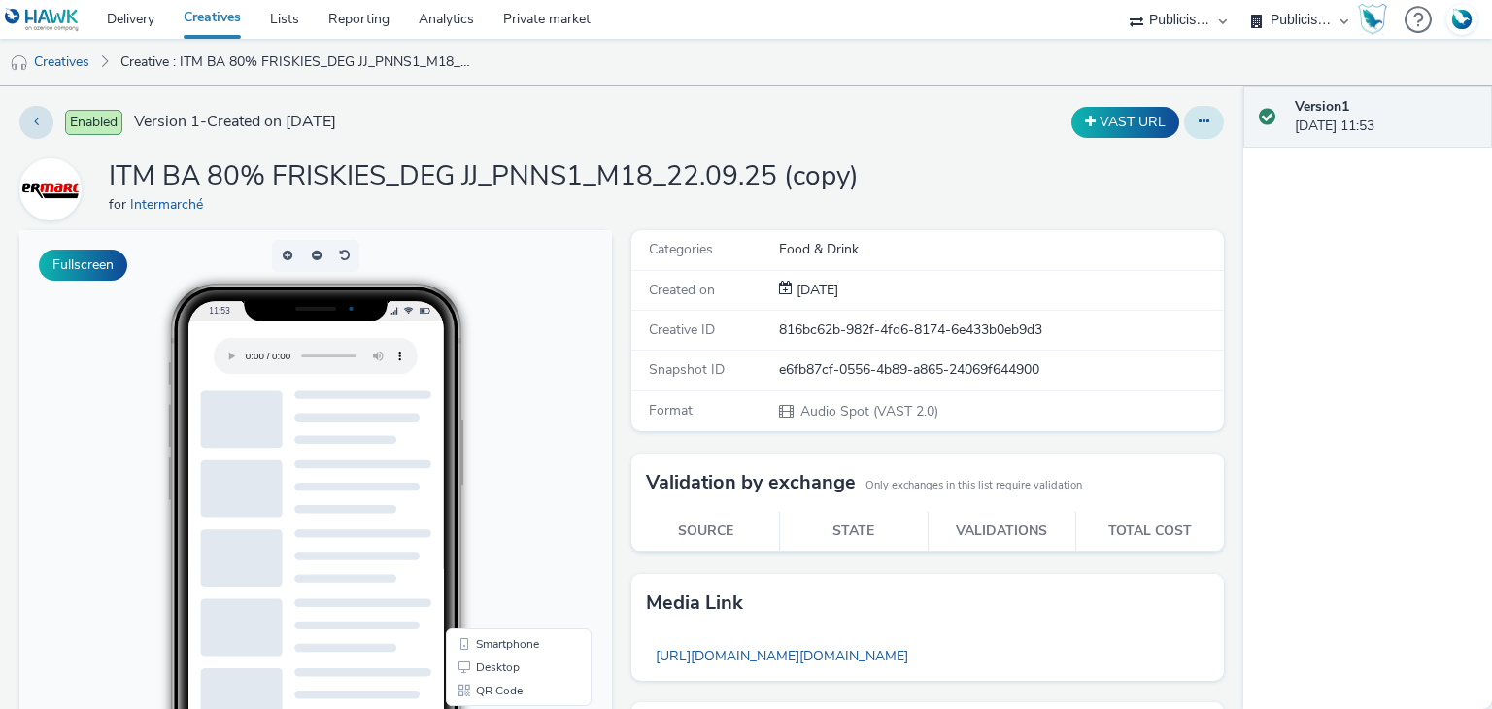
click at [1201, 130] on button at bounding box center [1204, 122] width 40 height 33
click at [1128, 164] on link "Edit" at bounding box center [1152, 161] width 146 height 39
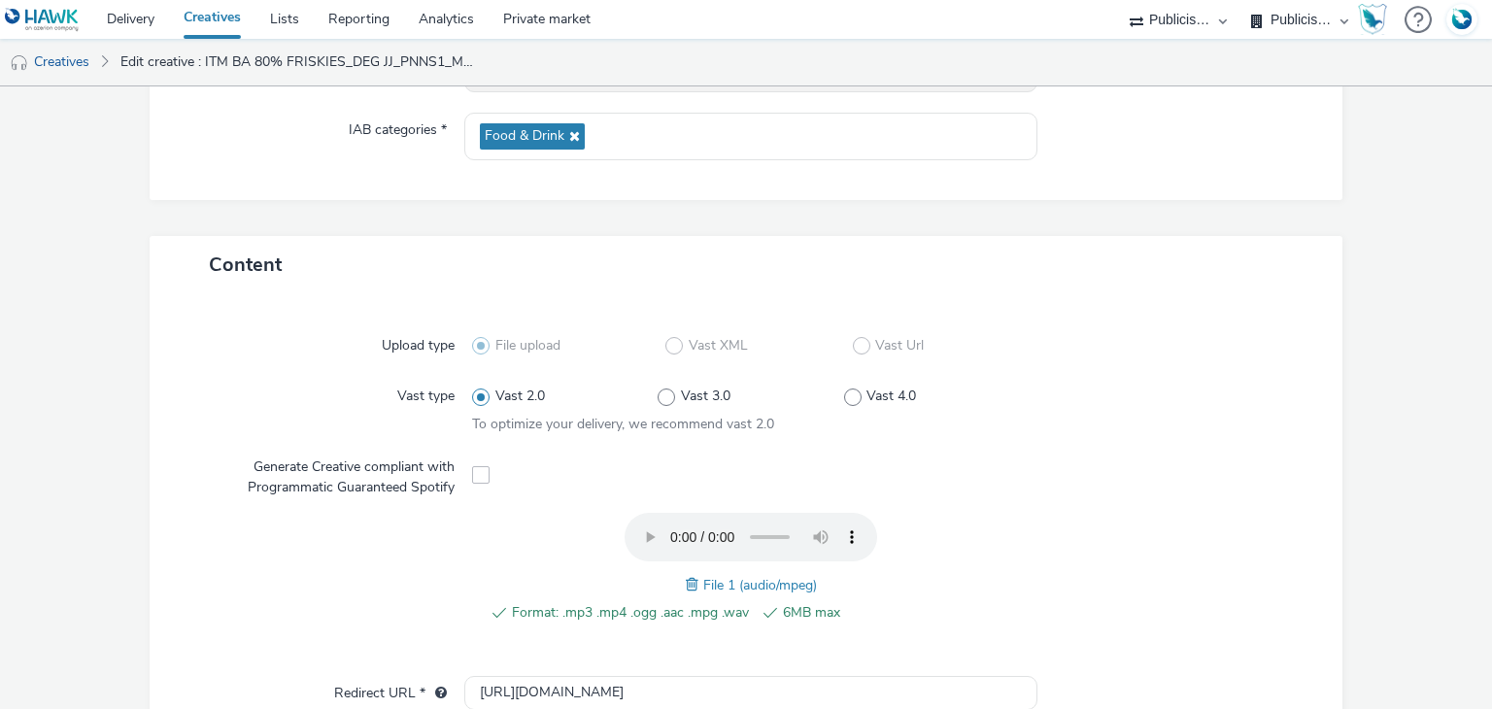
scroll to position [284, 0]
click at [686, 582] on span at bounding box center [694, 582] width 17 height 21
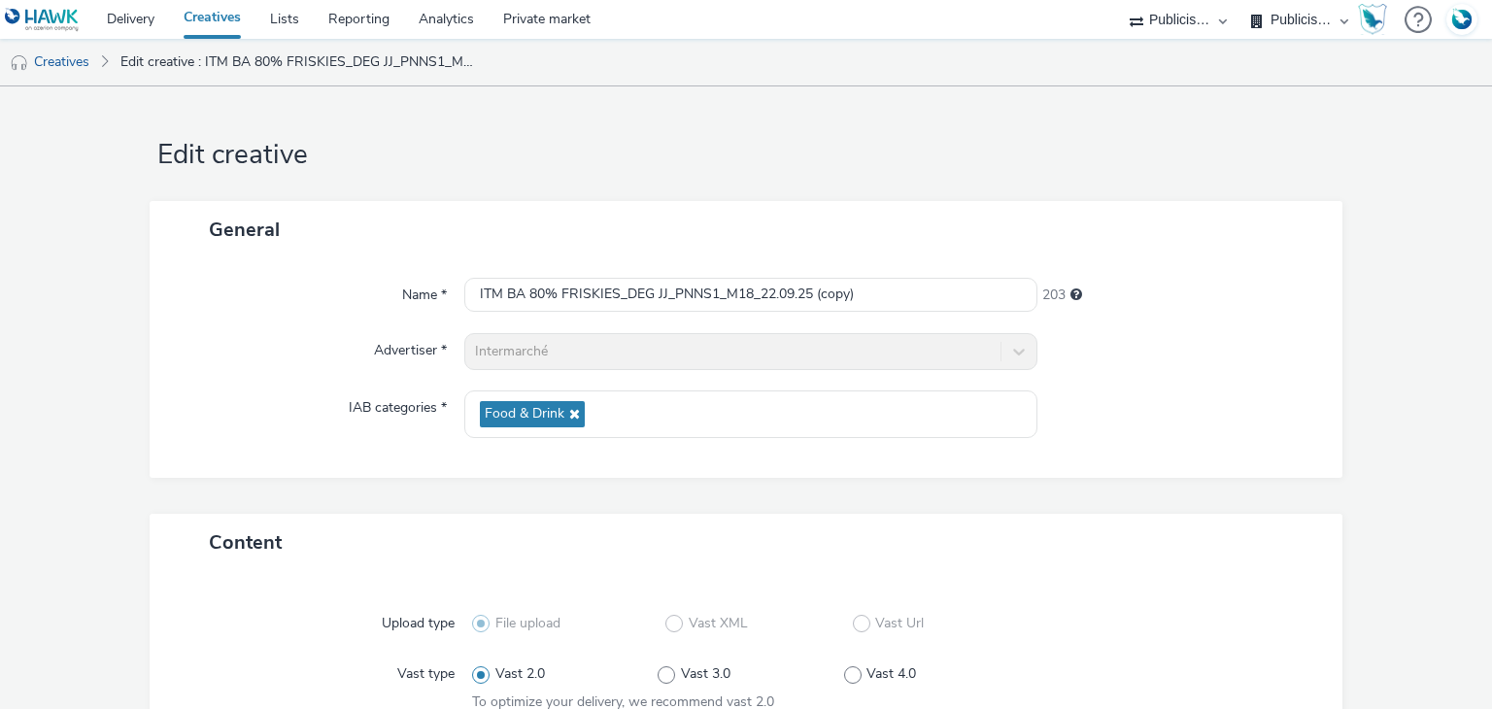
scroll to position [0, 0]
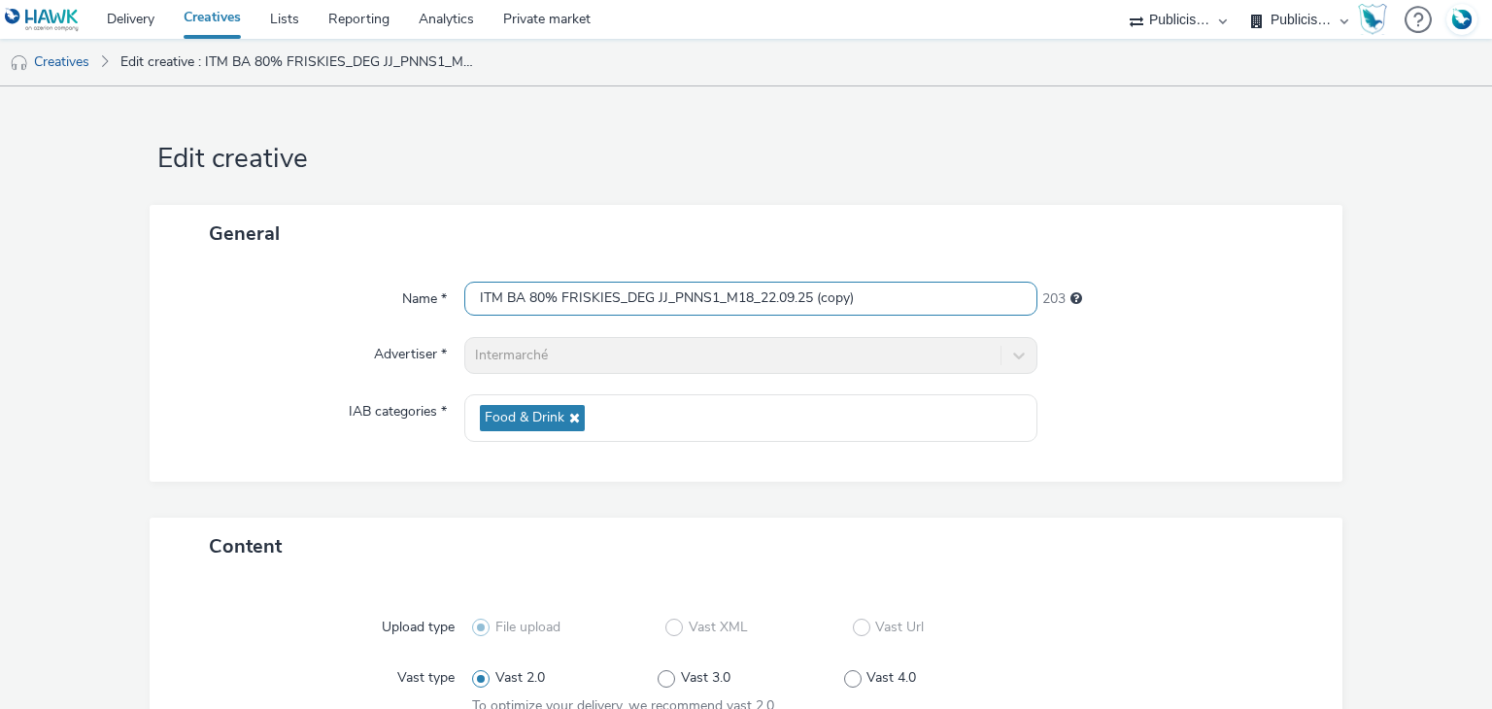
click at [714, 290] on input "ITM BA 80% FRISKIES_DEG JJ_PNNS1_M18_22.09.25 (copy)" at bounding box center [750, 299] width 572 height 34
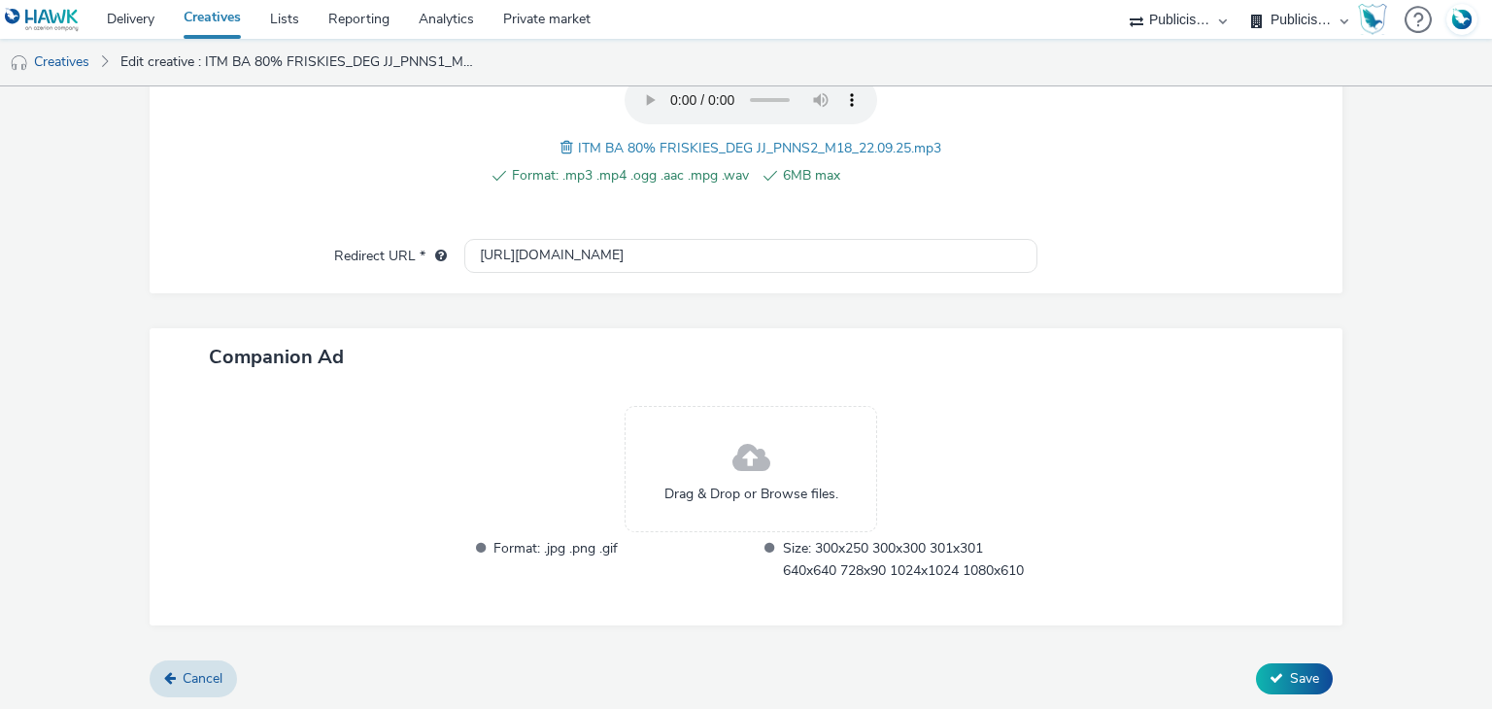
type input "ITM BA 80% FRISKIES_DEG JJ_PNNS2_M18_22.09.25"
click at [1283, 653] on div "Content Upload type File upload Vast XML Vast Url Vast type Vast 2.0 Vast 3.0 V…" at bounding box center [747, 230] width 1194 height 863
click at [1290, 679] on span "Save" at bounding box center [1304, 678] width 29 height 18
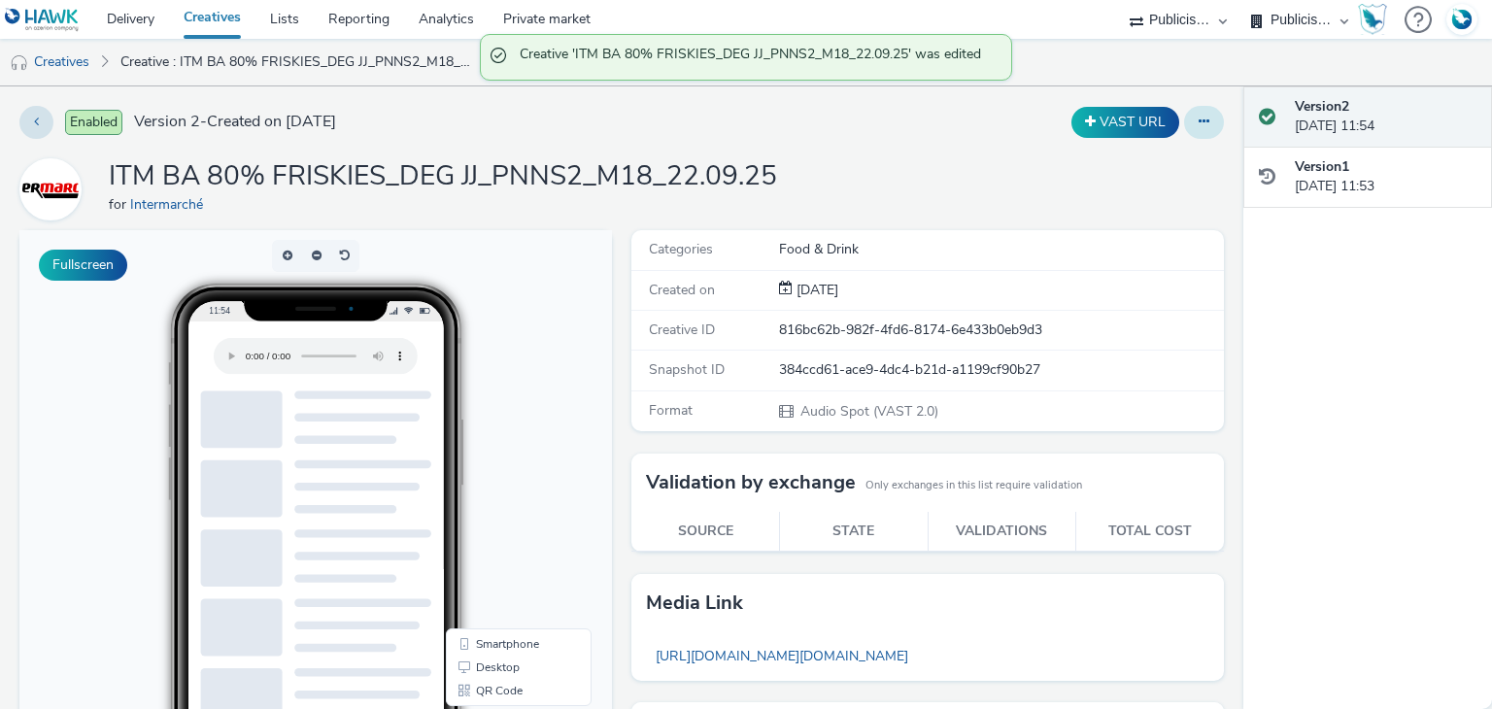
click at [1199, 124] on icon at bounding box center [1204, 122] width 11 height 14
click at [1115, 203] on link "Duplicate" at bounding box center [1152, 200] width 146 height 39
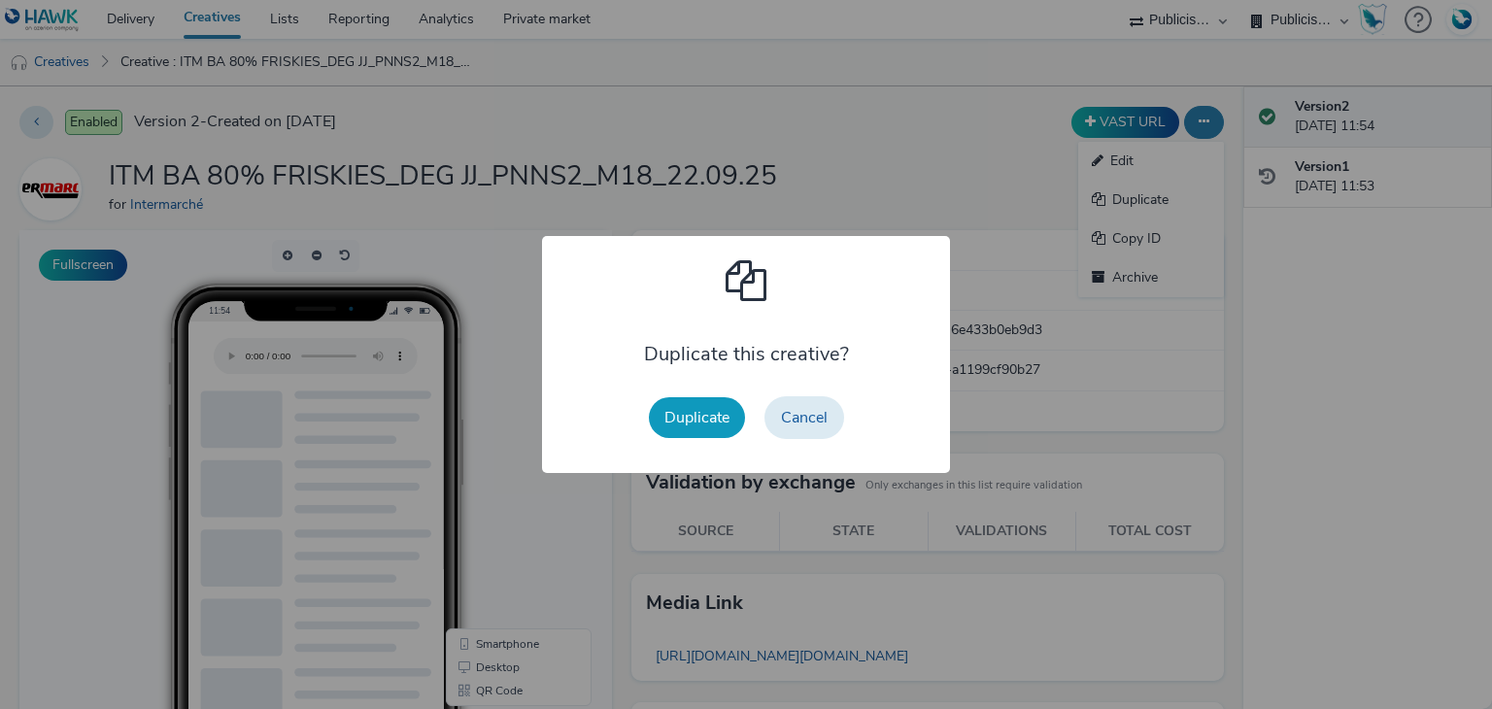
click at [694, 423] on button "Duplicate" at bounding box center [697, 417] width 96 height 41
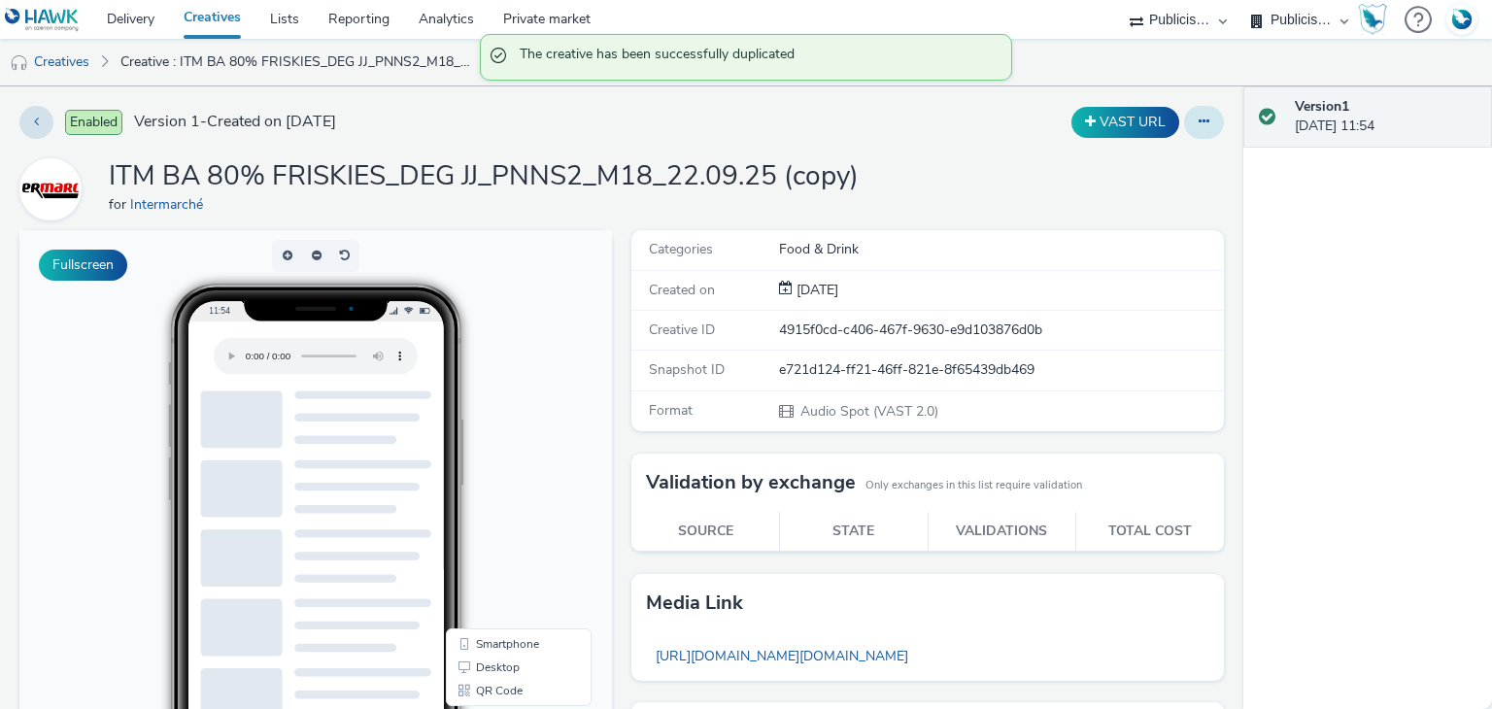
click at [1191, 110] on button at bounding box center [1204, 122] width 40 height 33
click at [1137, 165] on link "Edit" at bounding box center [1152, 161] width 146 height 39
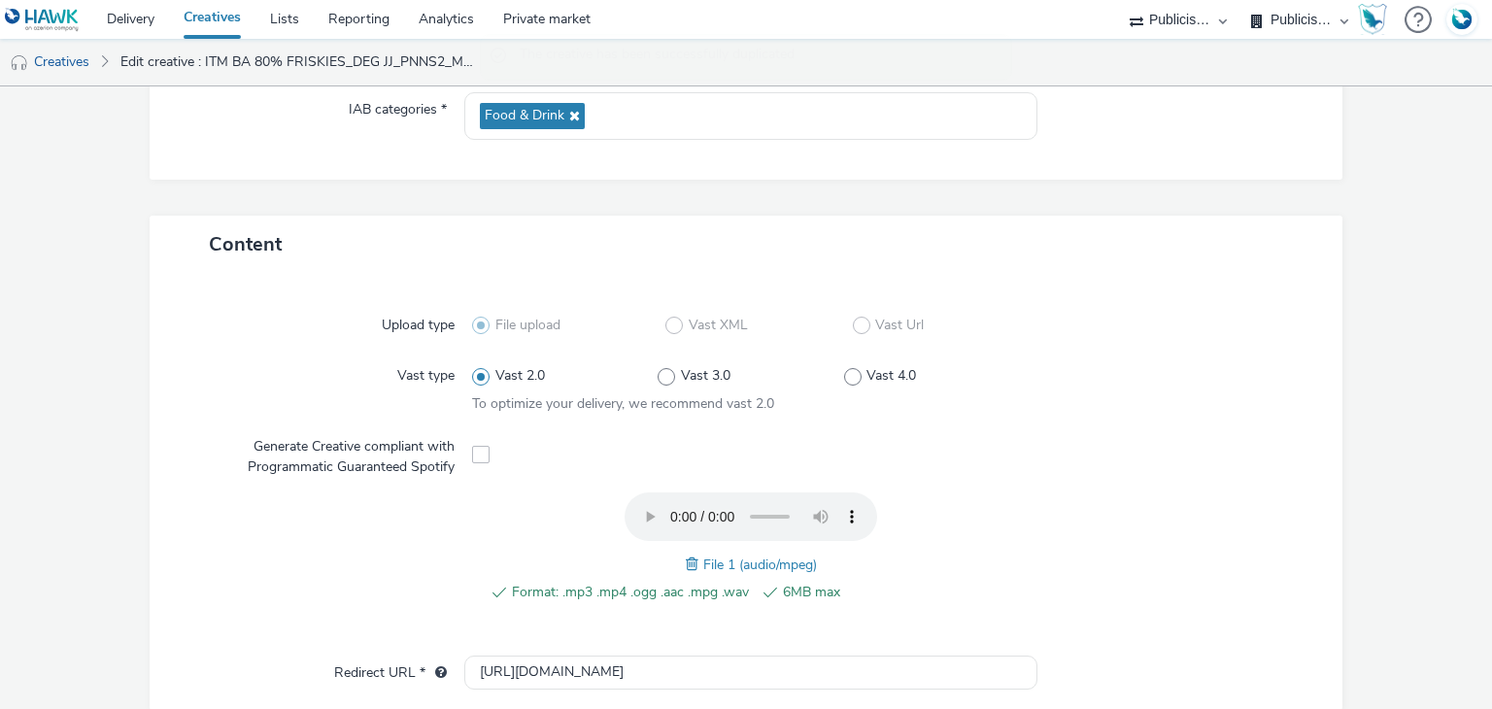
scroll to position [310, 0]
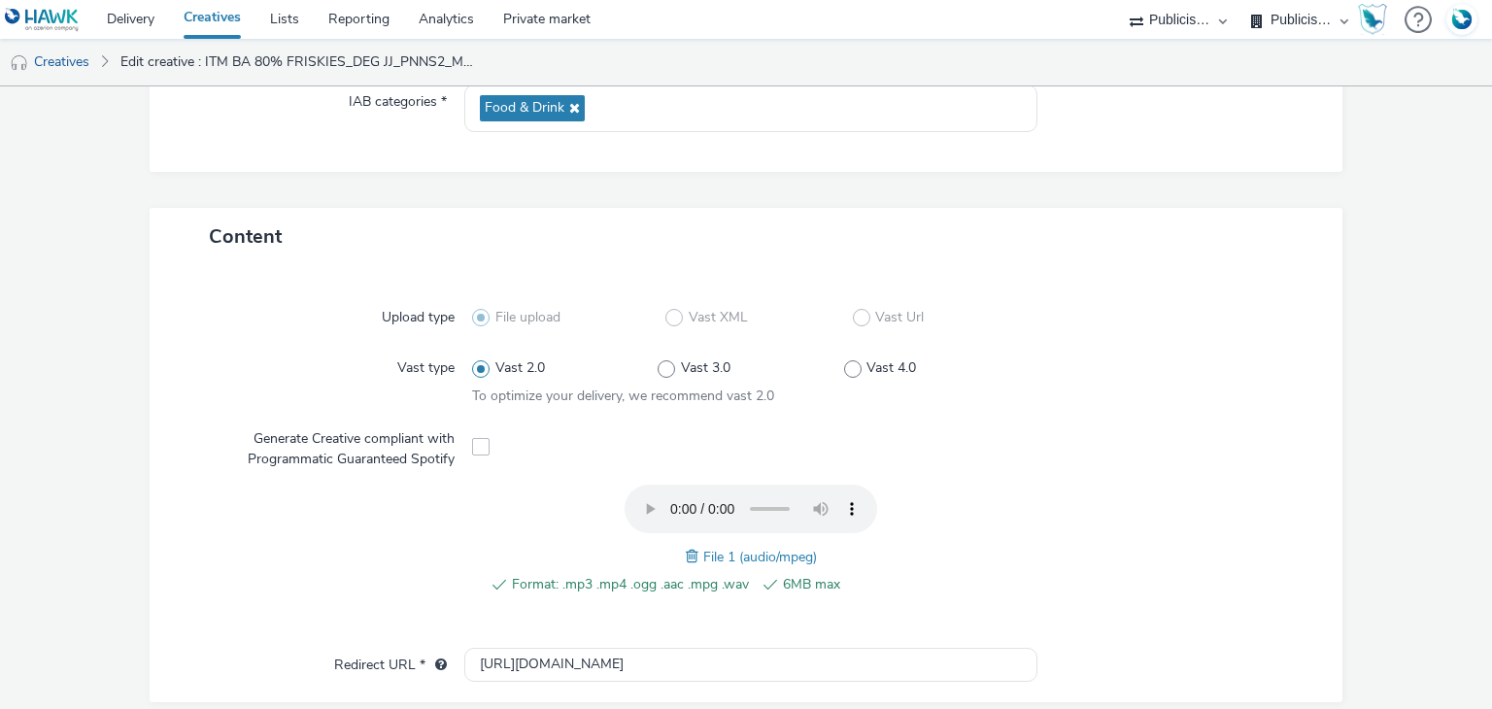
click at [687, 559] on span at bounding box center [694, 556] width 17 height 21
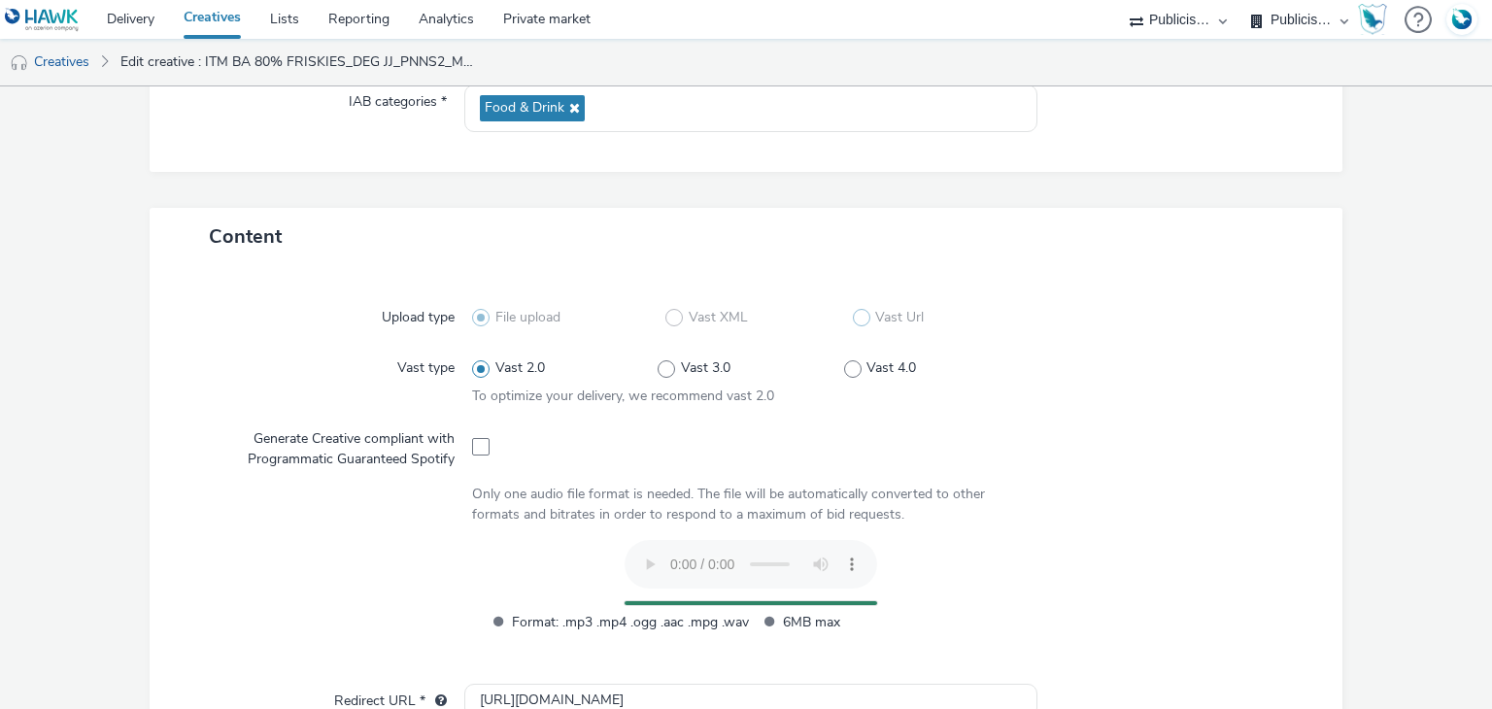
scroll to position [0, 0]
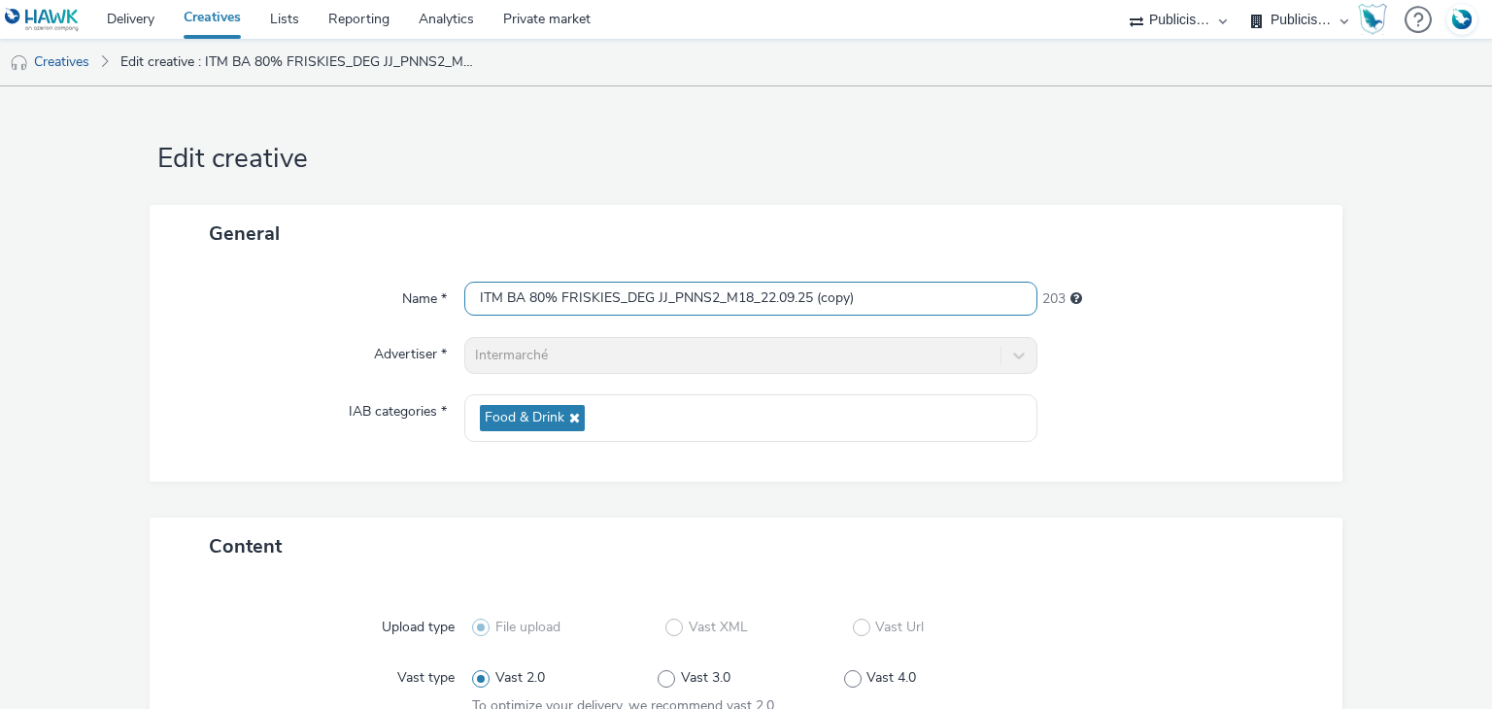
click at [709, 290] on input "ITM BA 80% FRISKIES_DEG JJ_PNNS2_M18_22.09.25 (copy)" at bounding box center [750, 299] width 572 height 34
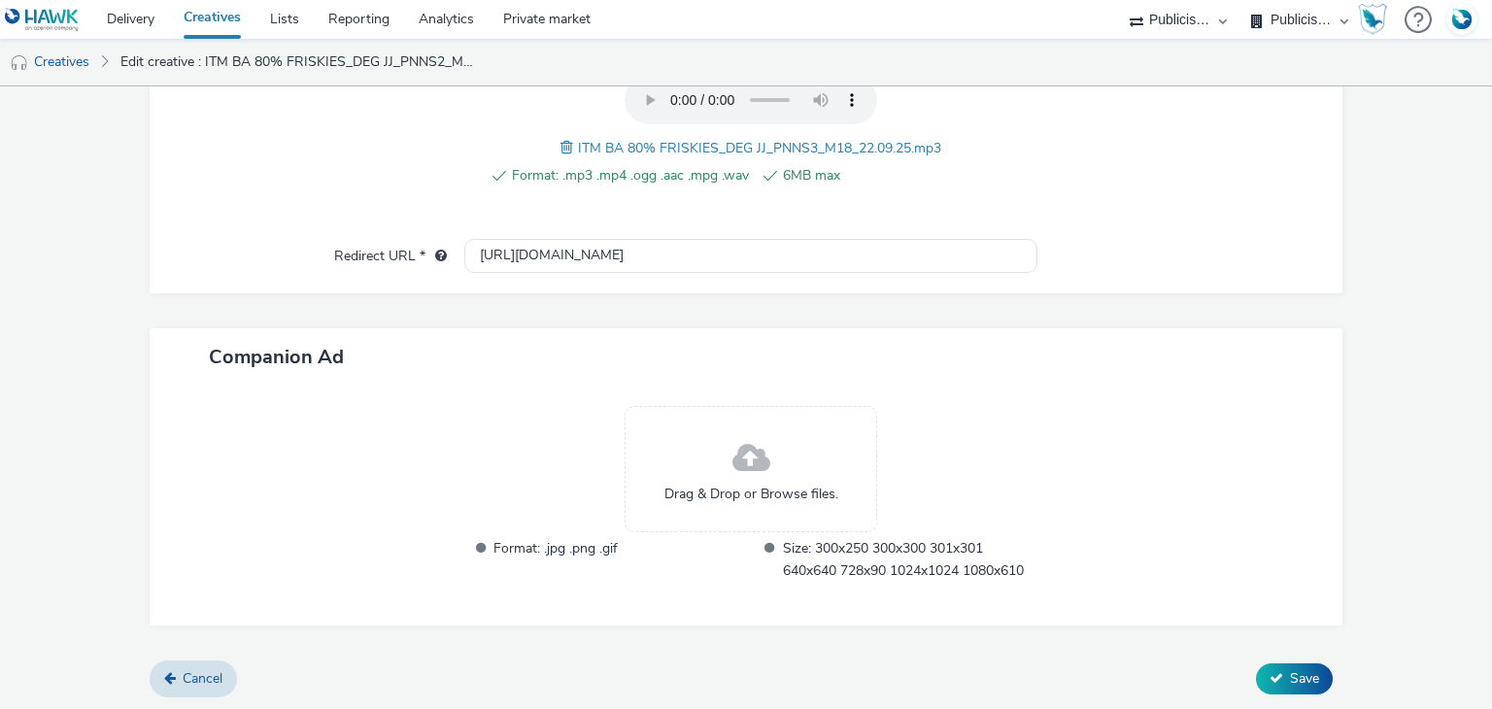
type input "ITM BA 80% FRISKIES_DEG JJ_PNNS3_M18_22.09.25"
click at [1284, 695] on form "Edit creative General Name * ITM BA 80% FRISKIES_DEG JJ_PNNS3_M18_22.09.25 210 …" at bounding box center [746, 39] width 1492 height 1345
click at [1298, 684] on span "Save" at bounding box center [1304, 678] width 29 height 18
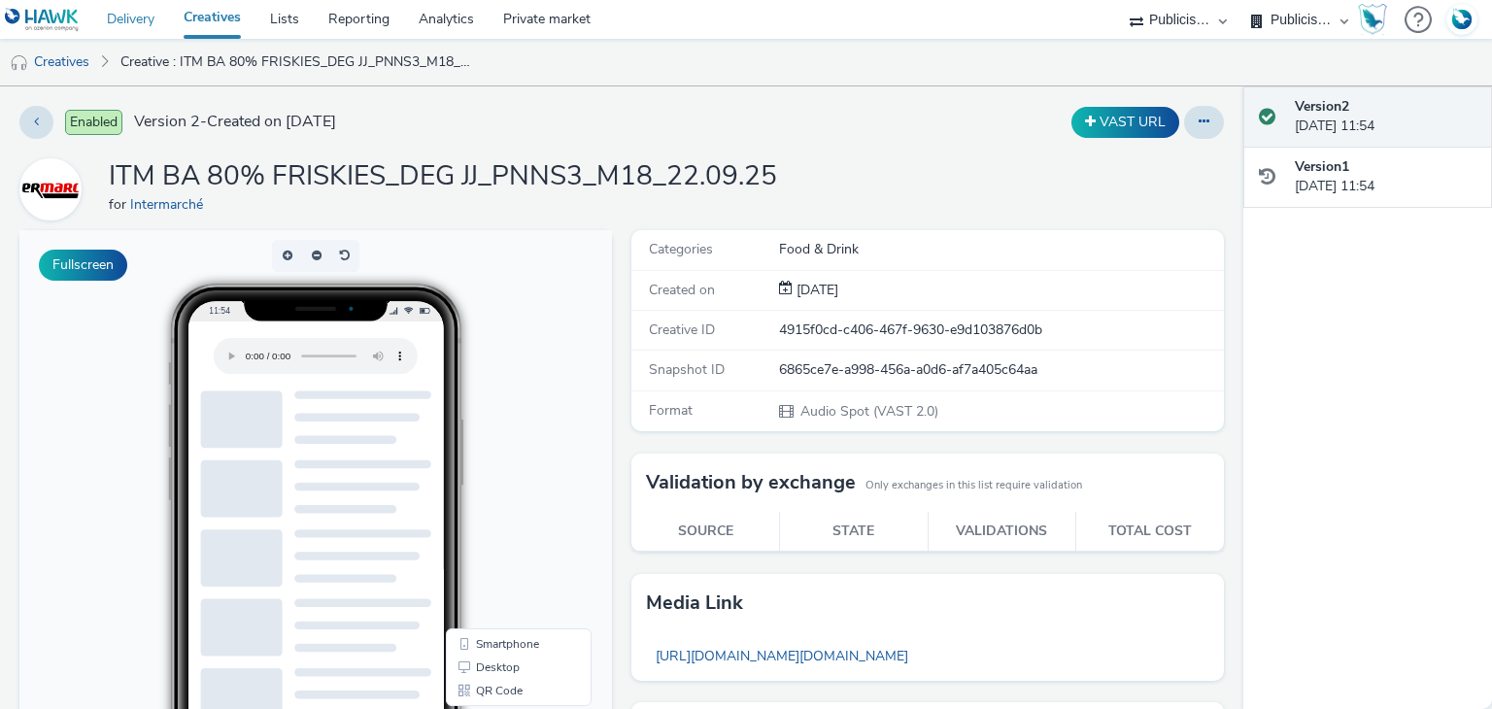
click at [142, 17] on link "Delivery" at bounding box center [130, 19] width 77 height 39
